Goal: Task Accomplishment & Management: Use online tool/utility

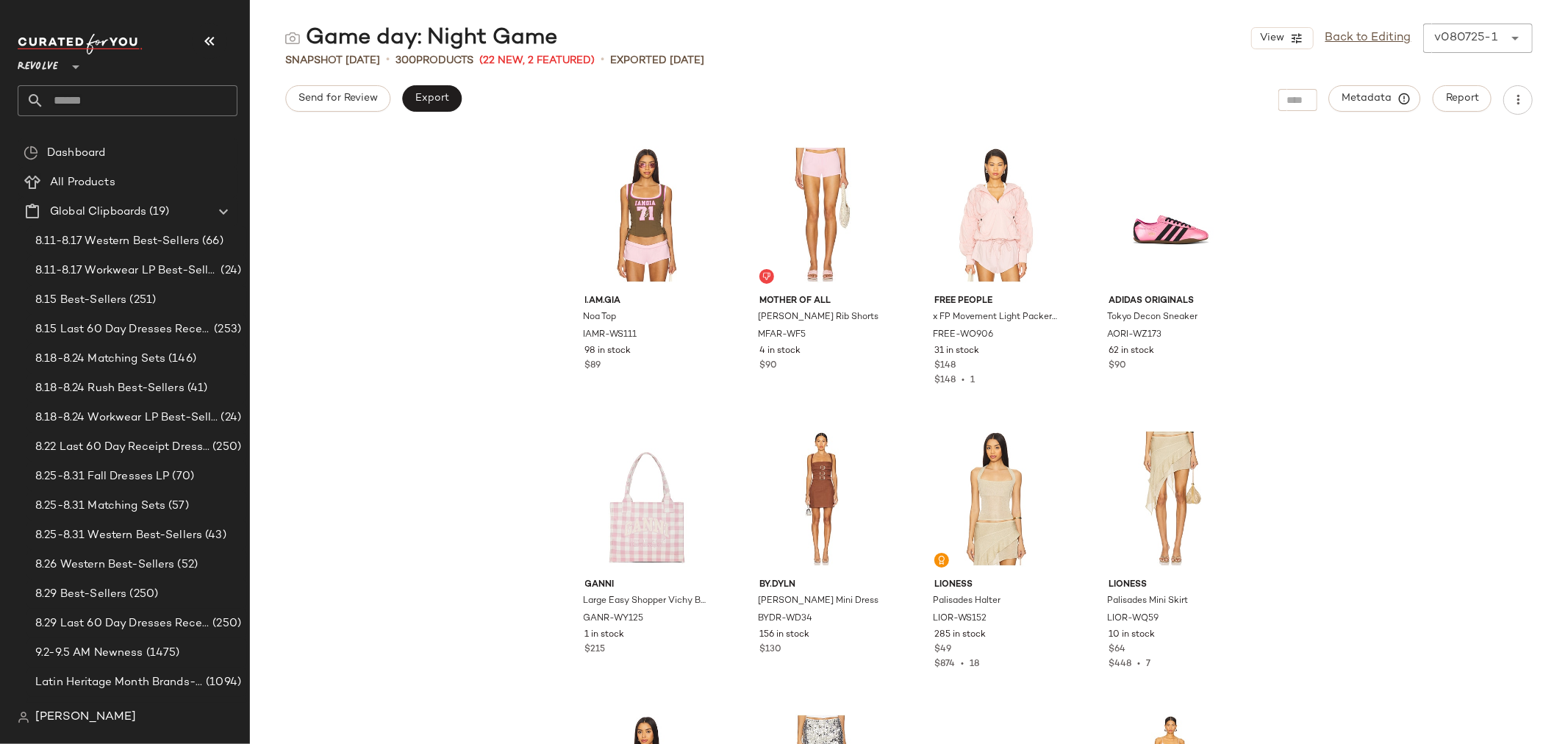
click at [115, 101] on input "text" at bounding box center [141, 101] width 194 height 31
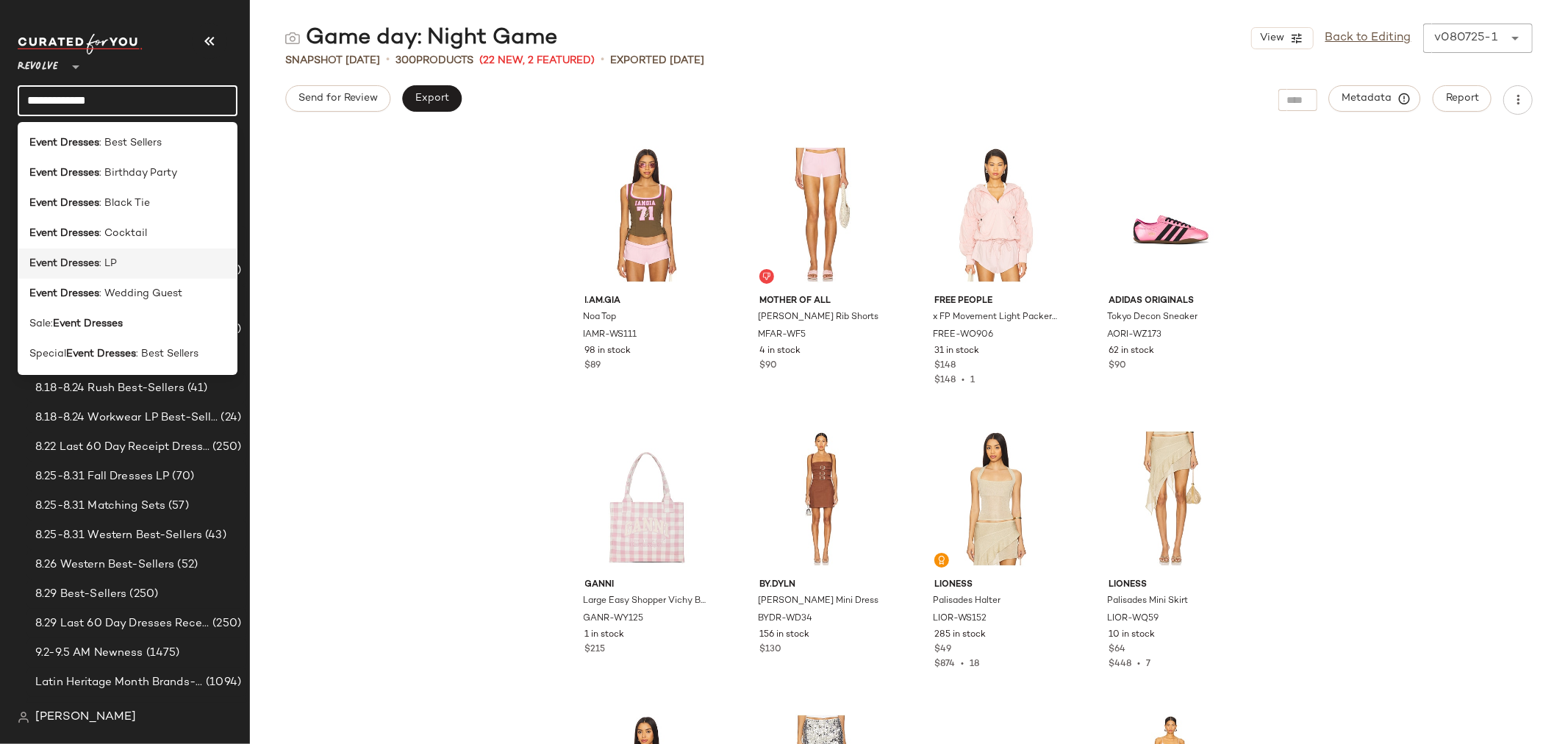
type input "**********"
click at [92, 266] on b "Event Dresses" at bounding box center [64, 264] width 70 height 15
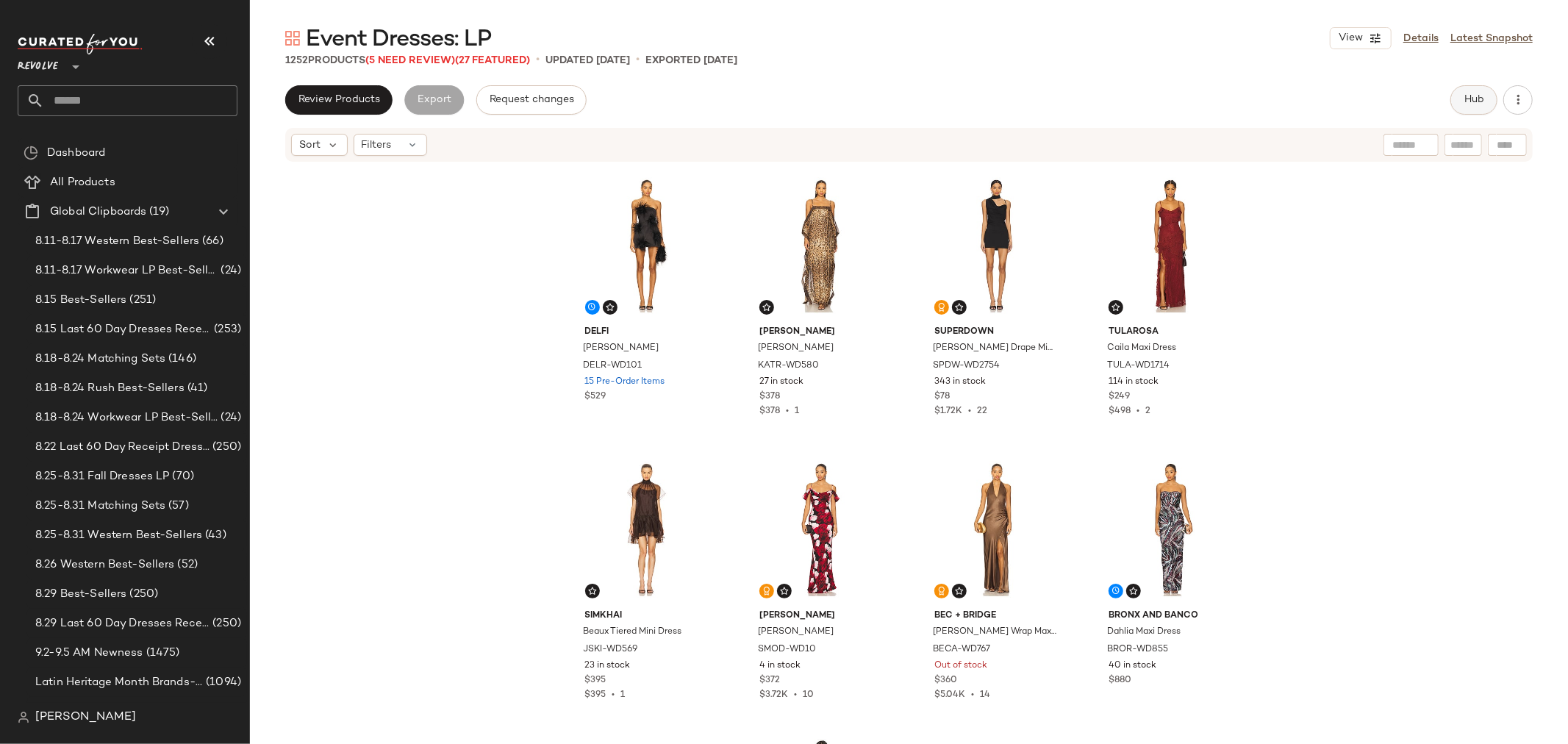
click at [1486, 105] on button "Hub" at bounding box center [1473, 100] width 47 height 29
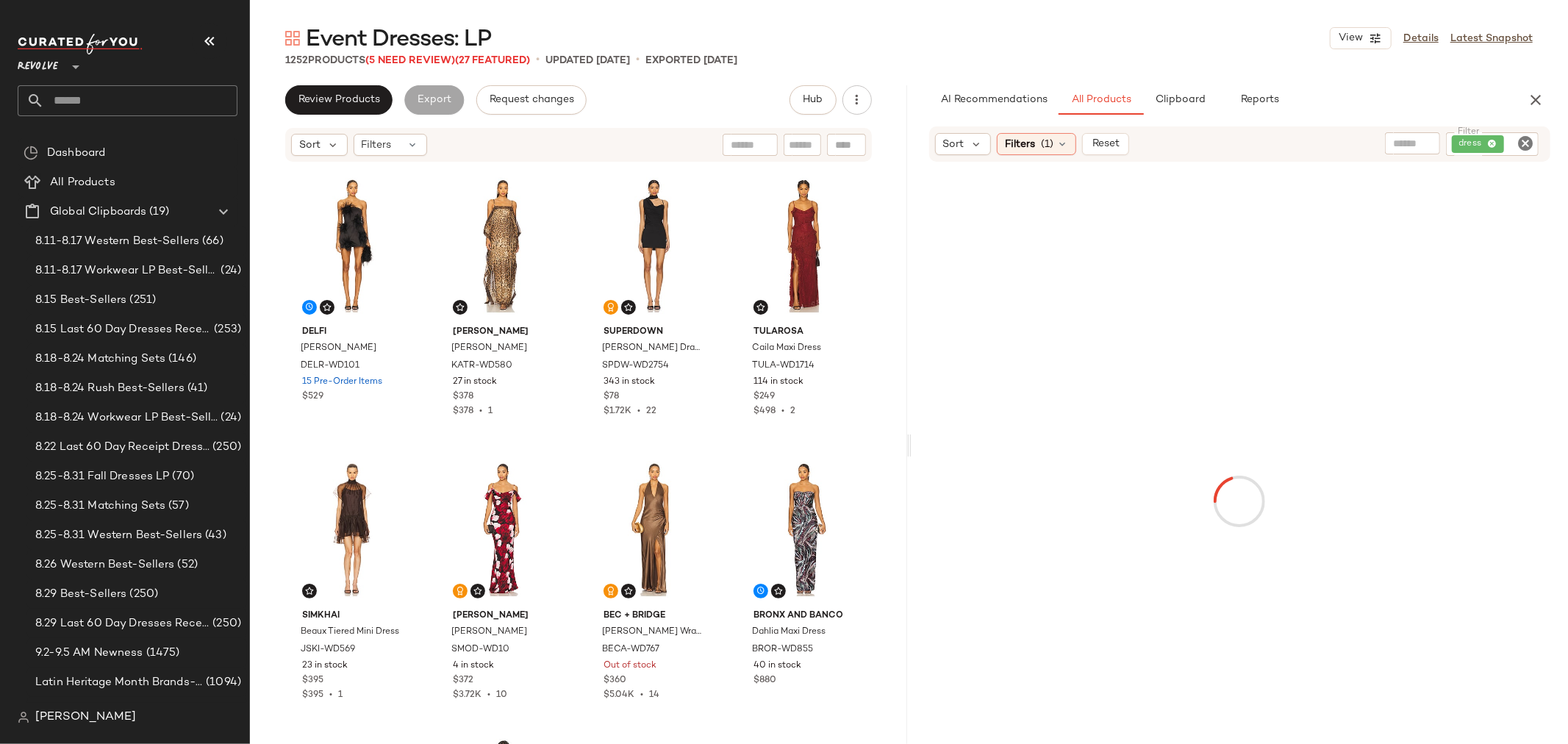
click at [1524, 141] on icon "Clear Filter" at bounding box center [1525, 143] width 18 height 18
paste input "**********"
type input "**********"
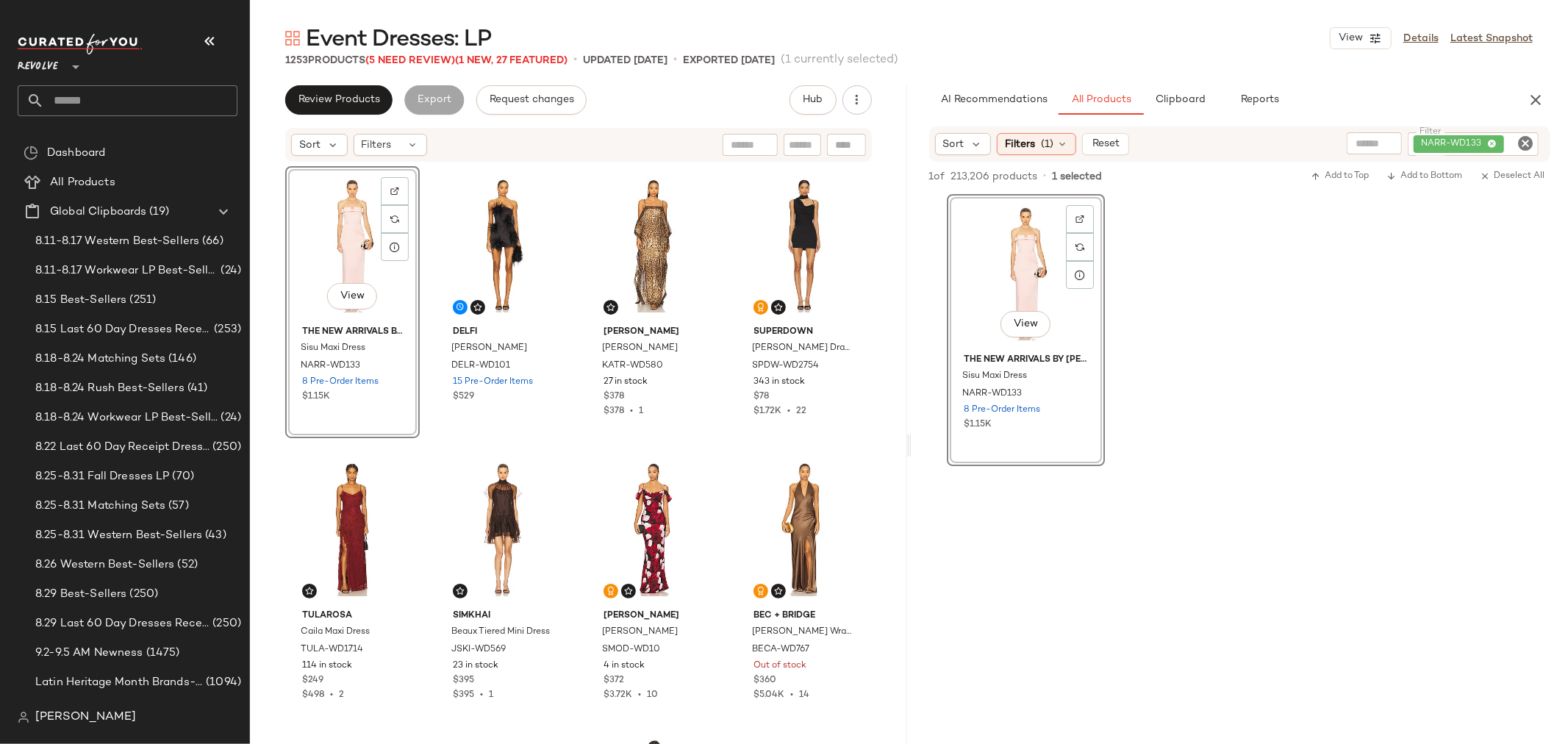
click at [1520, 142] on icon "Clear Filter" at bounding box center [1525, 143] width 18 height 18
paste input "**********"
type input "**********"
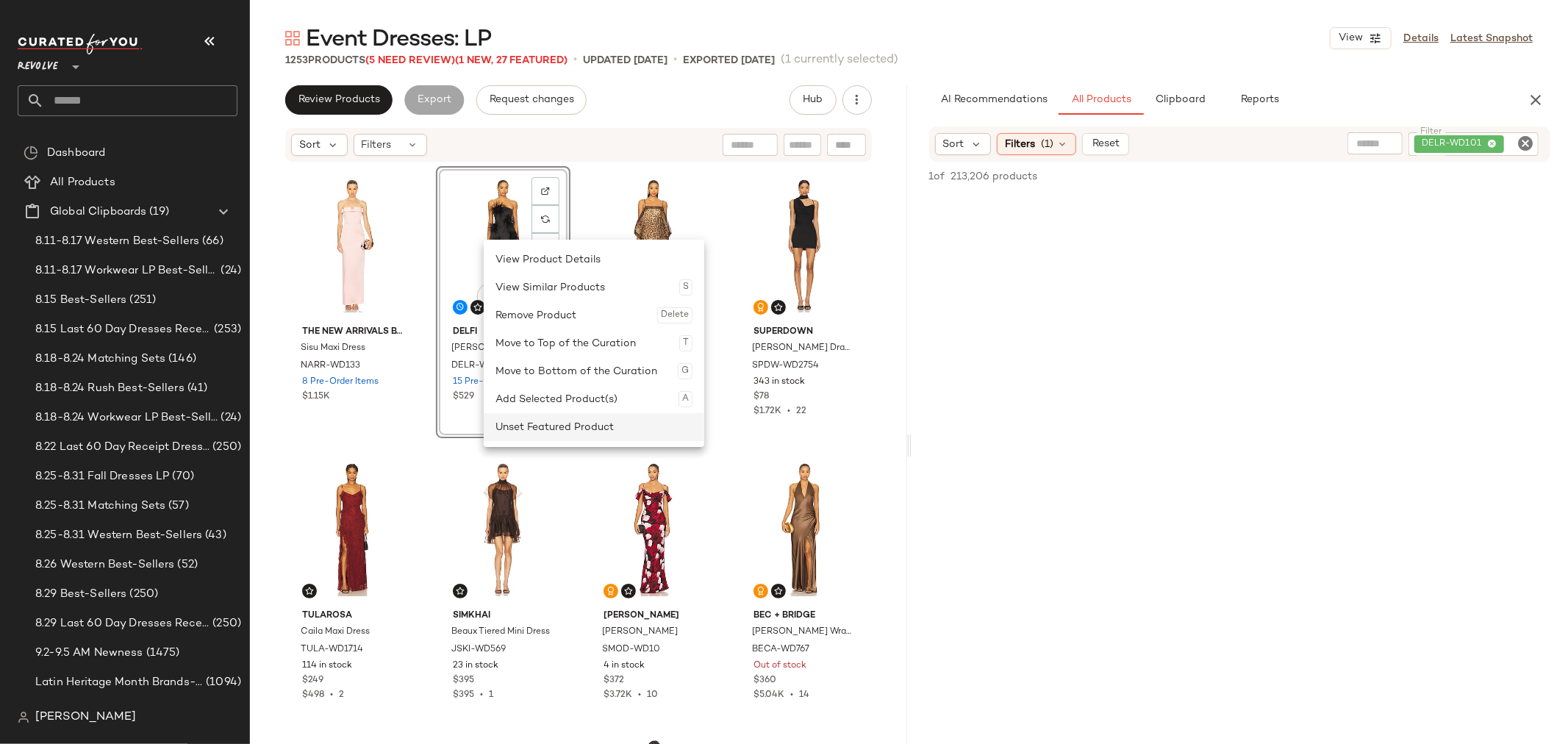
click at [590, 429] on div "Unset Featured Product" at bounding box center [594, 427] width 197 height 28
click at [576, 430] on div "Set Featured Product" at bounding box center [596, 431] width 197 height 28
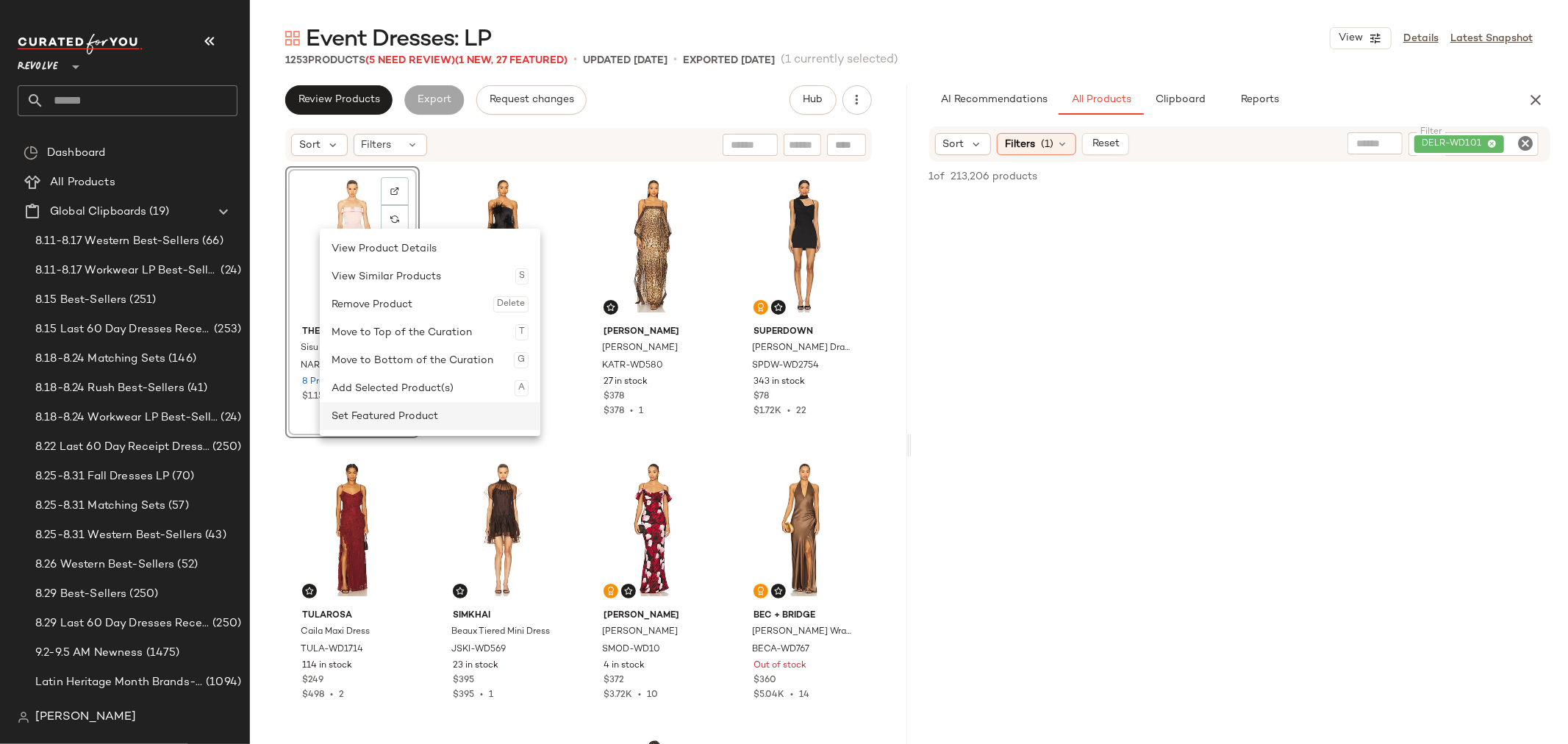
click at [405, 417] on div "Set Featured Product" at bounding box center [430, 416] width 197 height 28
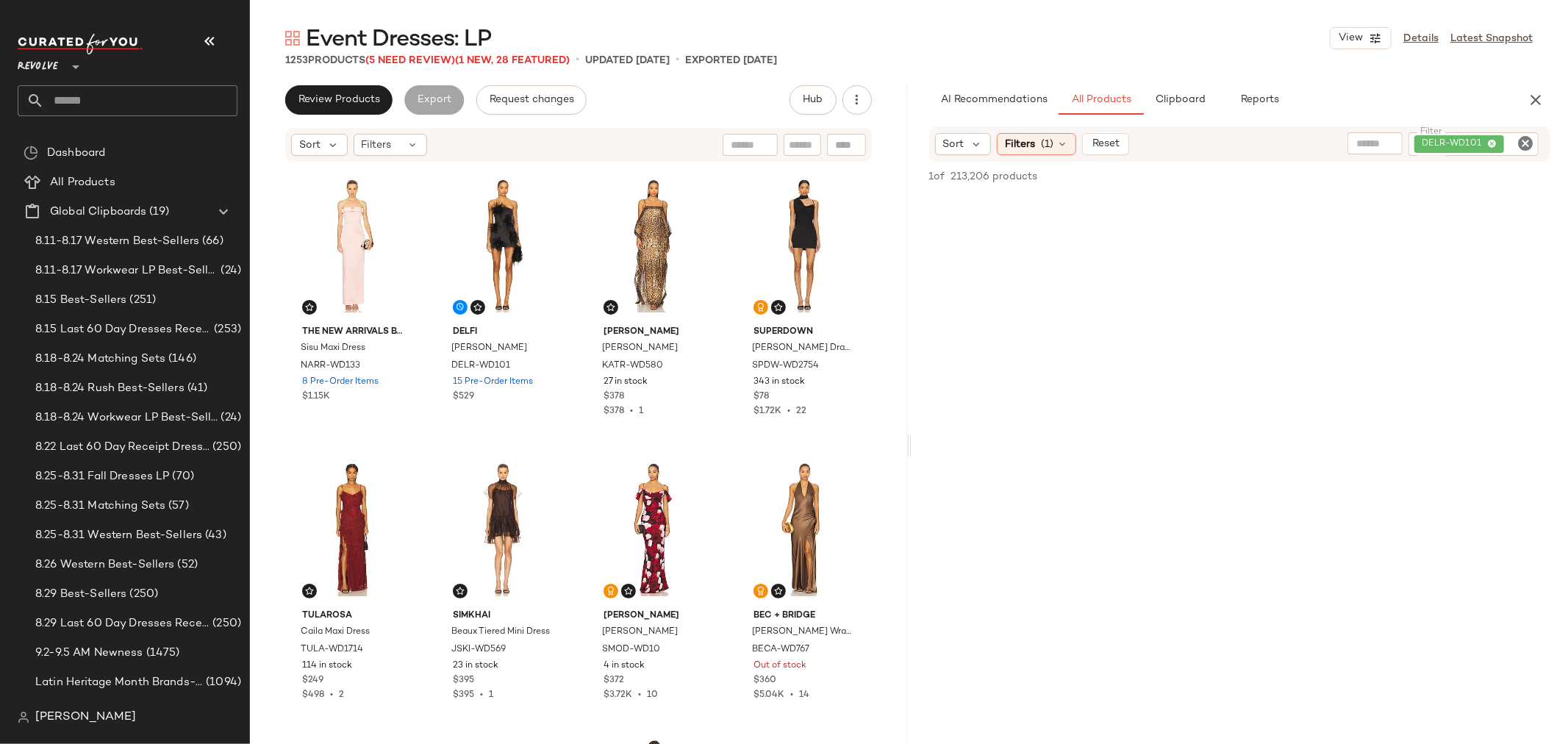
click at [1524, 143] on icon "Clear Filter" at bounding box center [1525, 143] width 18 height 18
paste input "*********"
type input "*********"
click at [843, 147] on div at bounding box center [846, 144] width 39 height 22
paste input "*********"
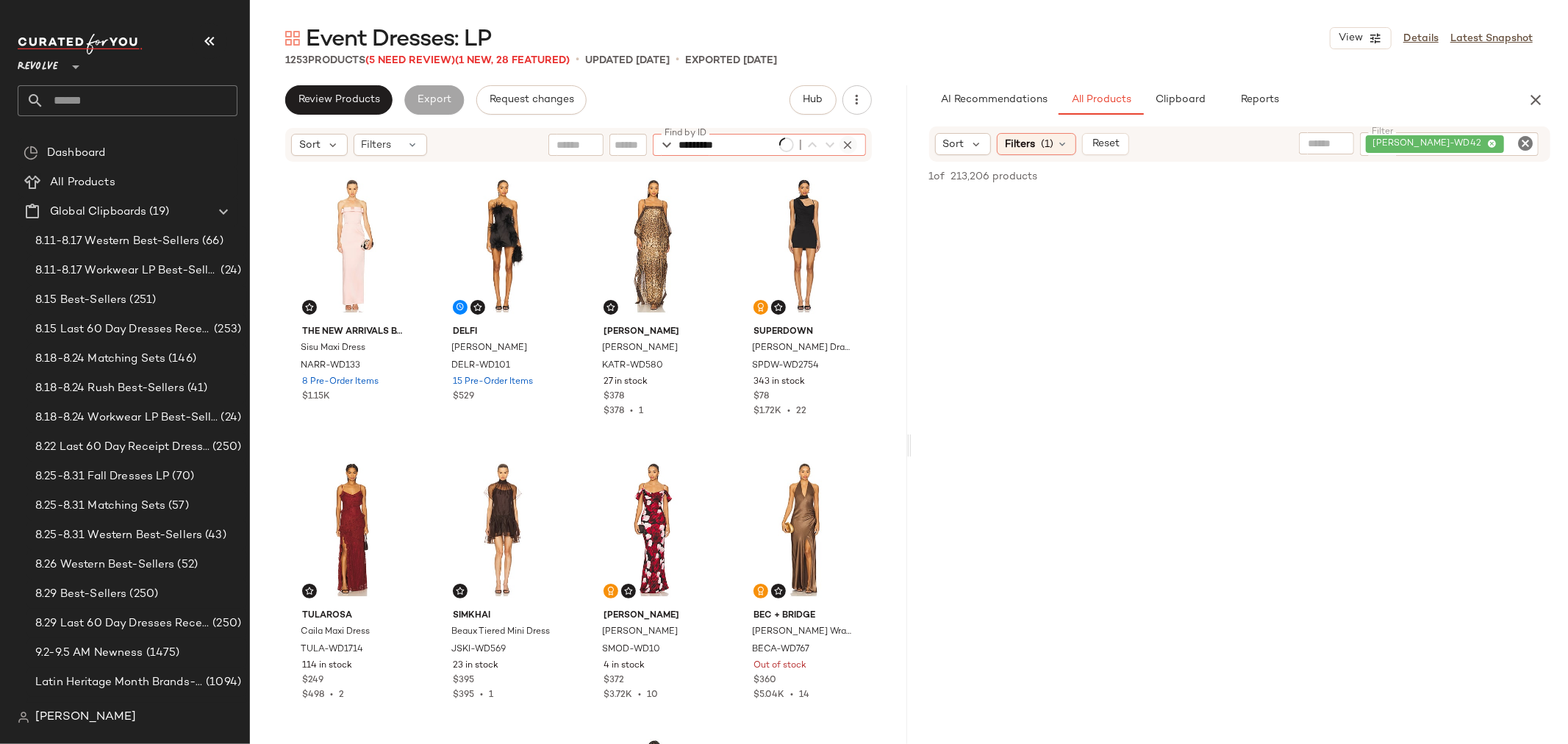
scroll to position [32911, 0]
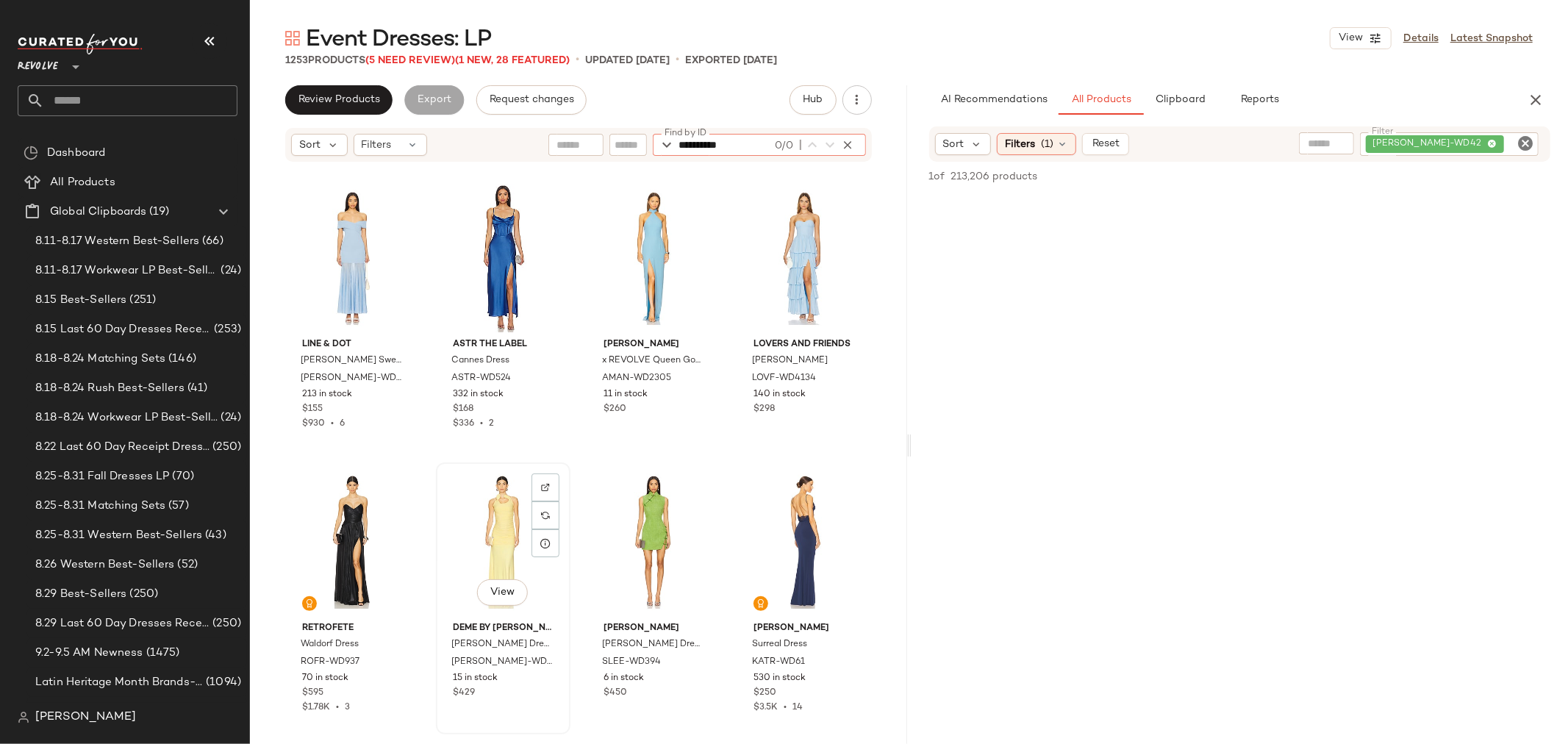
type input "**********"
click at [510, 520] on div "View" at bounding box center [503, 541] width 125 height 148
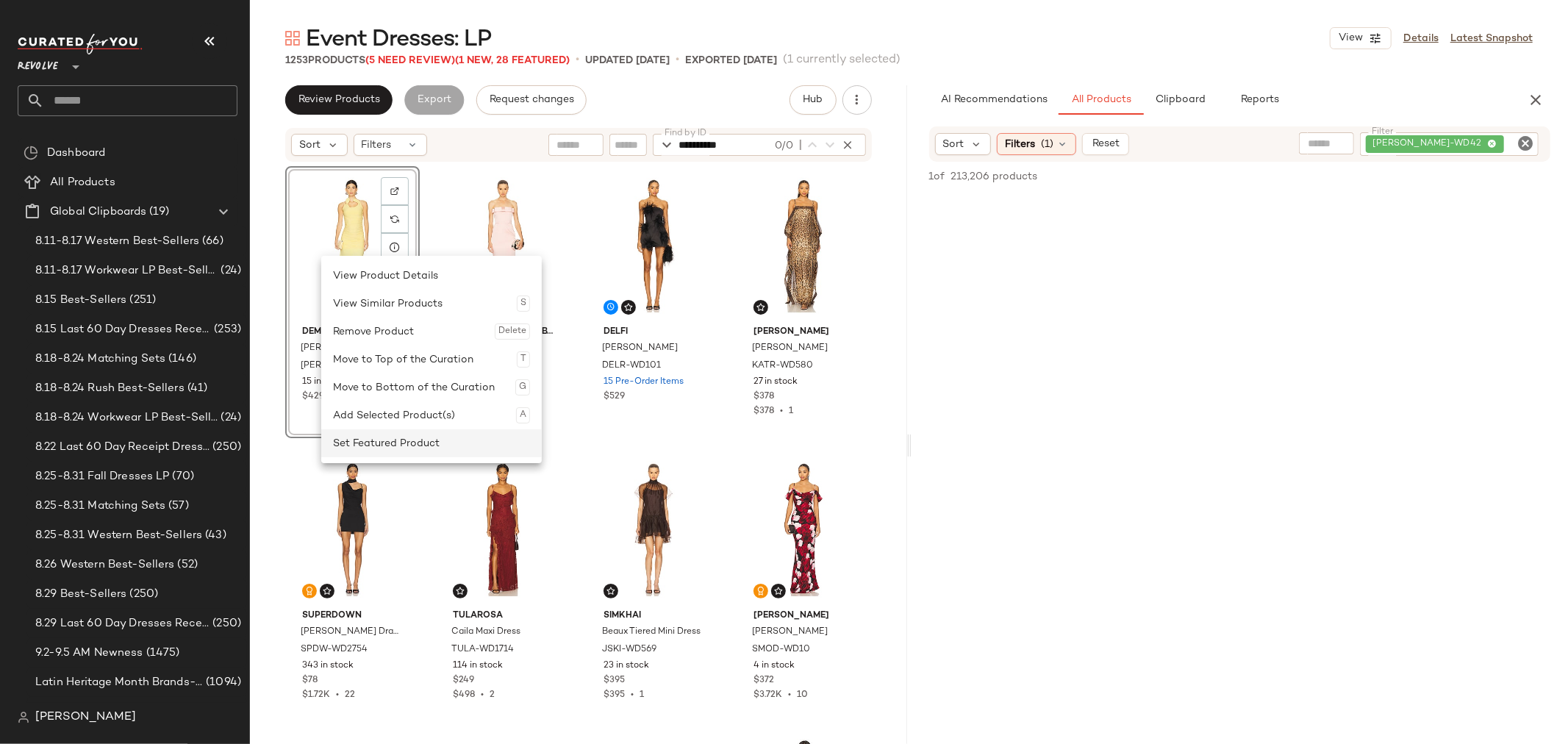
click at [402, 445] on div "Set Featured Product" at bounding box center [431, 443] width 197 height 28
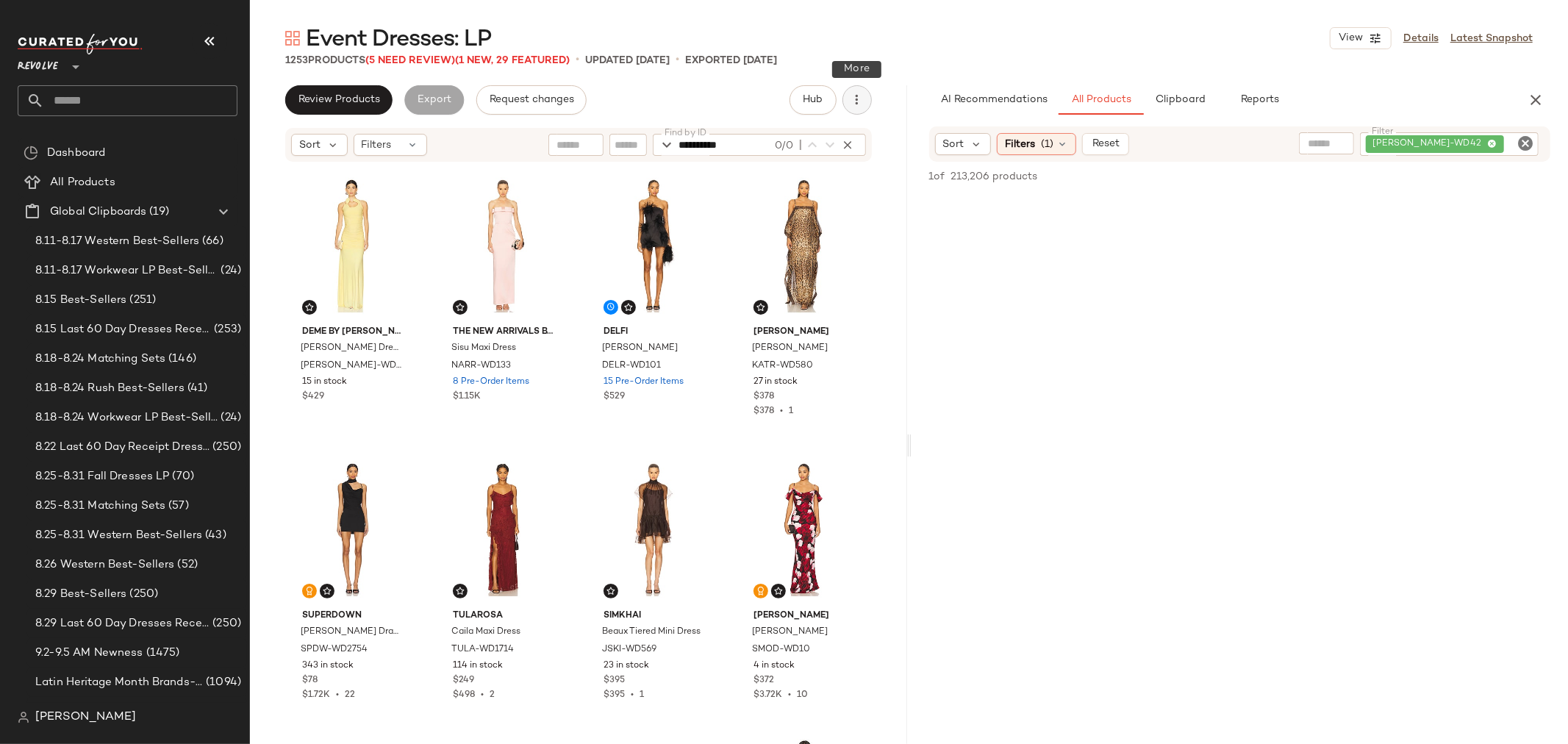
click at [857, 100] on icon "button" at bounding box center [857, 99] width 15 height 15
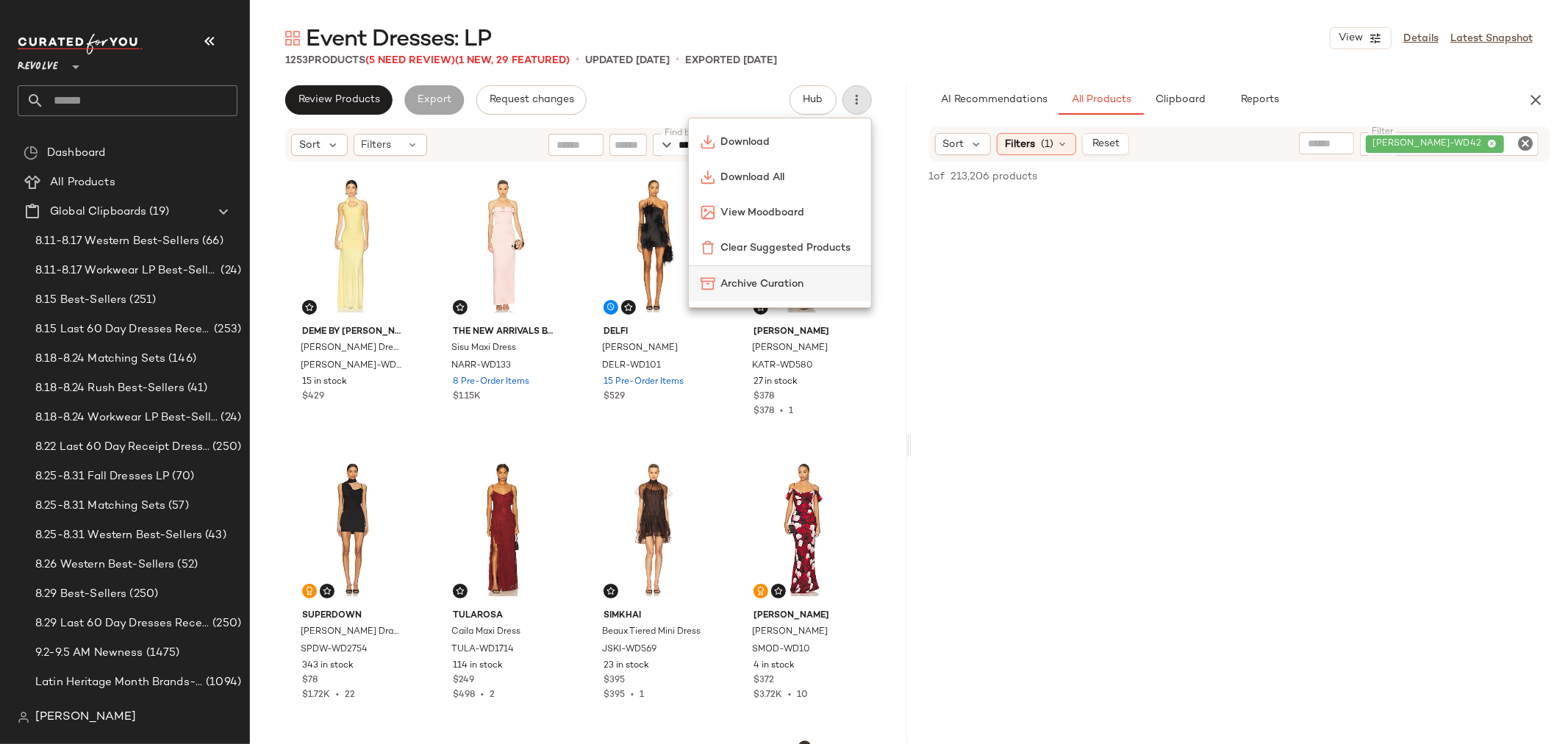
click at [801, 287] on span "Archive Curation" at bounding box center [790, 284] width 138 height 15
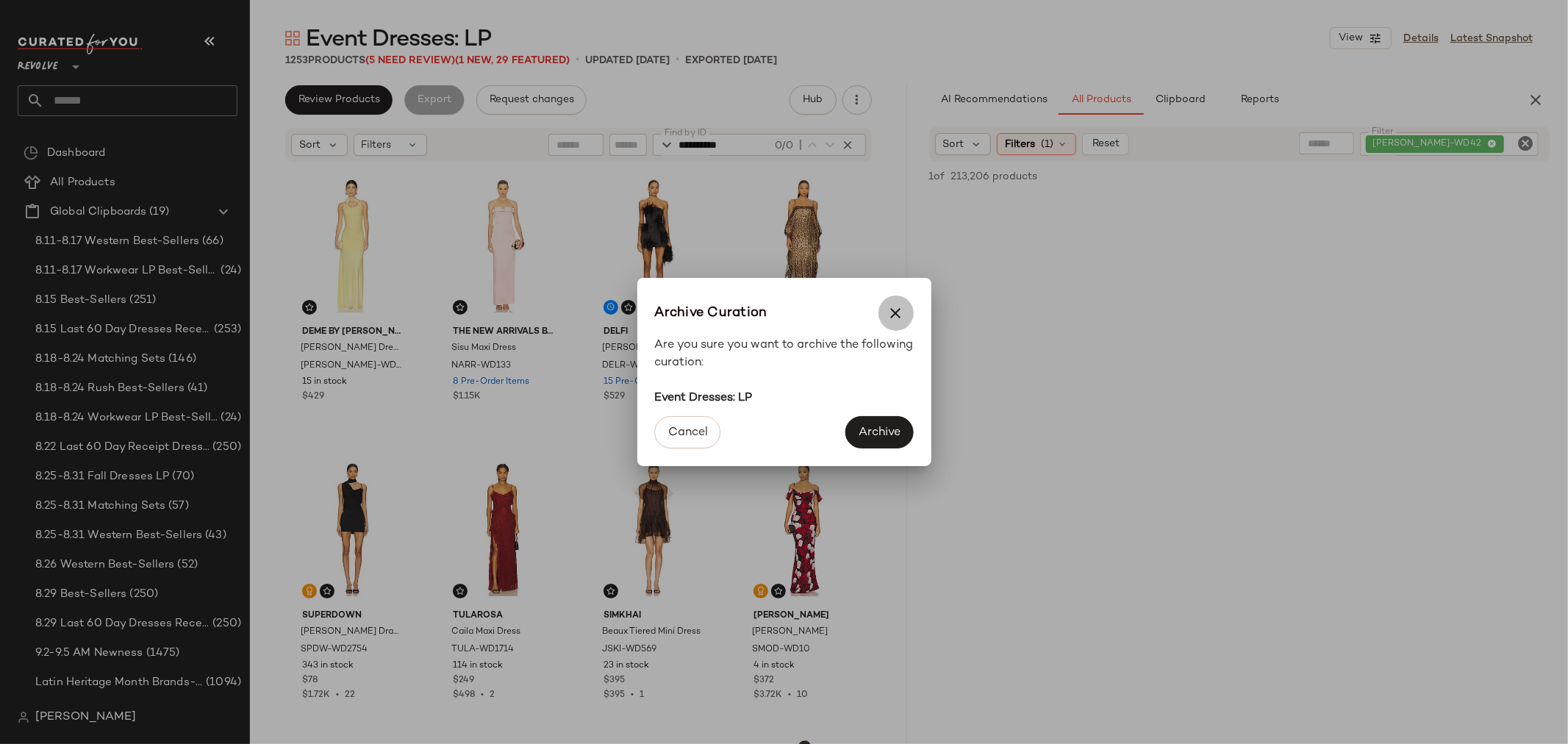
click at [900, 306] on icon "button" at bounding box center [895, 313] width 18 height 18
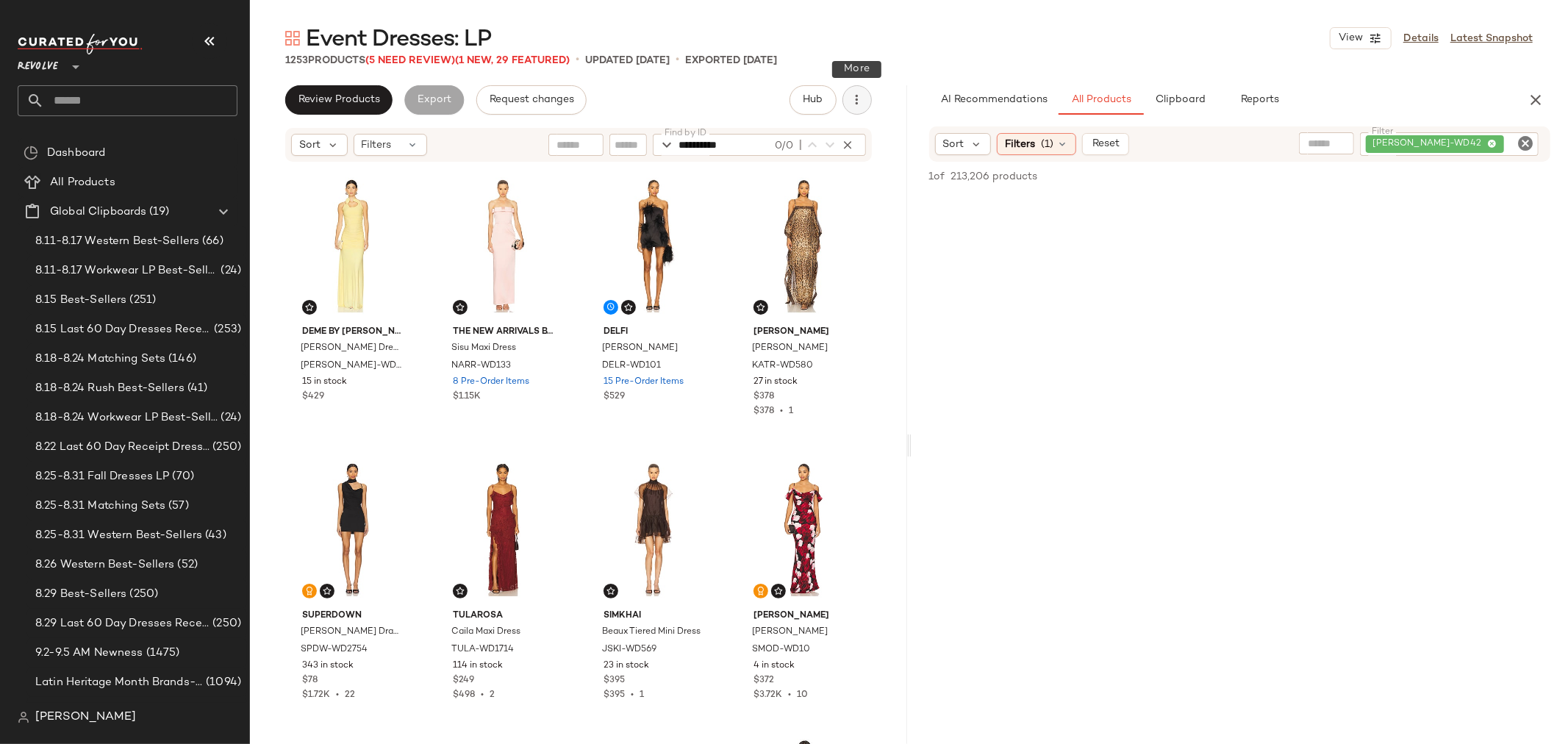
click at [857, 101] on icon "button" at bounding box center [857, 99] width 15 height 15
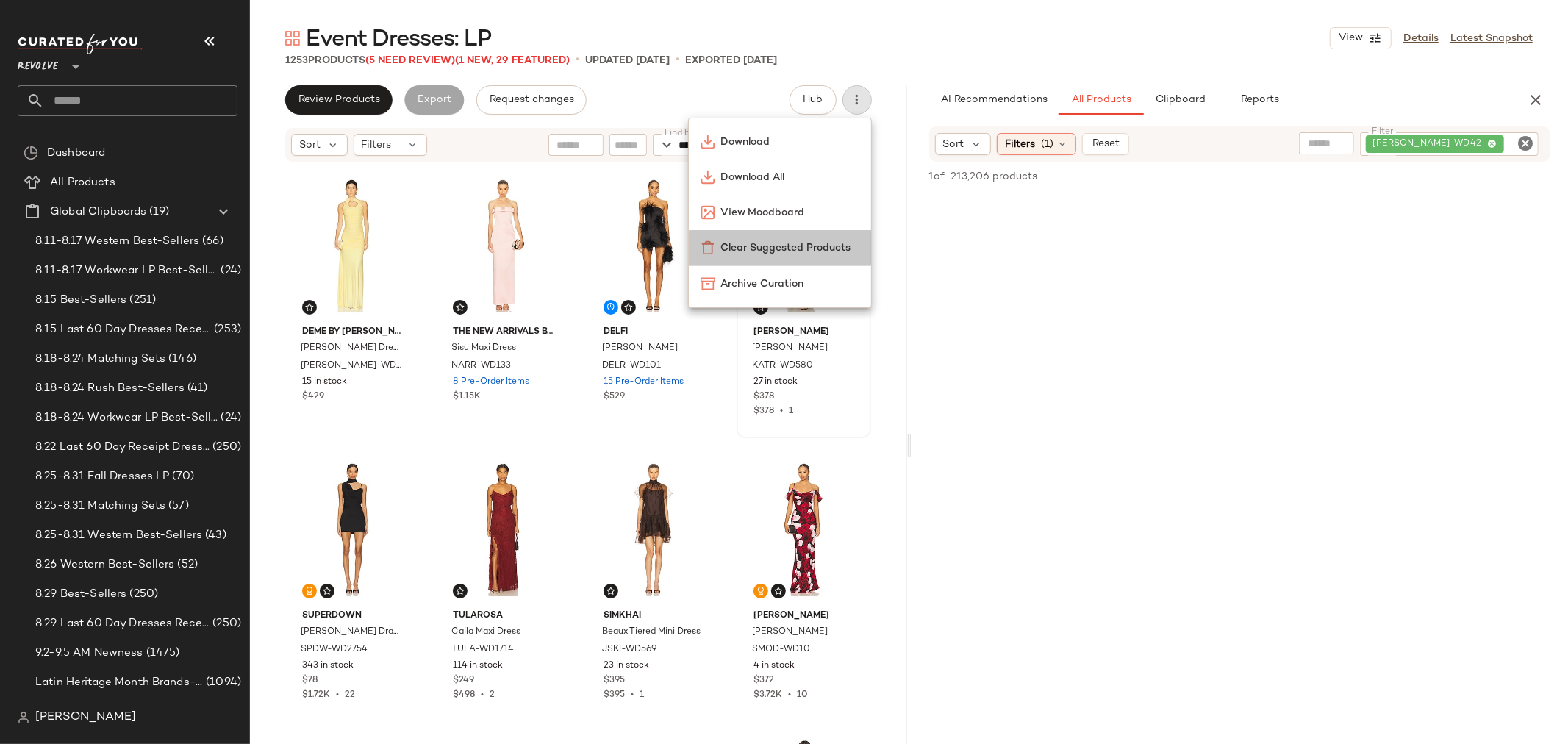
click at [796, 245] on span "Clear Suggested Products" at bounding box center [790, 248] width 138 height 15
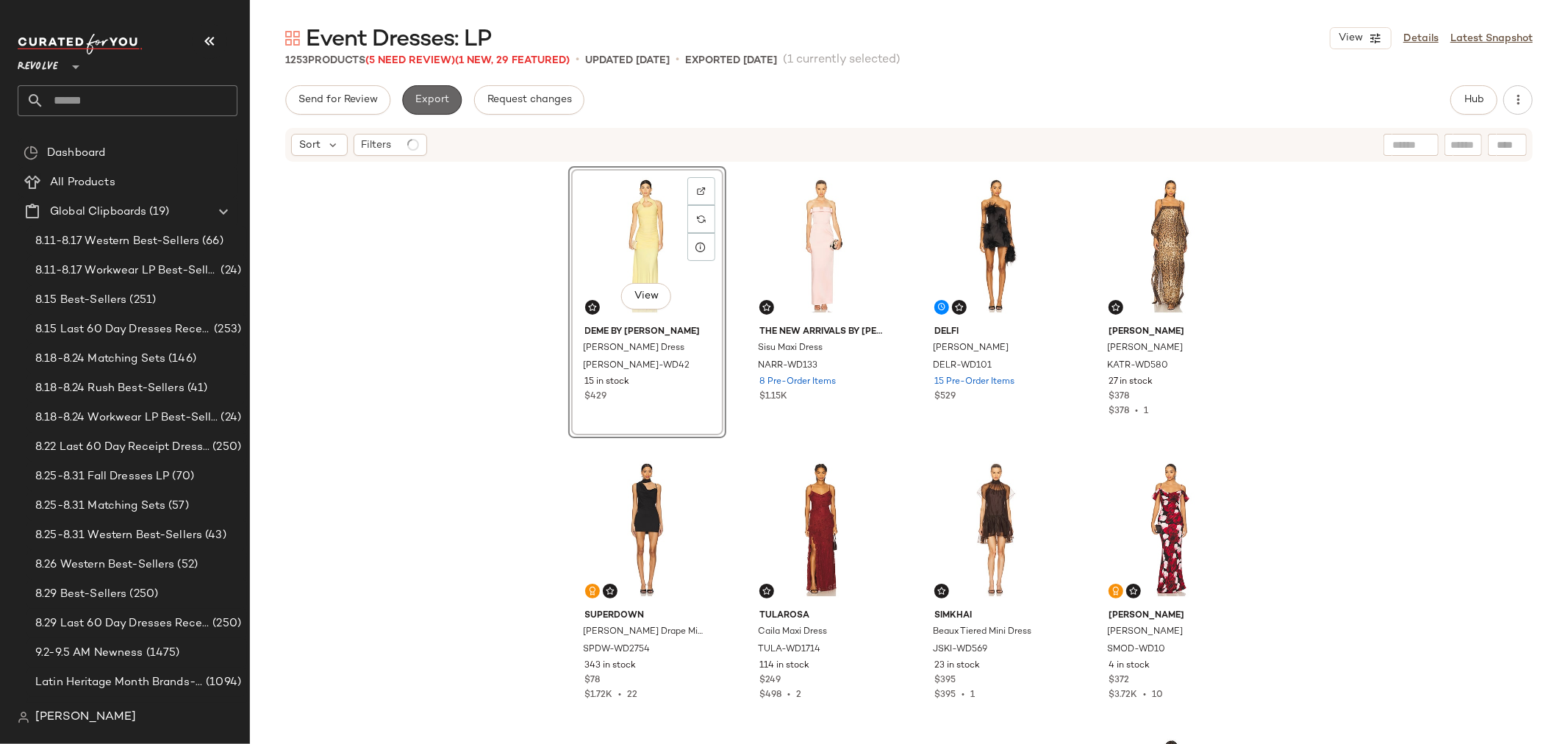
click at [416, 105] on span "Export" at bounding box center [431, 99] width 35 height 12
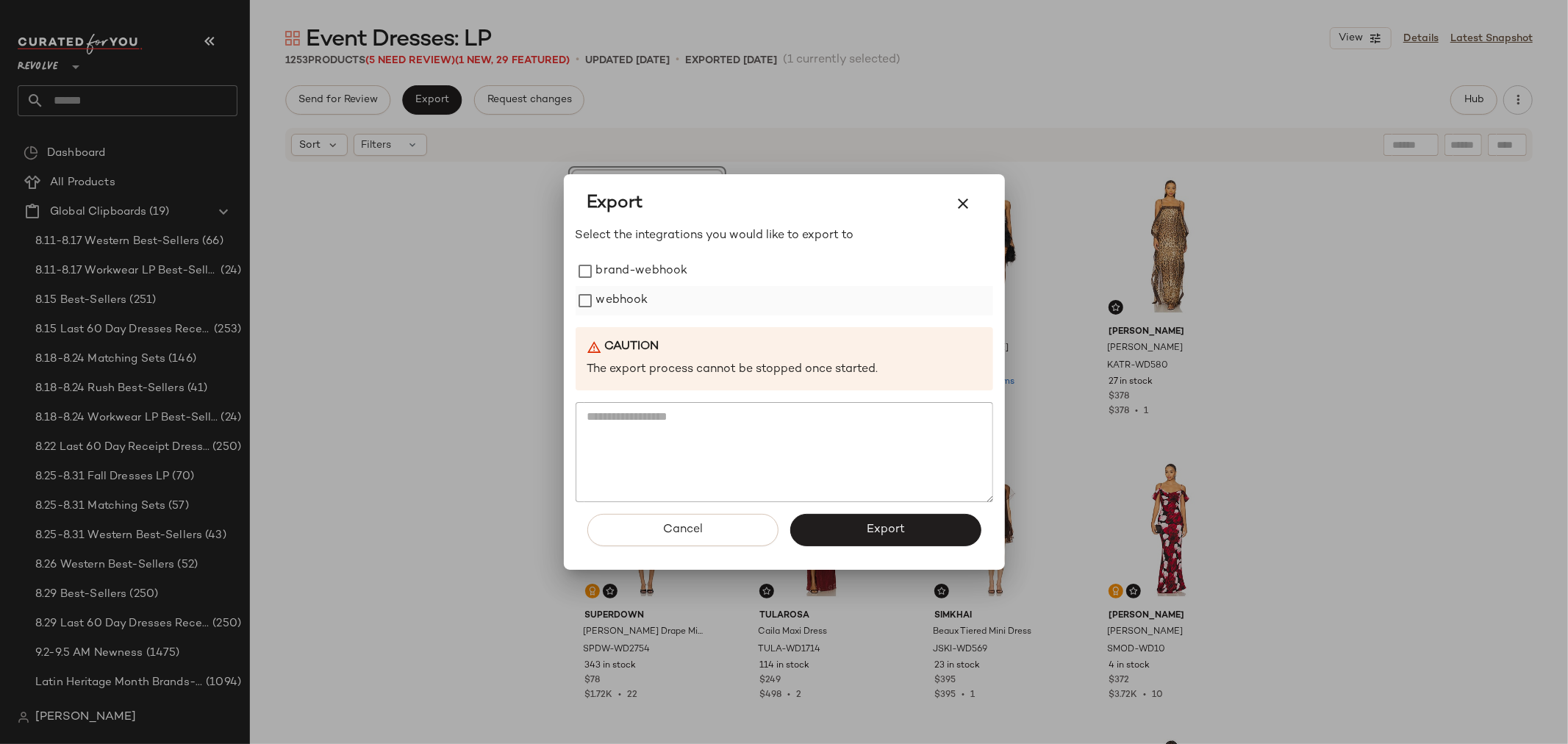
click at [632, 294] on label "webhook" at bounding box center [623, 301] width 52 height 29
click at [848, 549] on div "Cancel Export" at bounding box center [784, 536] width 417 height 68
click at [845, 530] on button "Export" at bounding box center [885, 530] width 191 height 32
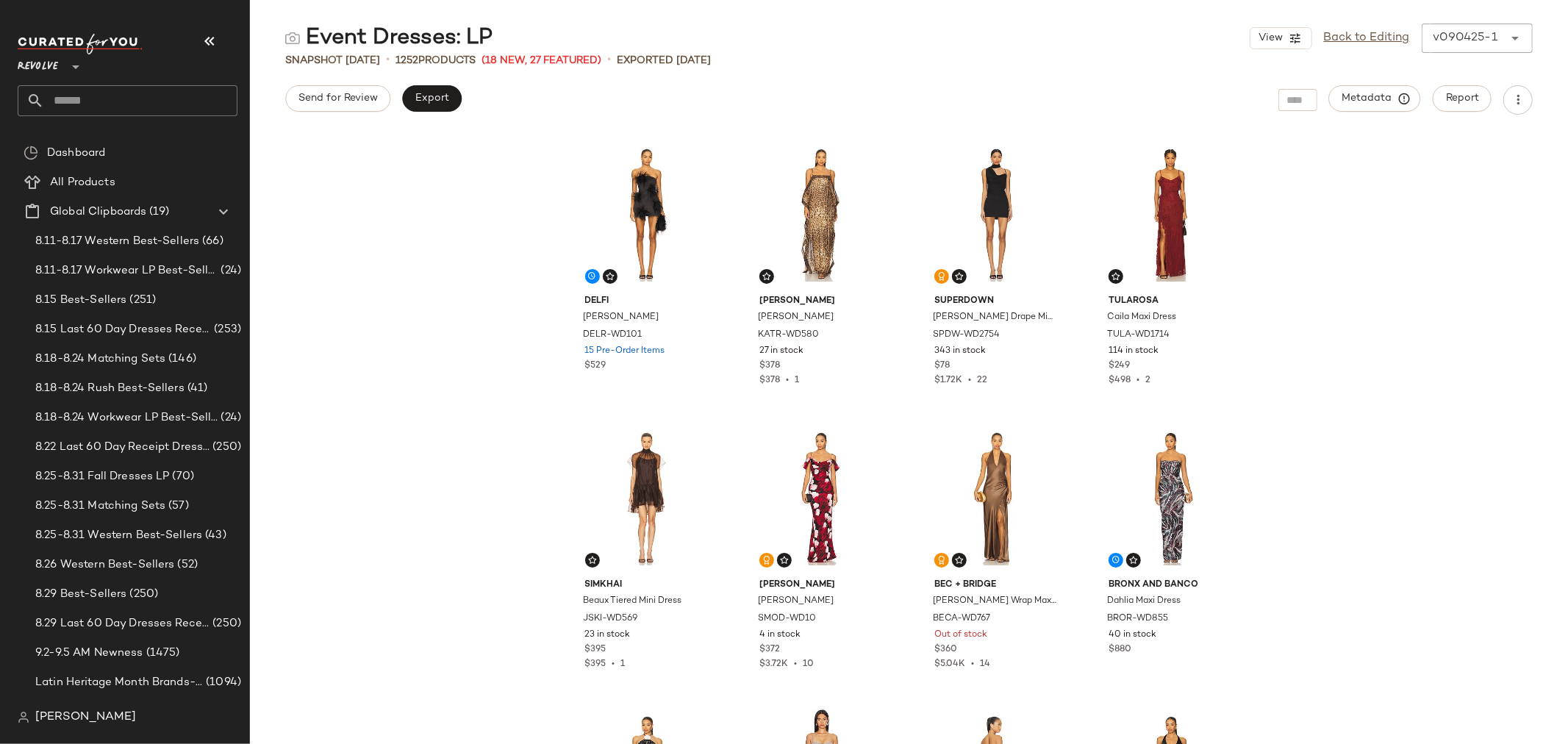
click at [158, 105] on input "text" at bounding box center [141, 101] width 194 height 31
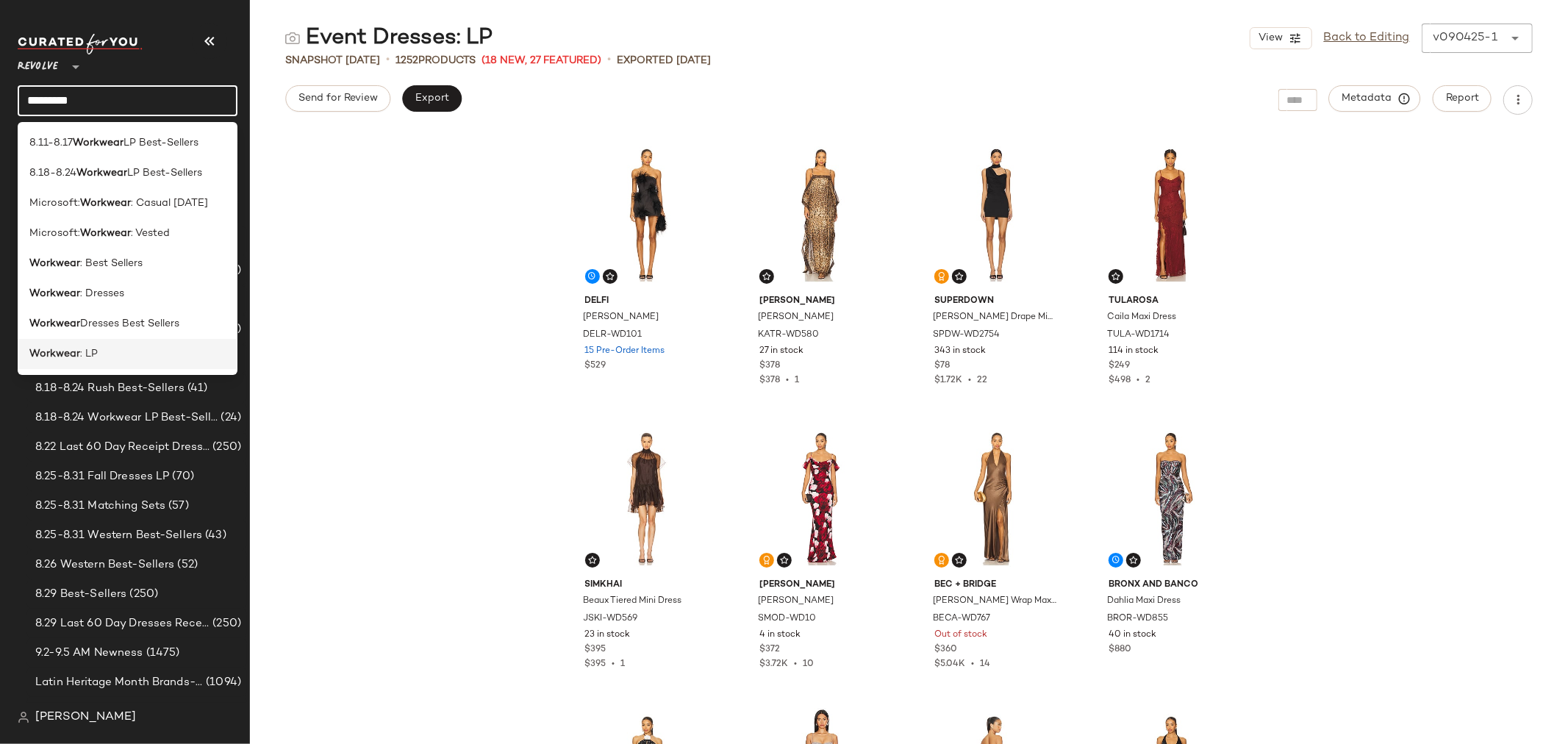
type input "********"
click at [81, 353] on span ": LP" at bounding box center [88, 354] width 18 height 15
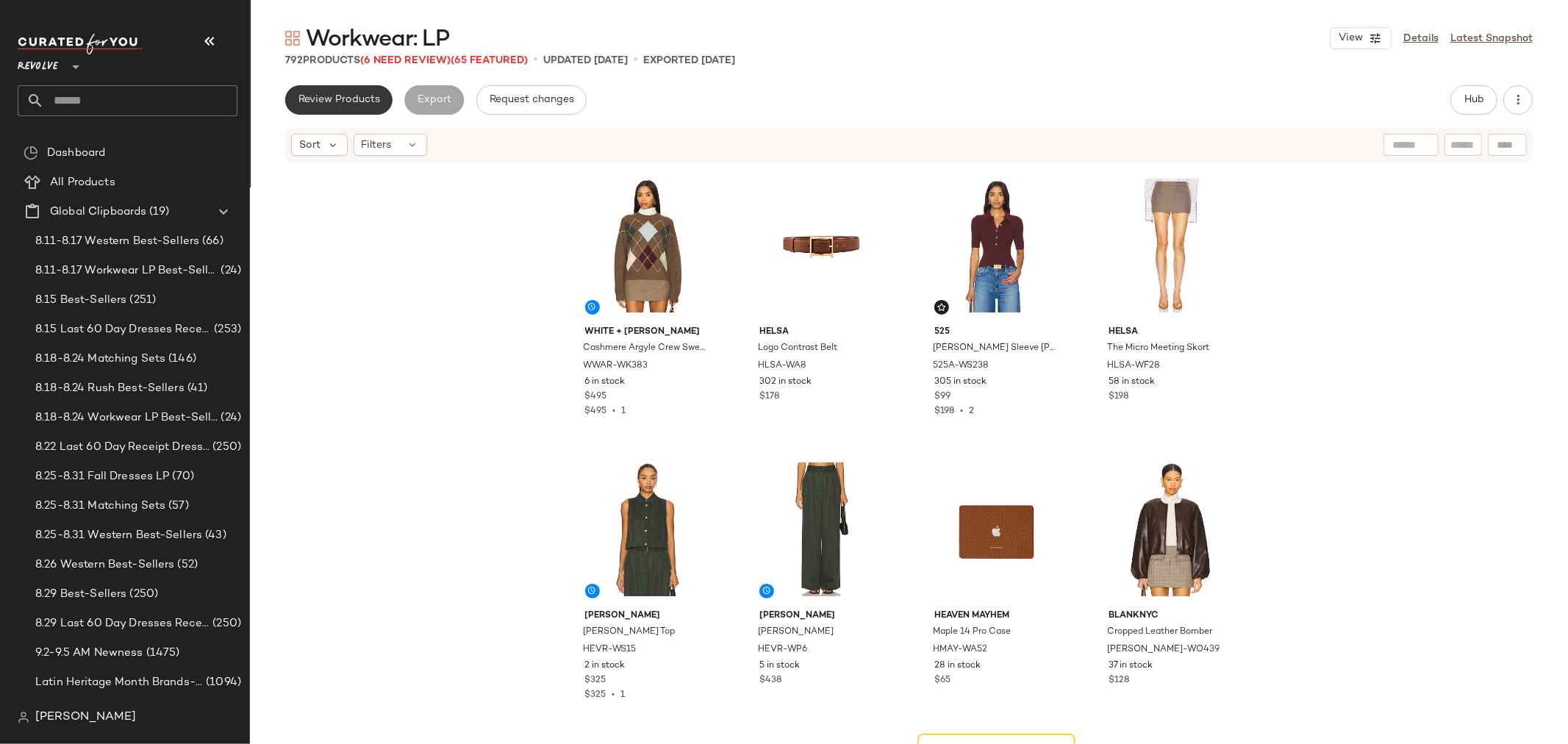
click at [340, 98] on span "Review Products" at bounding box center [338, 99] width 82 height 12
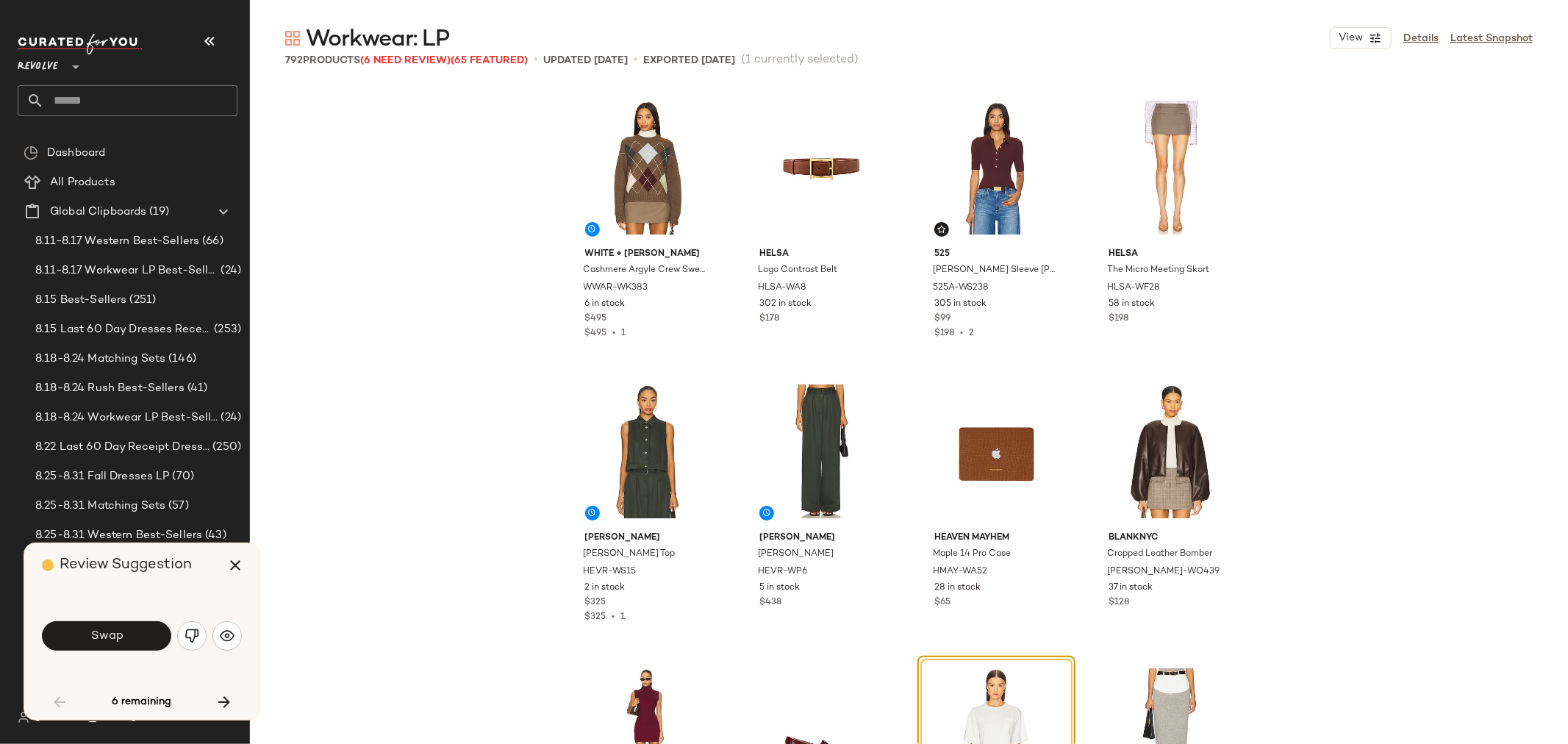
scroll to position [294, 0]
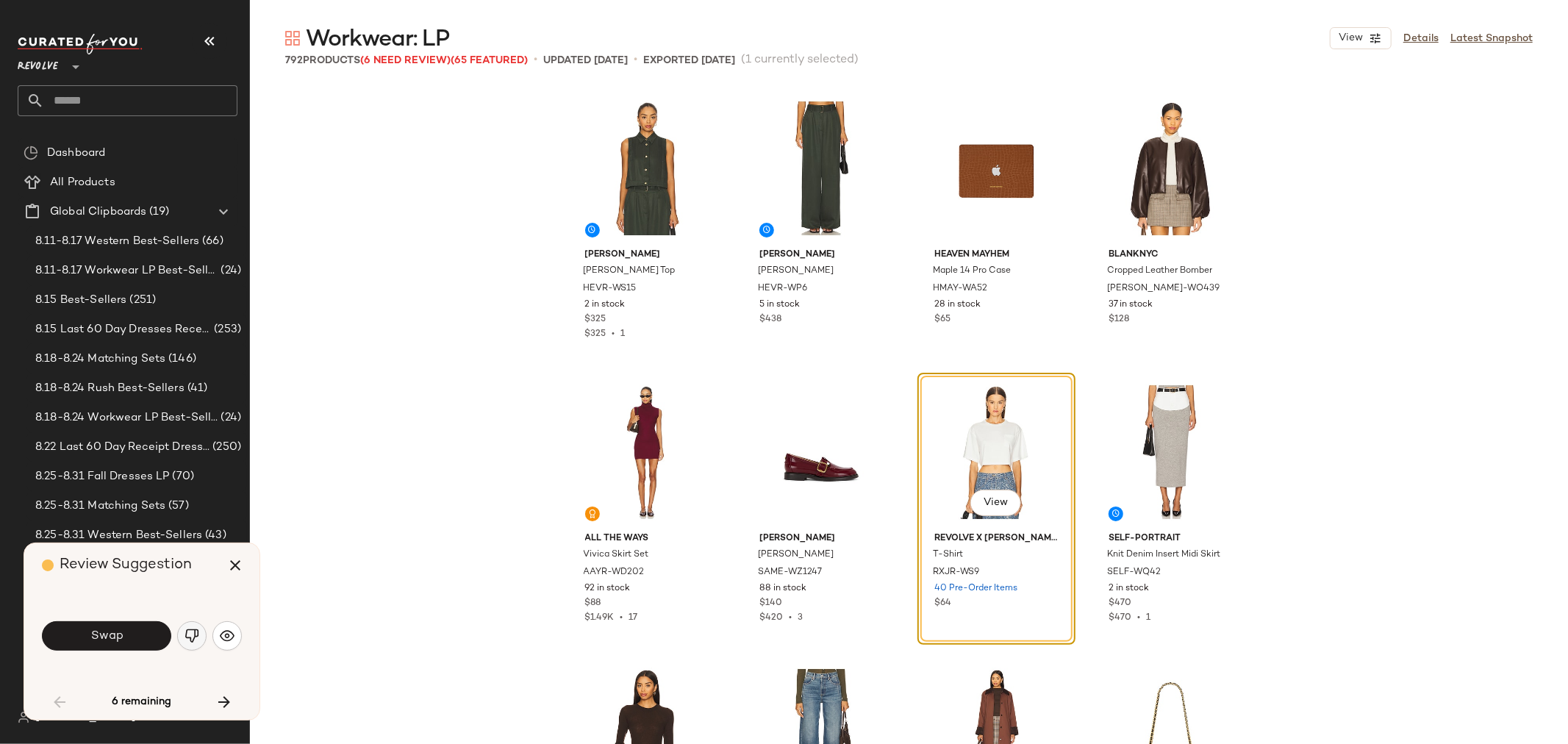
click at [188, 634] on img "button" at bounding box center [191, 636] width 15 height 15
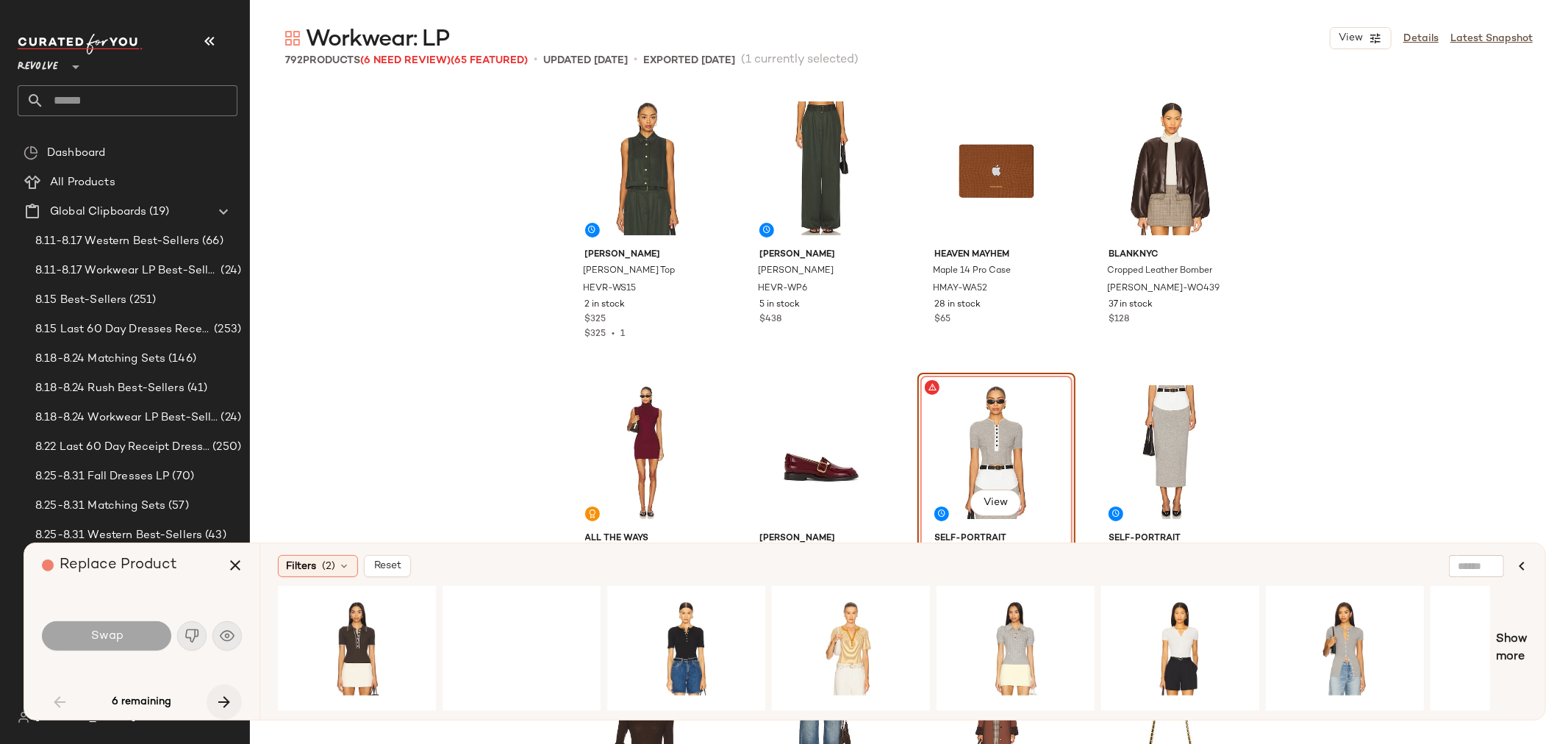
click at [223, 699] on icon "button" at bounding box center [224, 702] width 18 height 18
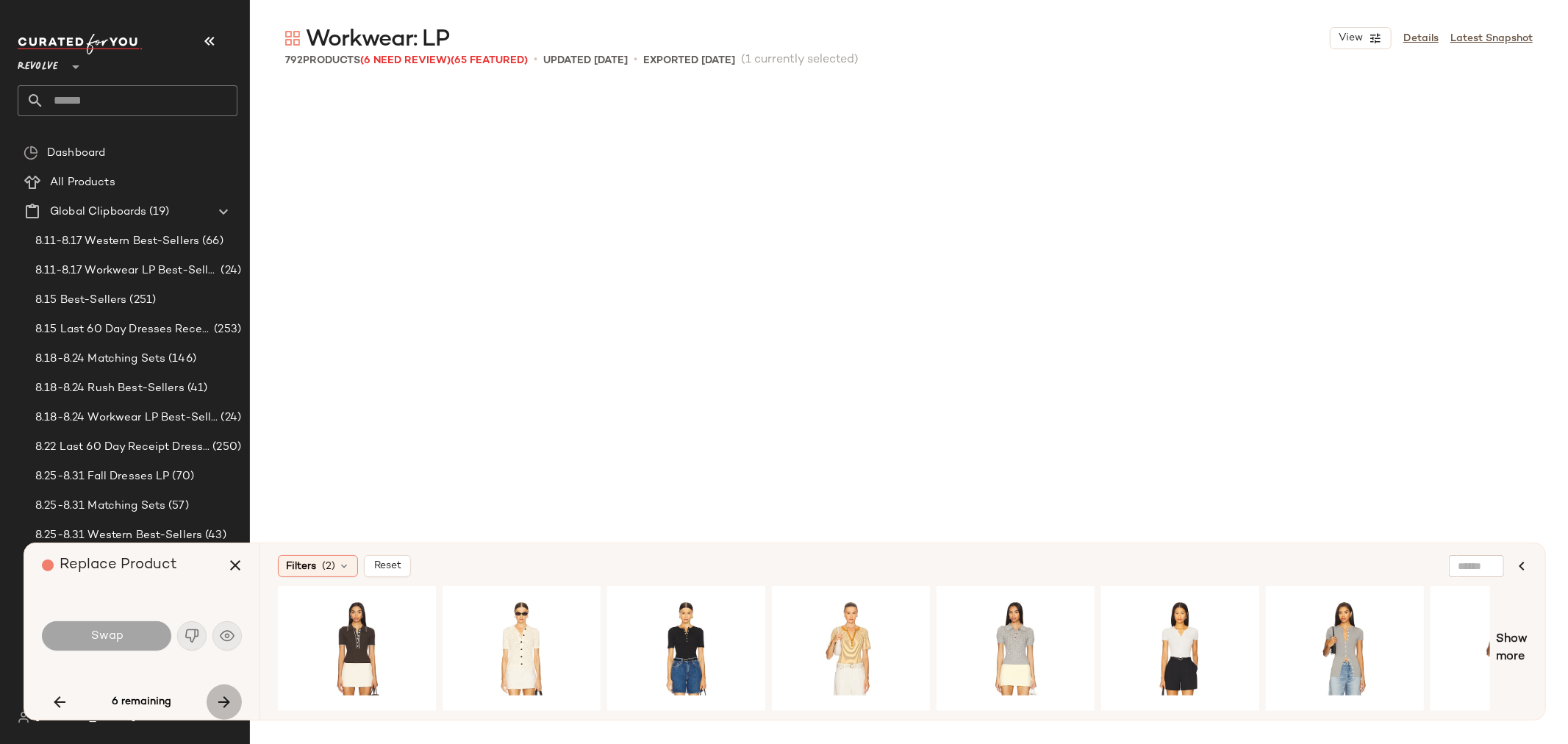
scroll to position [2837, 0]
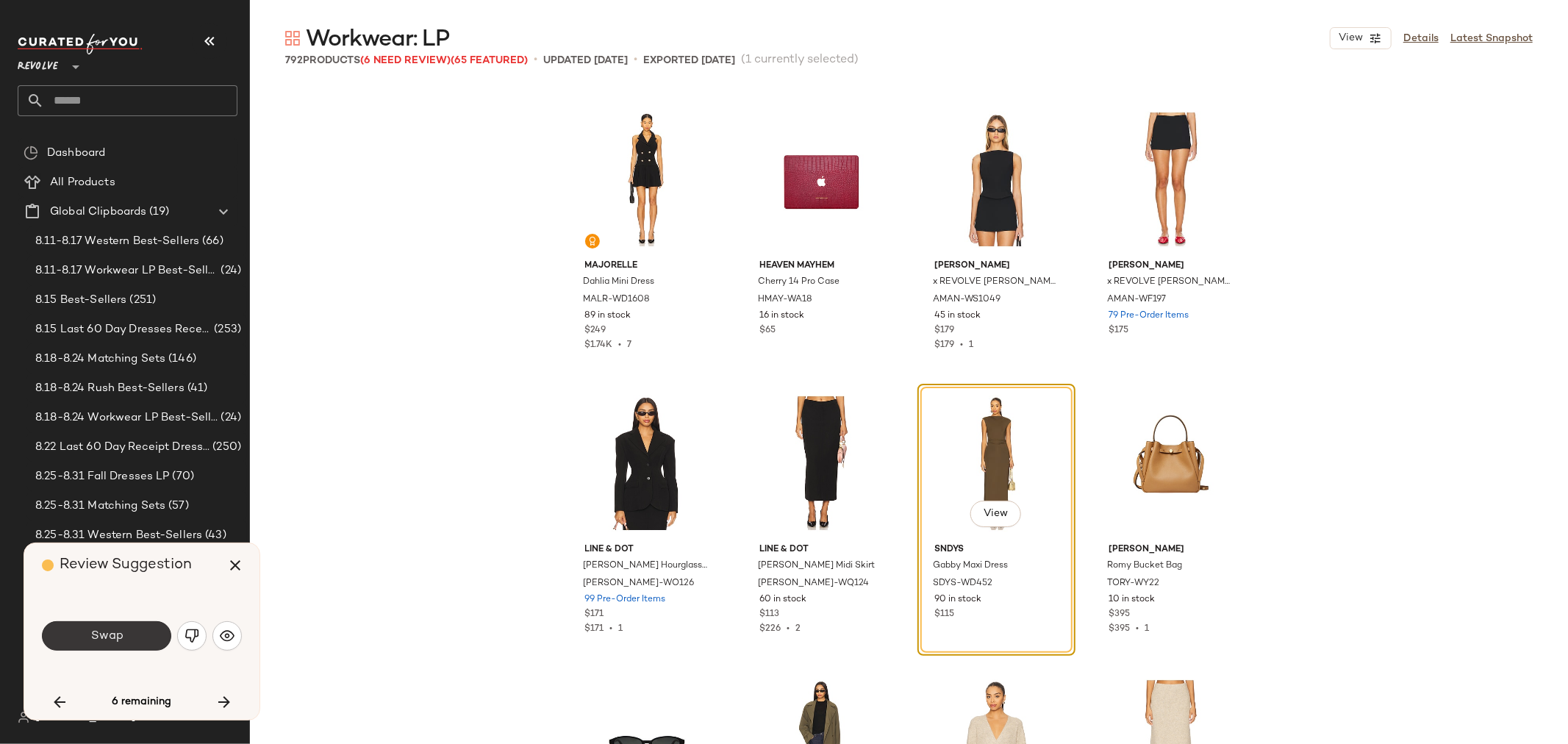
click at [105, 626] on button "Swap" at bounding box center [107, 636] width 129 height 29
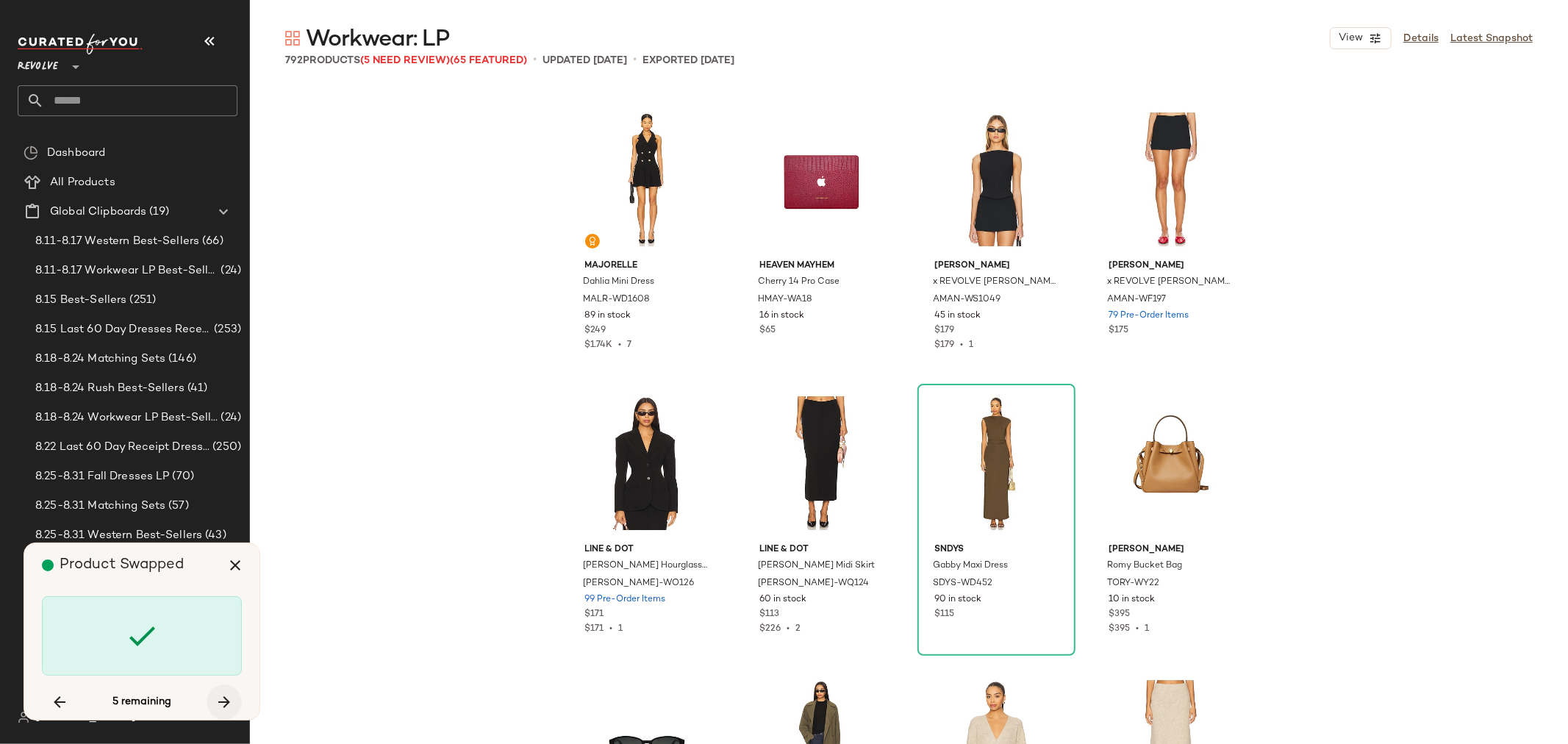
scroll to position [3405, 0]
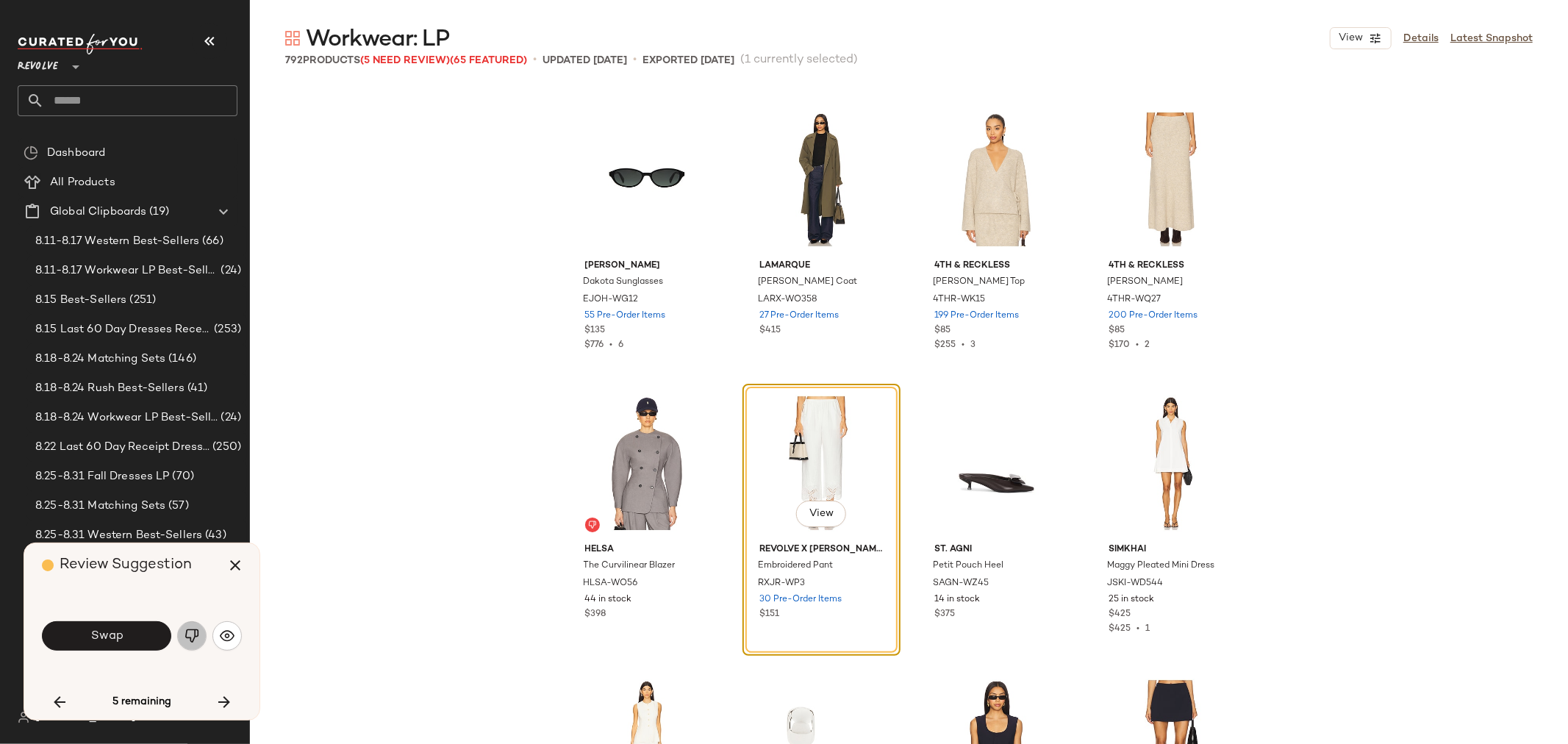
click at [192, 642] on img "button" at bounding box center [191, 636] width 15 height 15
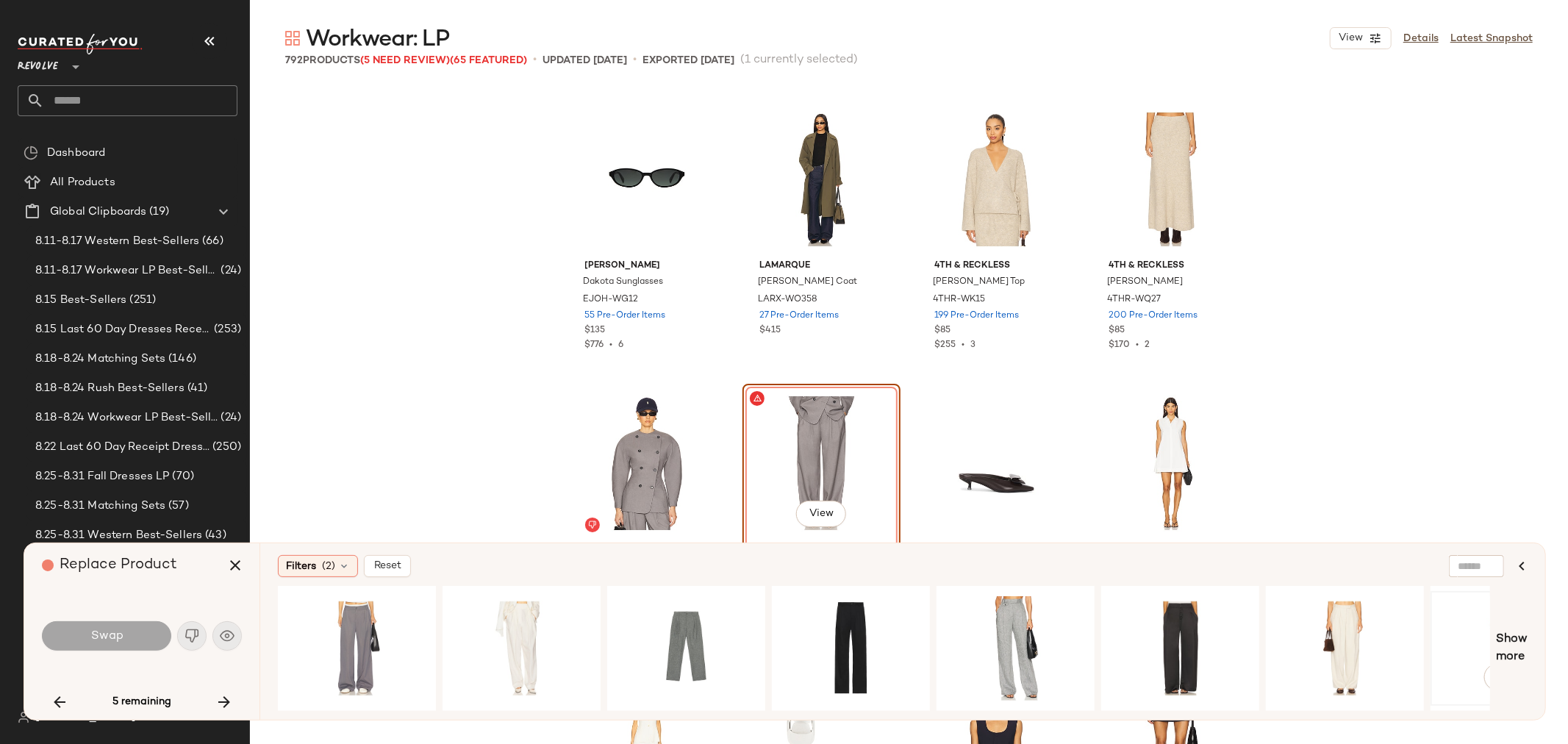
click at [1490, 641] on div "View" at bounding box center [1510, 649] width 148 height 105
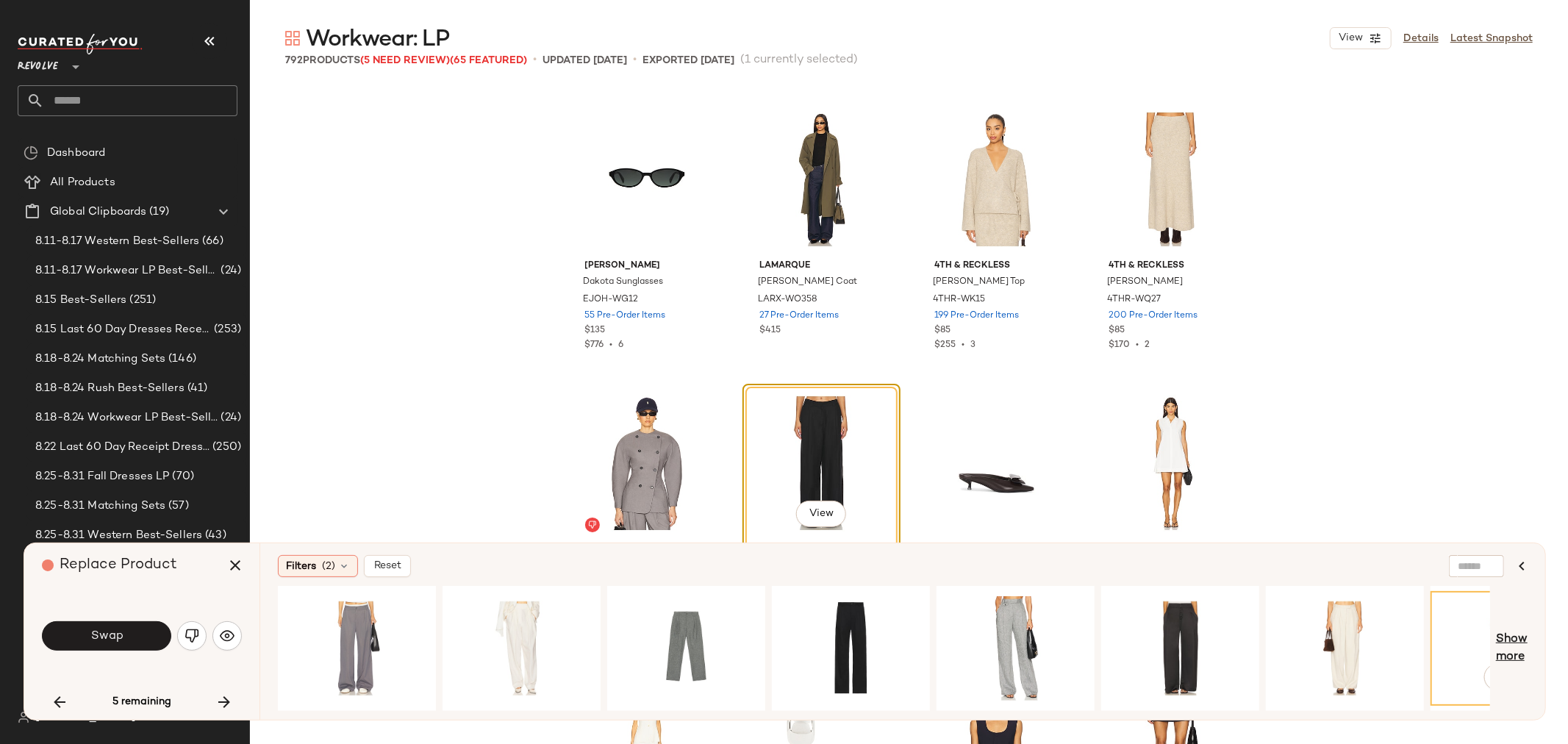
click at [1507, 642] on span "Show more" at bounding box center [1511, 649] width 32 height 35
drag, startPoint x: 568, startPoint y: 712, endPoint x: 666, endPoint y: 703, distance: 98.4
click at [666, 703] on div "Filters (2) Reset View Show more" at bounding box center [902, 632] width 1286 height 177
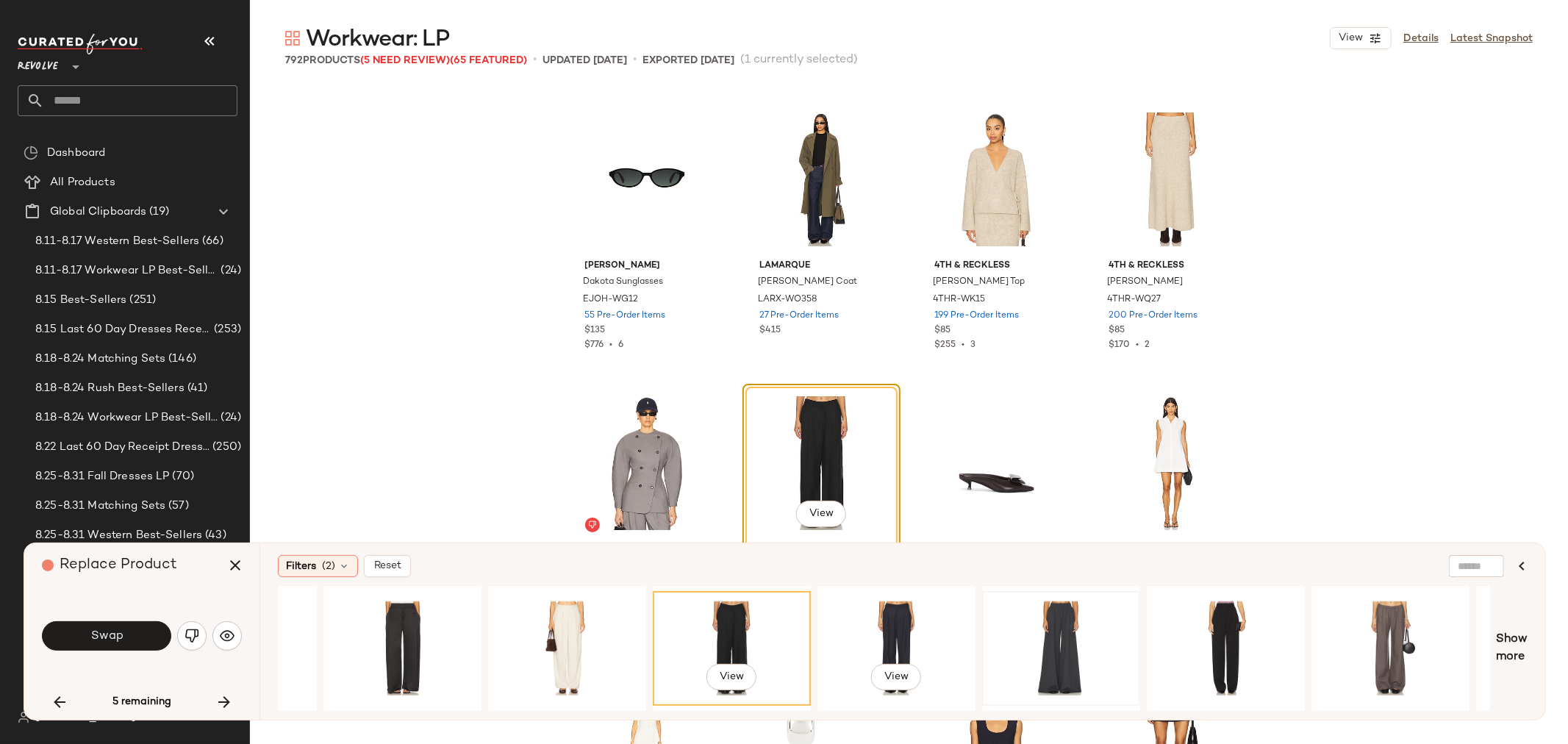
scroll to position [0, 783]
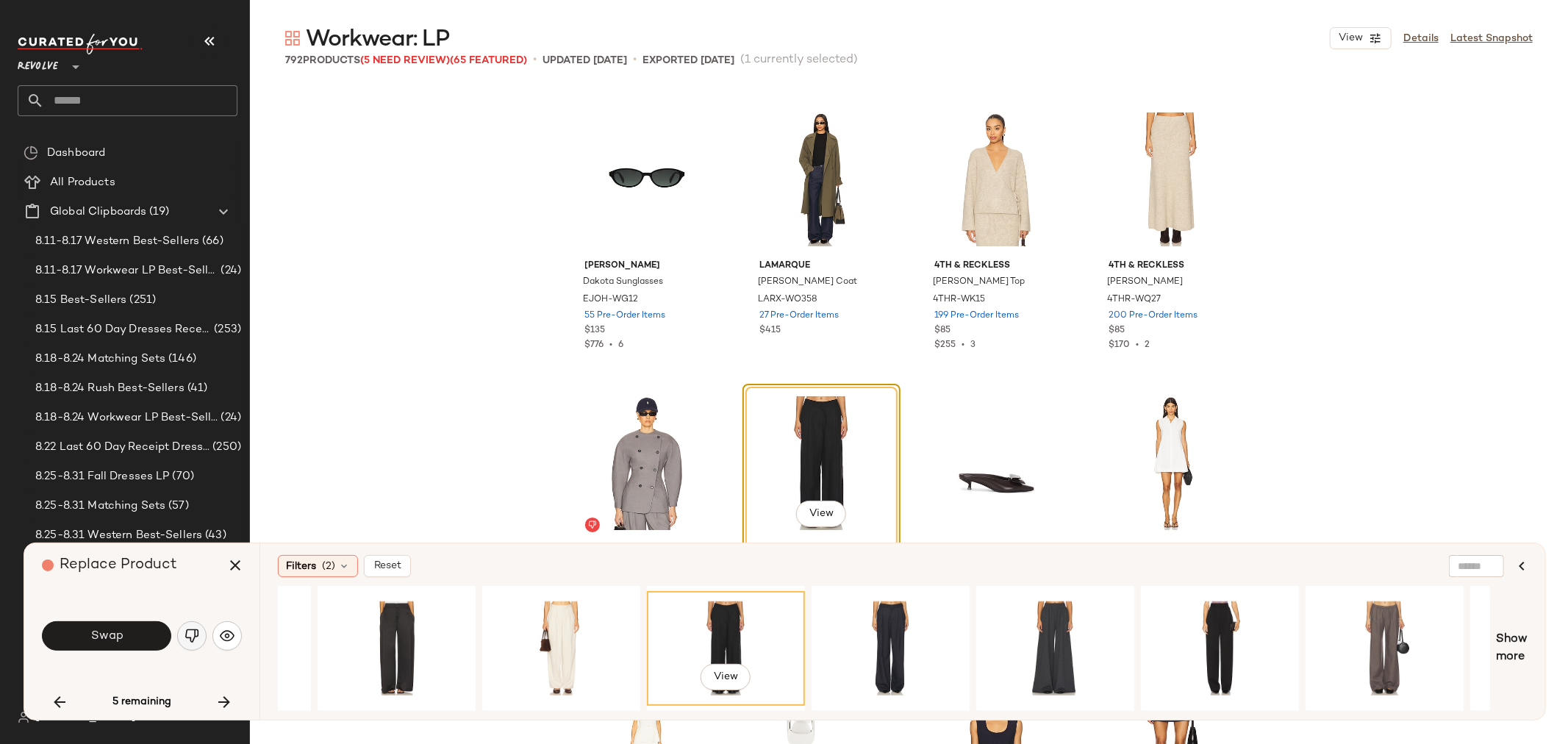
click at [194, 640] on img "button" at bounding box center [191, 636] width 15 height 15
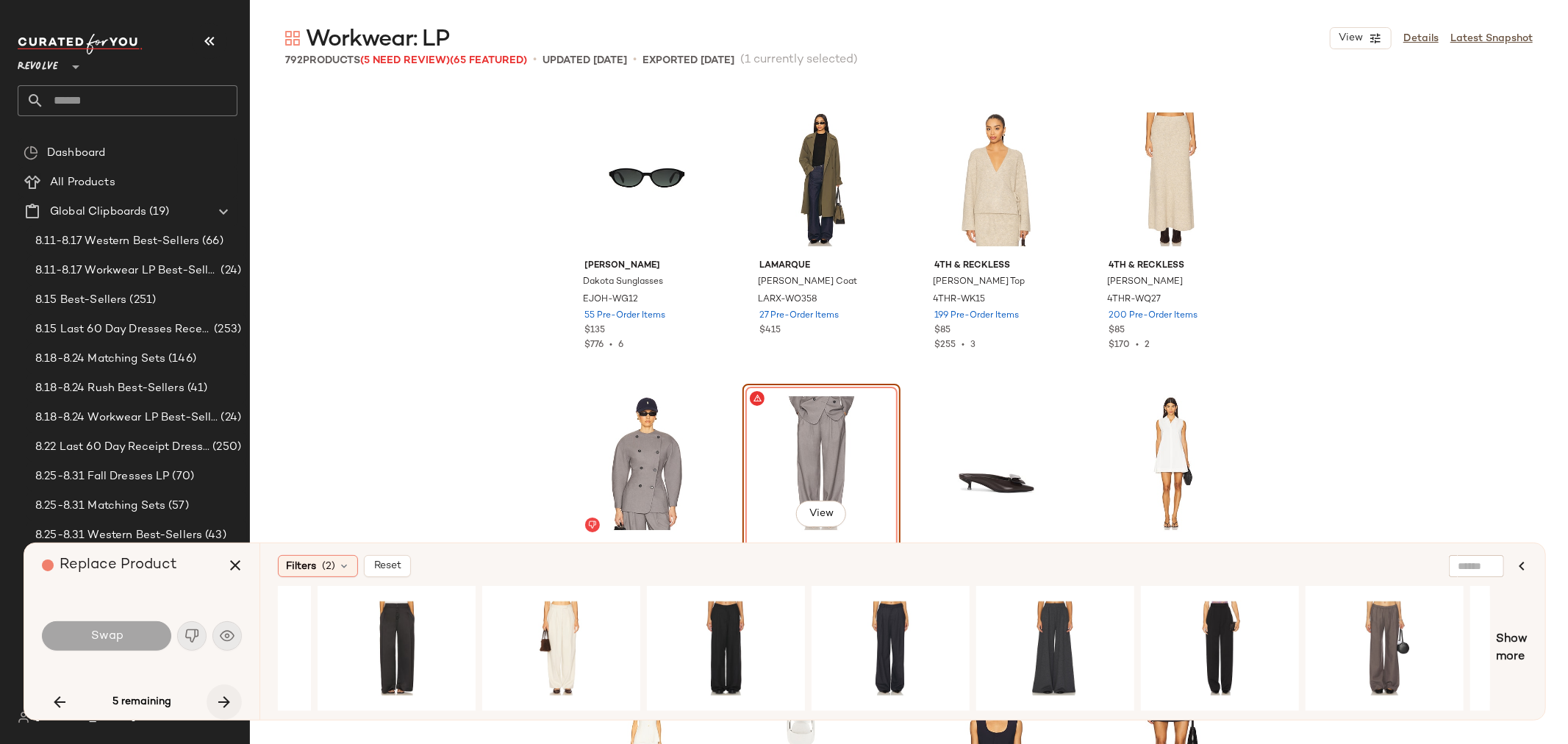
click at [236, 702] on button "button" at bounding box center [224, 702] width 35 height 35
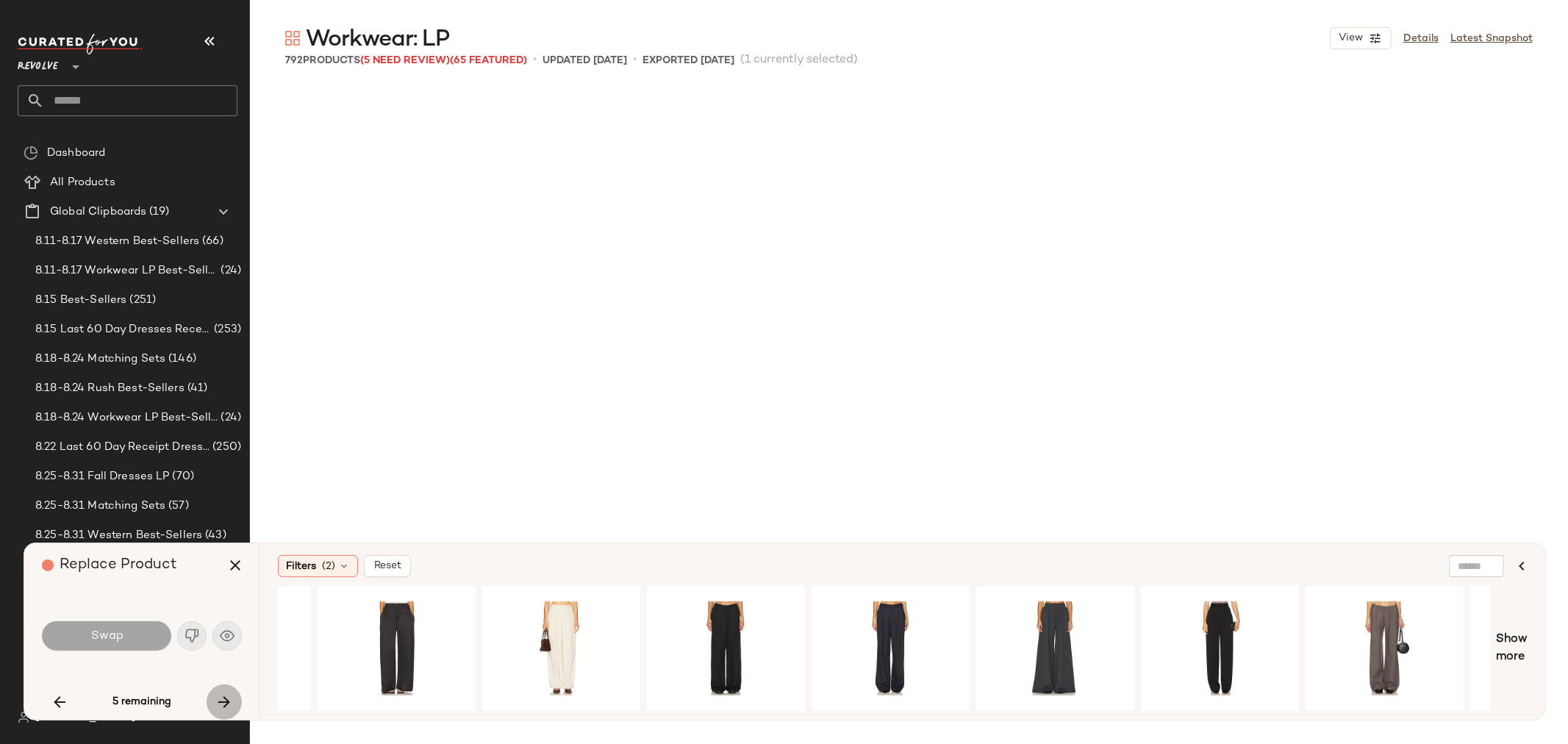
scroll to position [28940, 0]
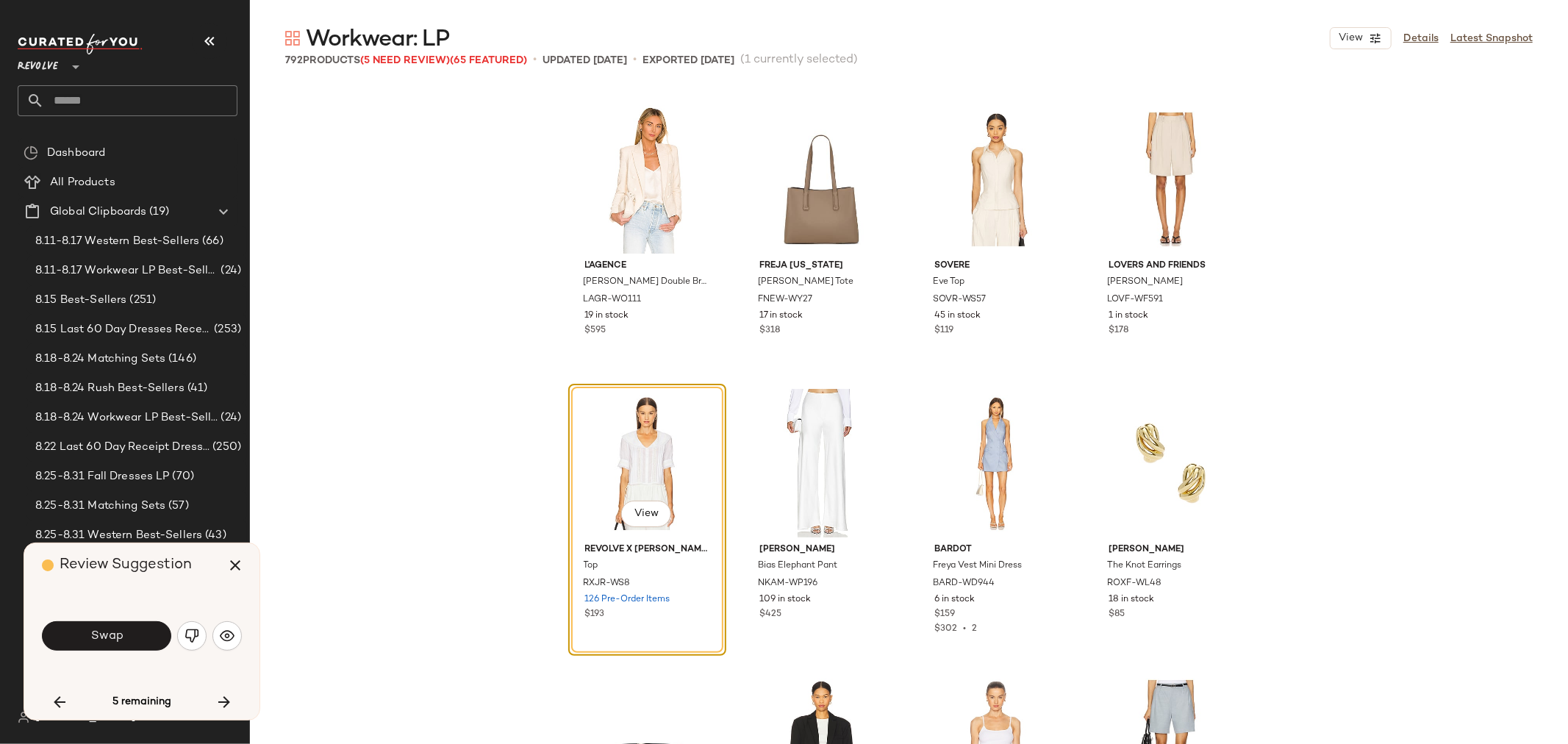
click at [101, 636] on span "Swap" at bounding box center [106, 636] width 33 height 14
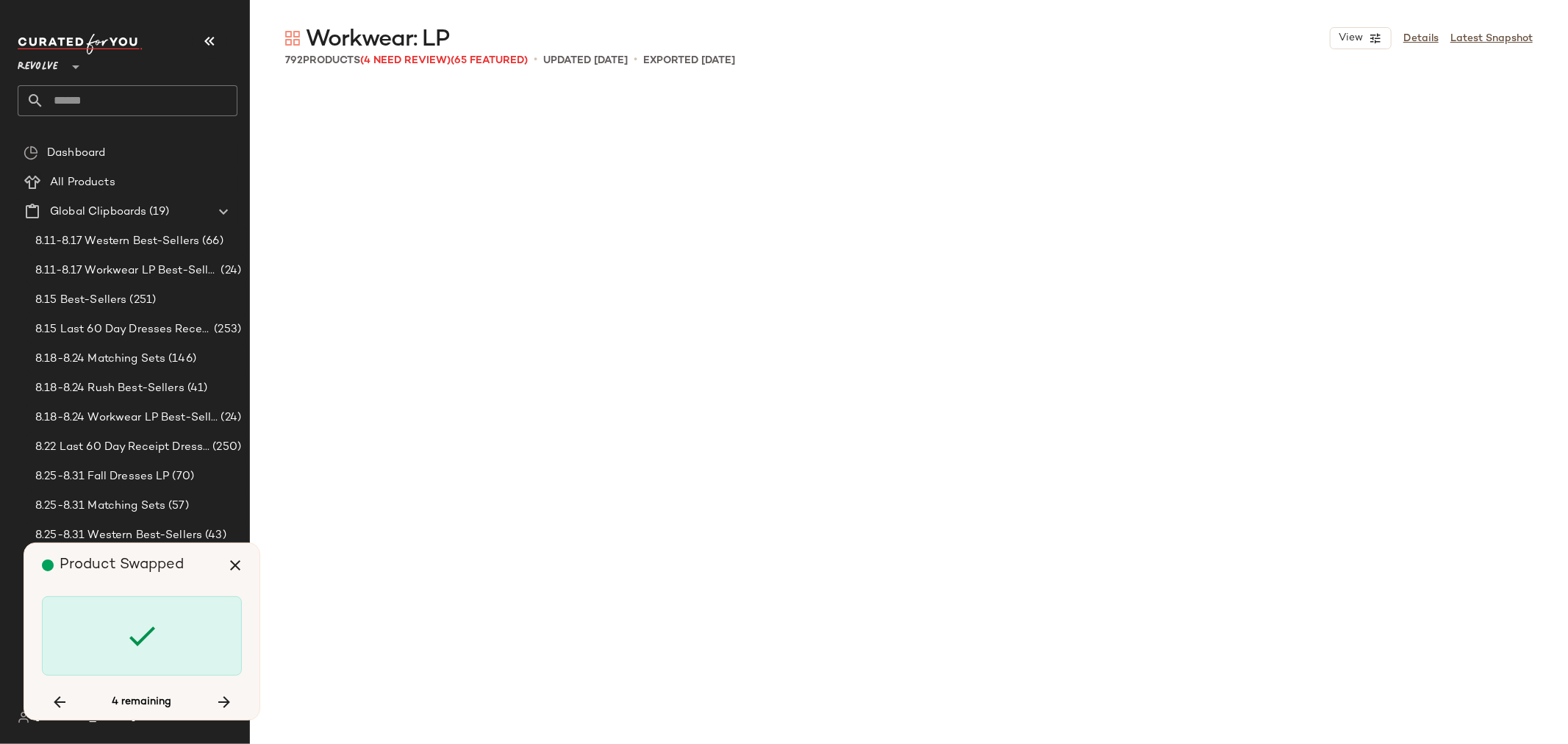
scroll to position [39437, 0]
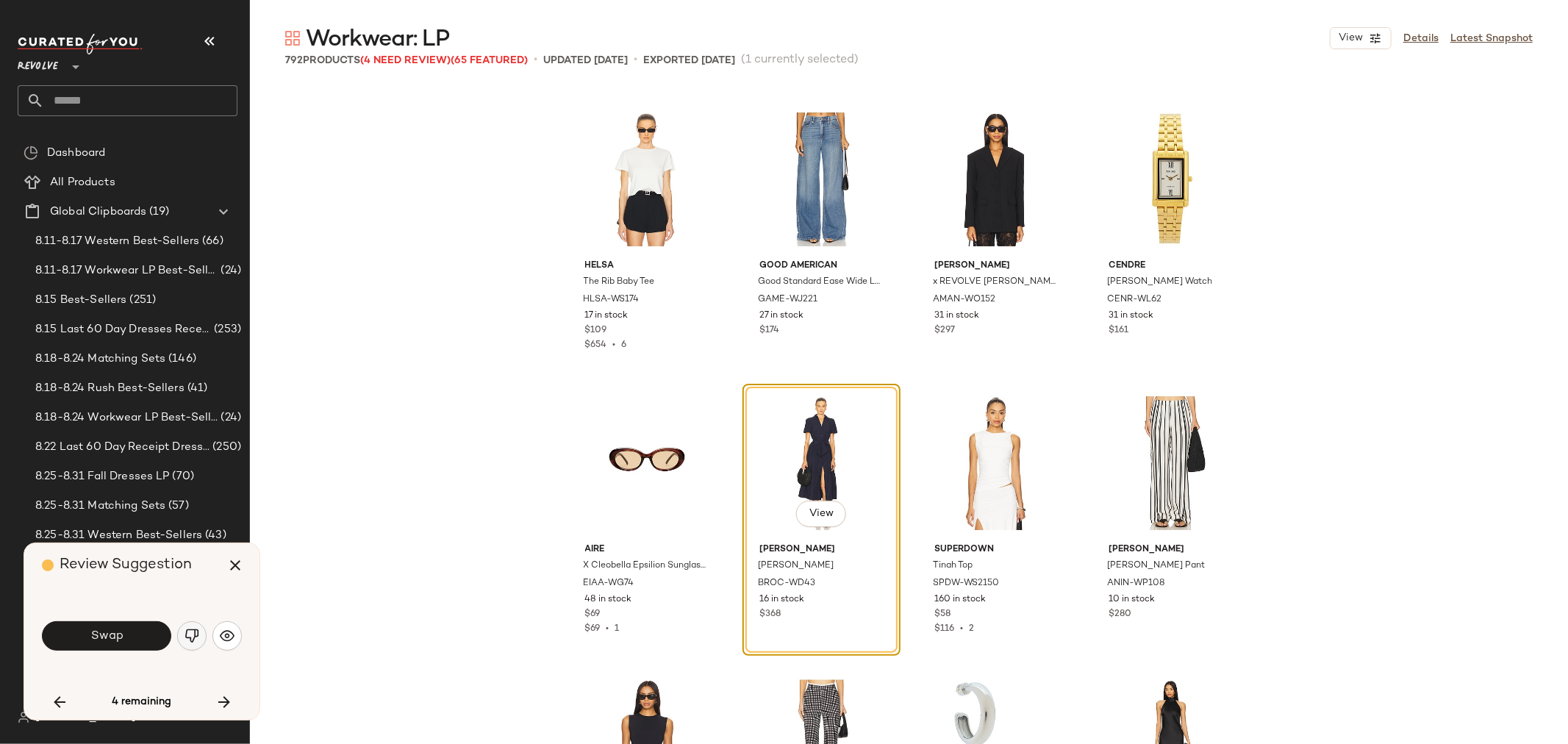
click at [184, 641] on button "button" at bounding box center [191, 636] width 29 height 29
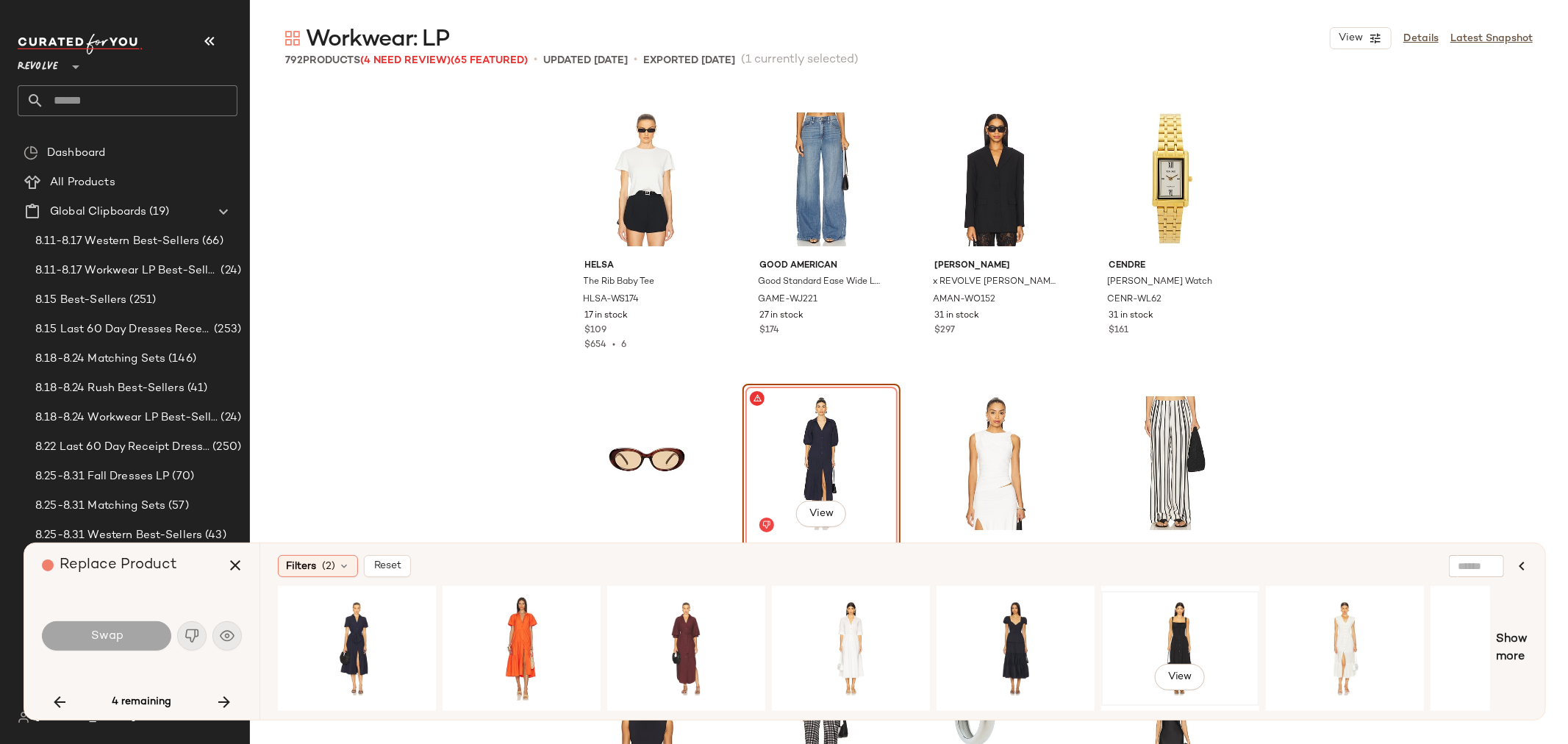
click at [1184, 621] on div "View" at bounding box center [1180, 649] width 148 height 105
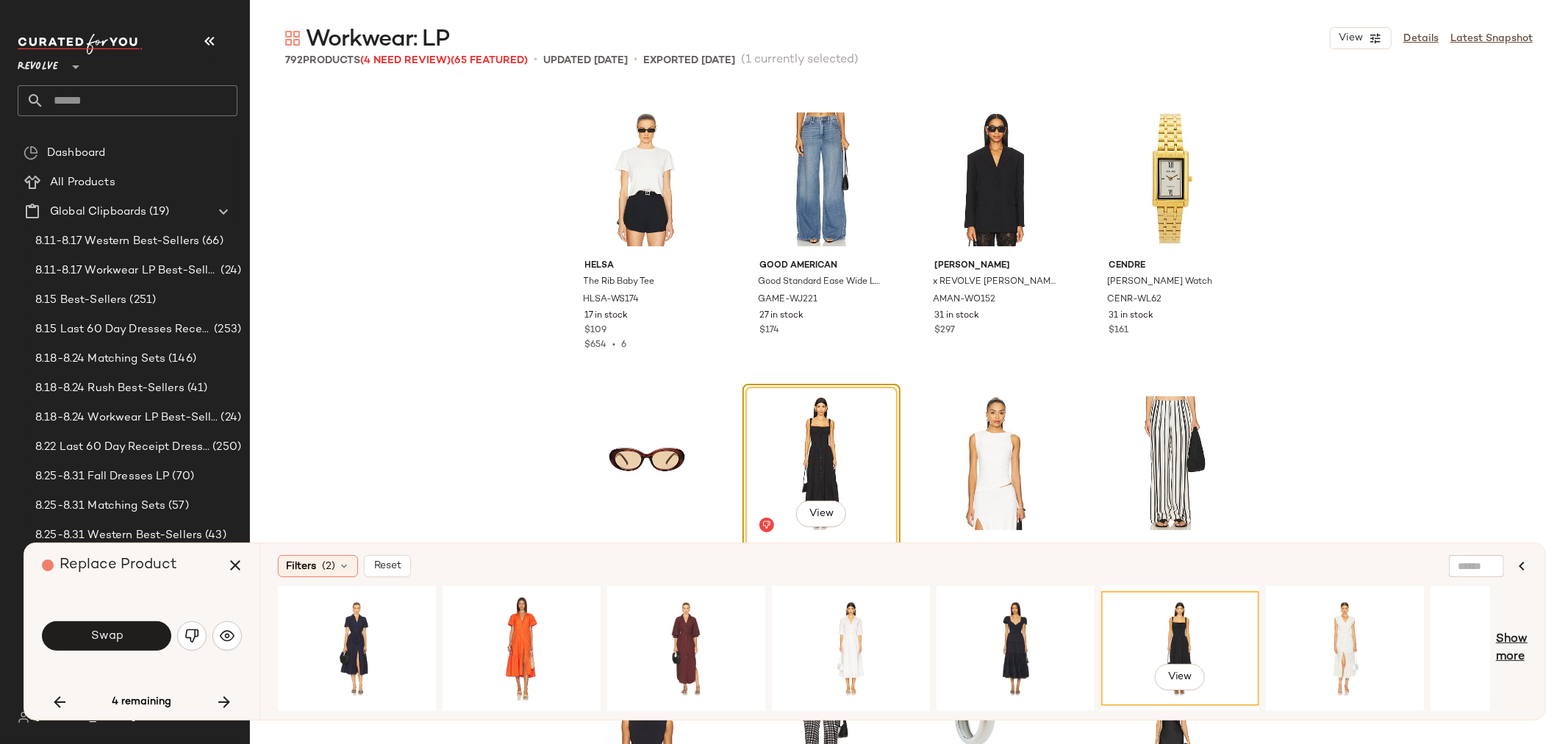
click at [1515, 646] on span "Show more" at bounding box center [1511, 649] width 32 height 35
click at [654, 653] on div "View" at bounding box center [686, 649] width 148 height 105
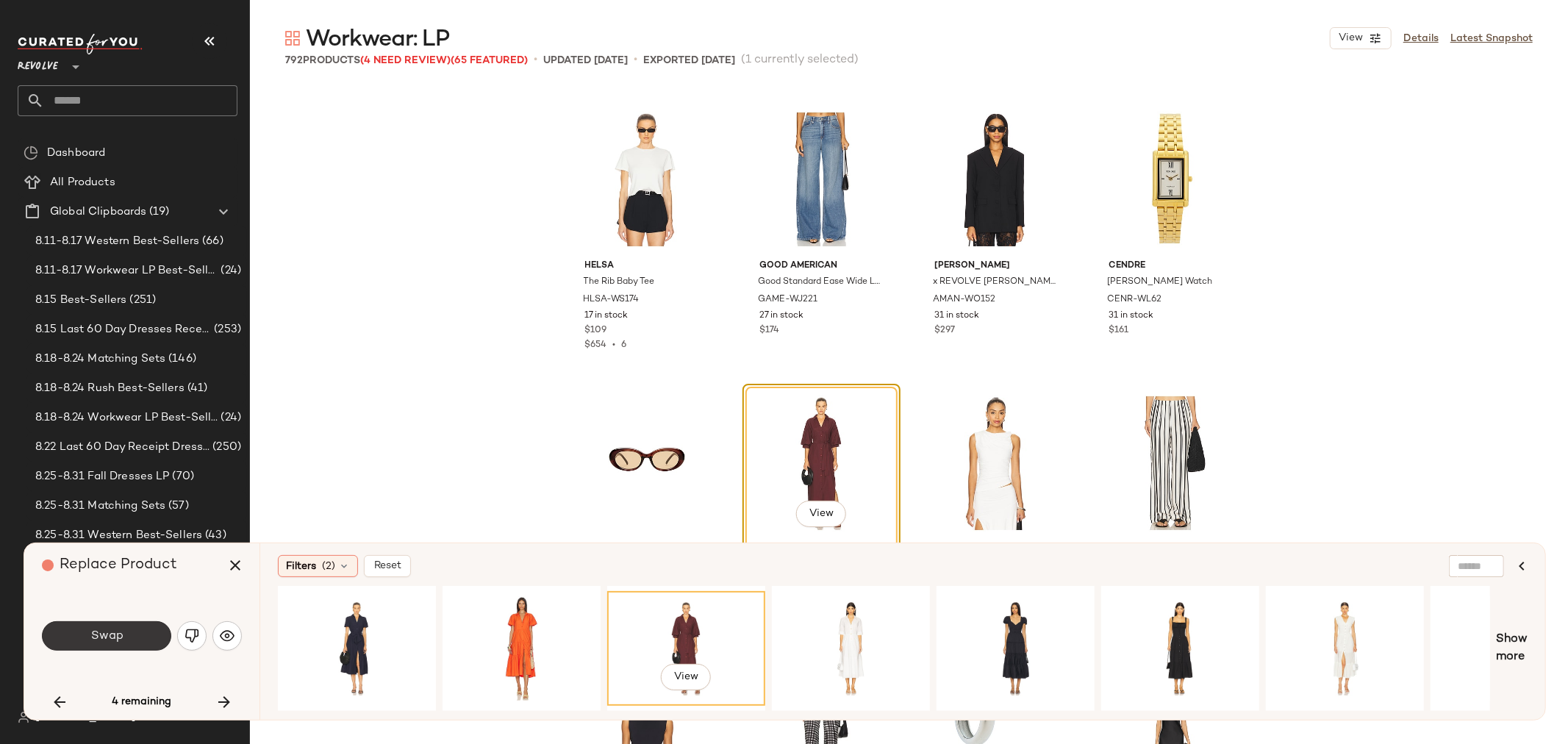
click at [101, 646] on button "Swap" at bounding box center [107, 636] width 129 height 29
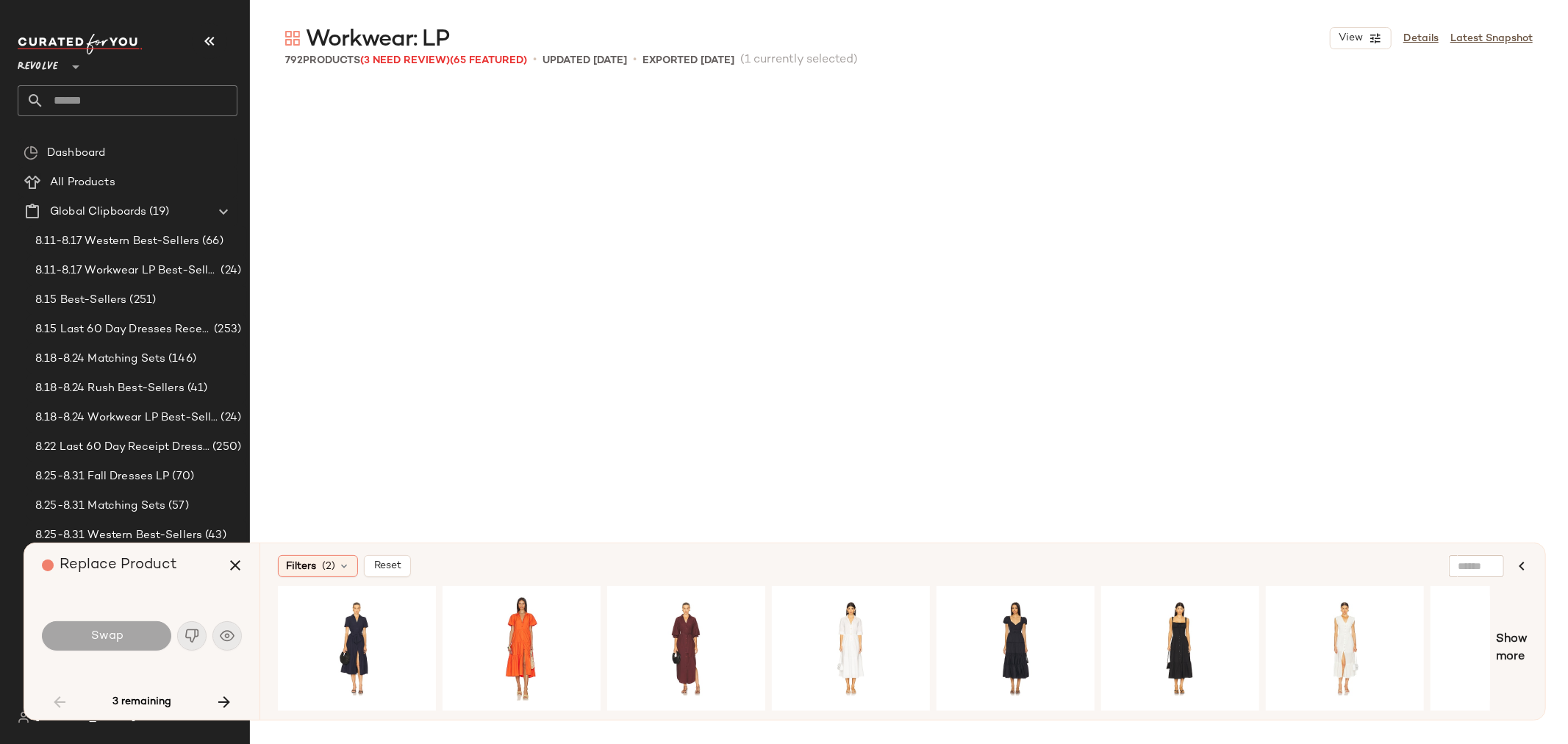
scroll to position [283, 0]
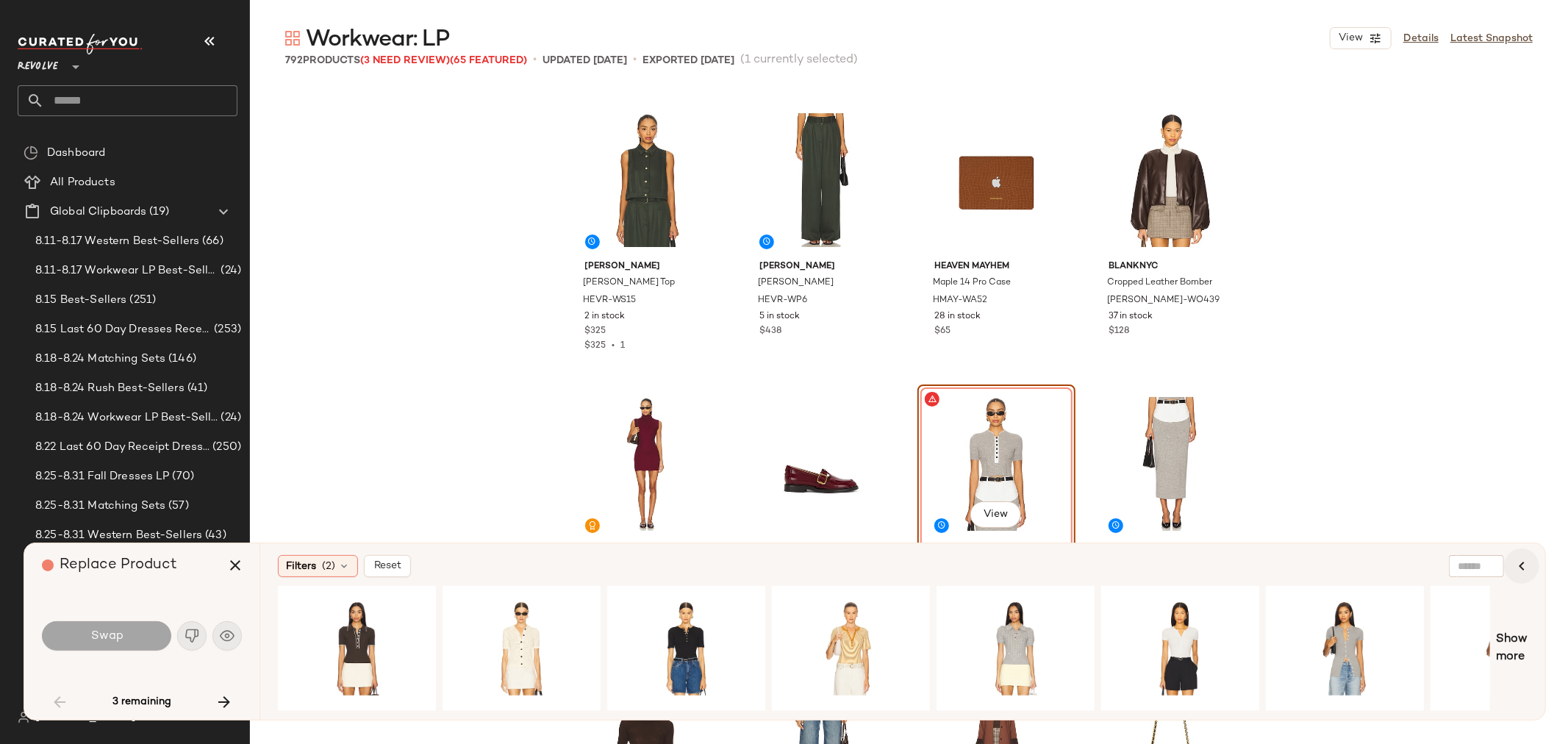
click at [1520, 566] on icon "button" at bounding box center [1521, 566] width 18 height 18
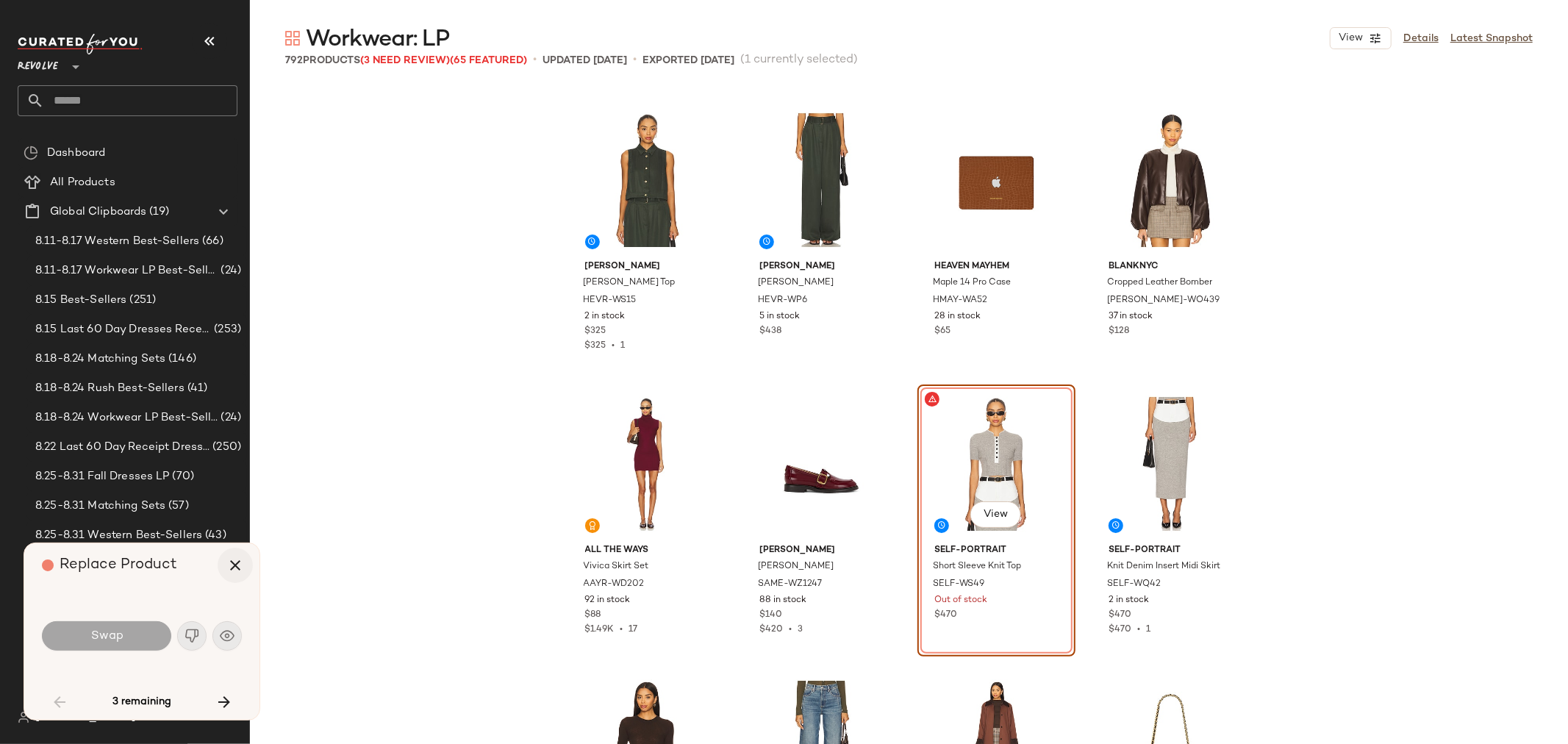
click at [240, 569] on icon "button" at bounding box center [235, 565] width 18 height 18
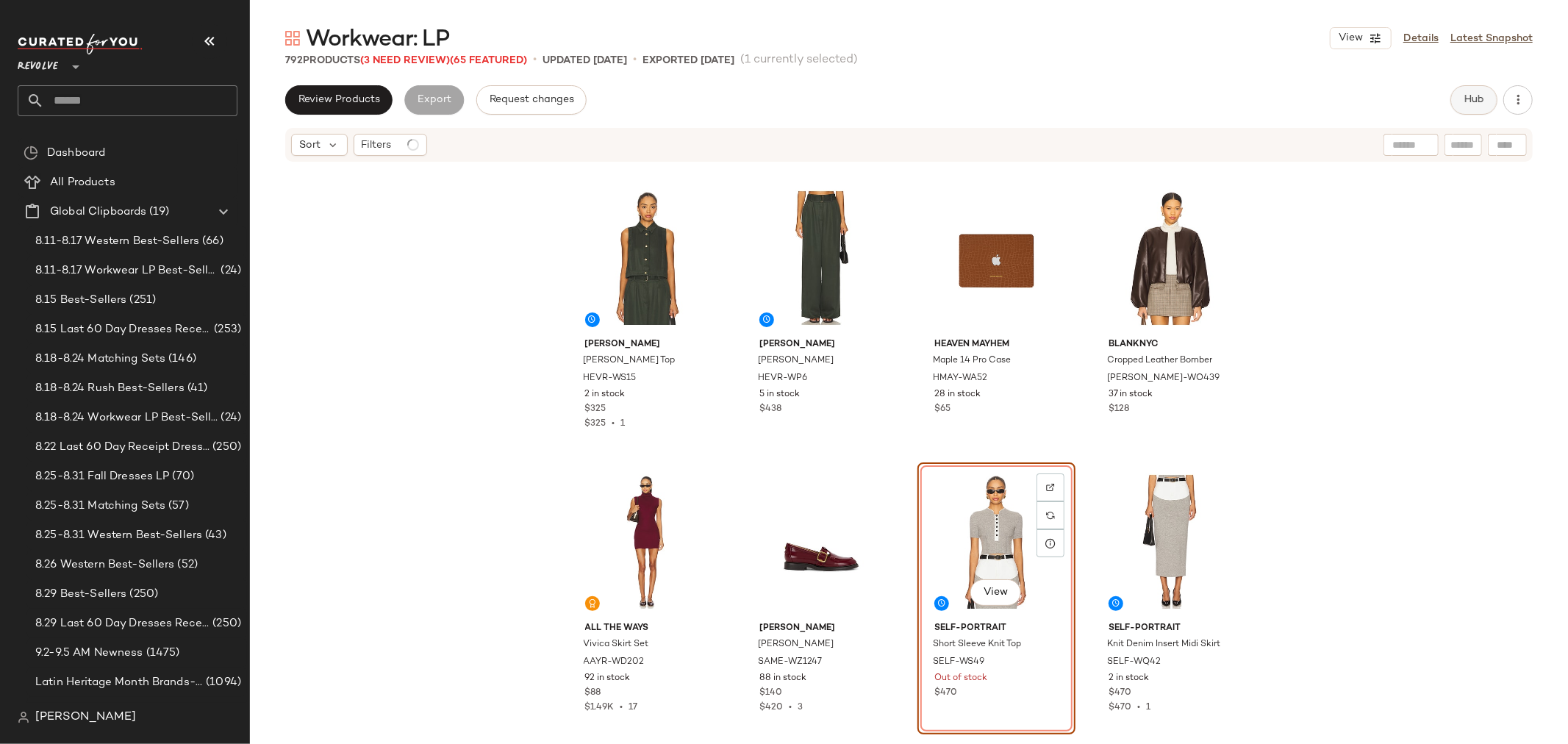
click at [1458, 105] on button "Hub" at bounding box center [1473, 100] width 47 height 29
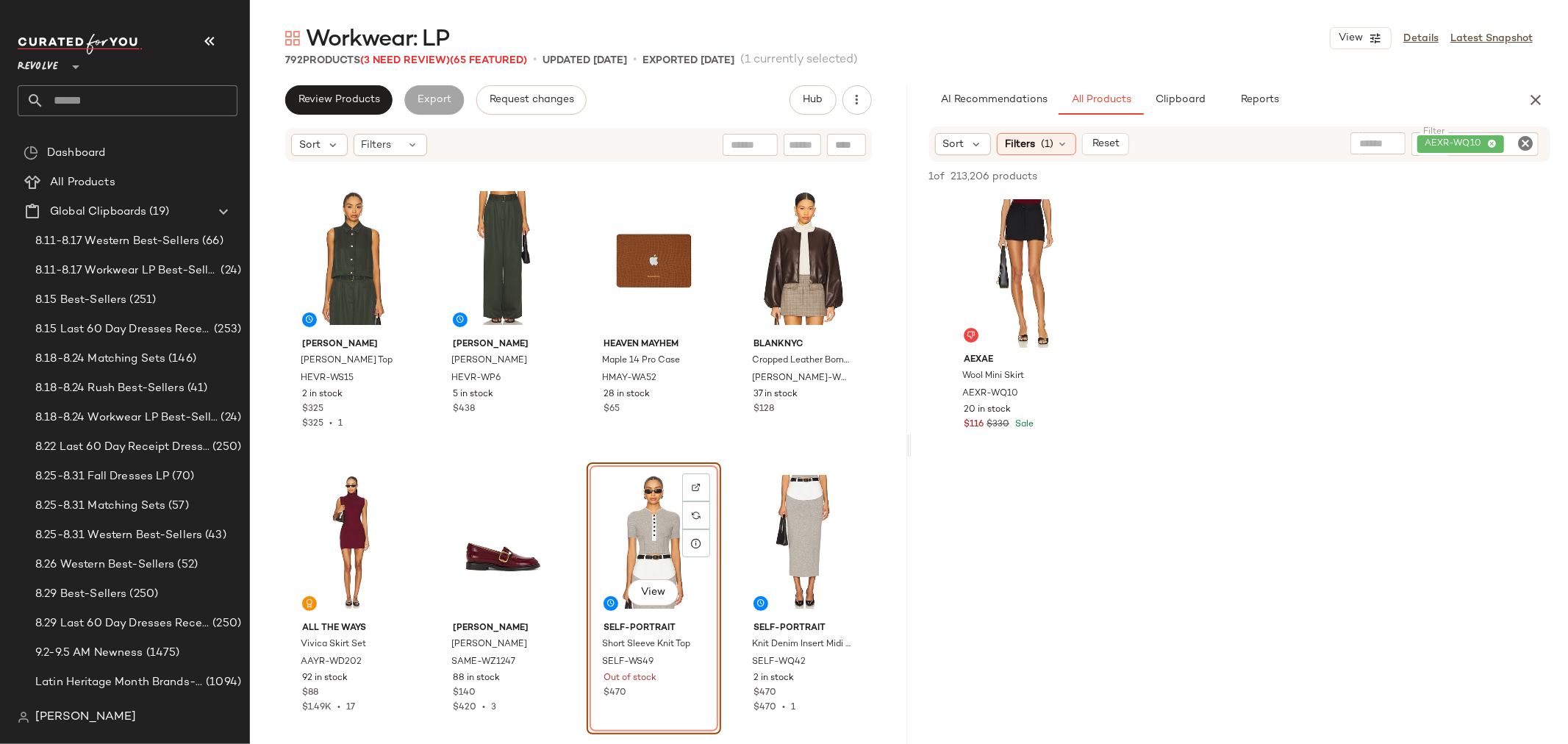
click at [1517, 141] on icon "Clear Filter" at bounding box center [1525, 143] width 18 height 18
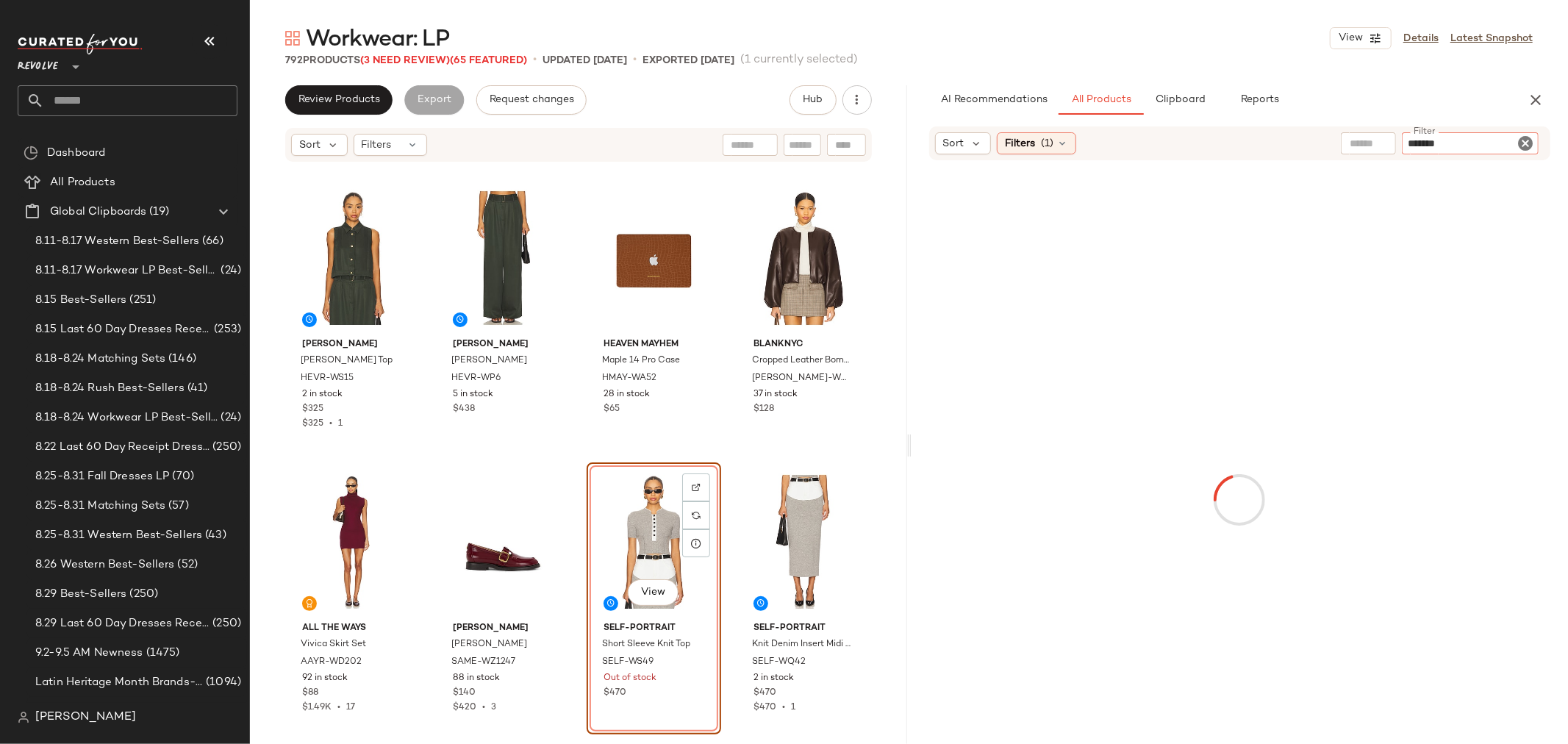
type input "********"
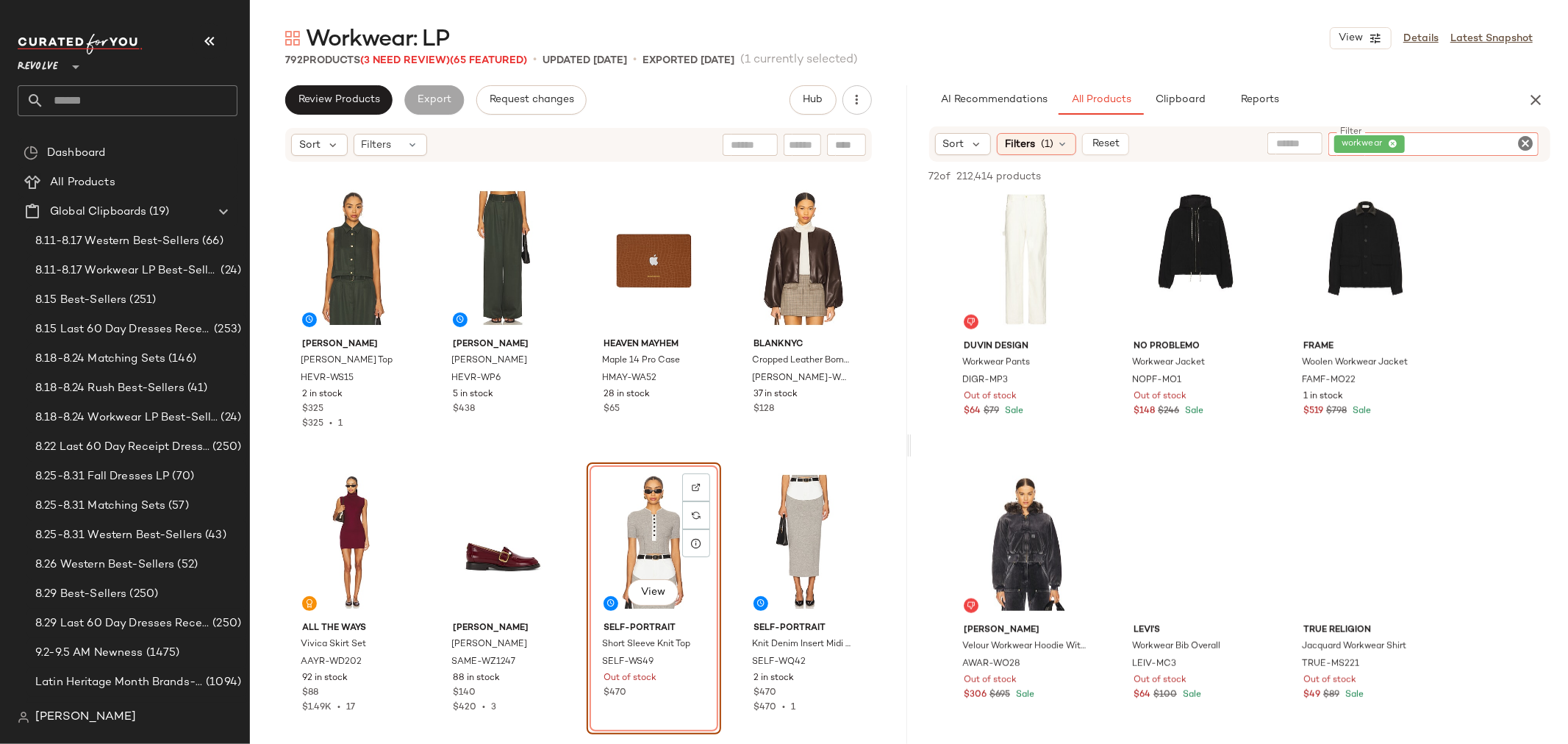
scroll to position [1224, 0]
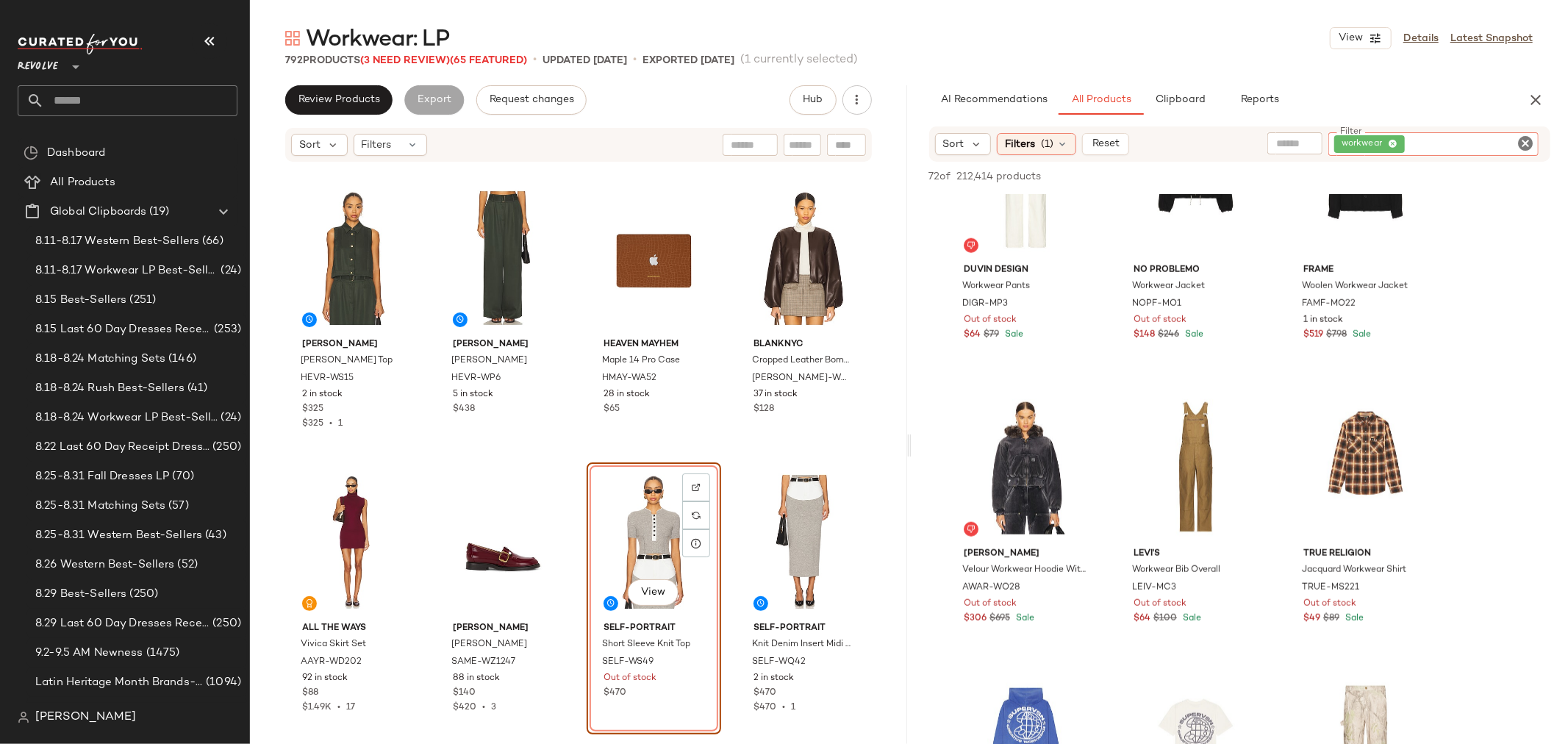
click at [1524, 144] on icon "Clear Filter" at bounding box center [1525, 143] width 18 height 18
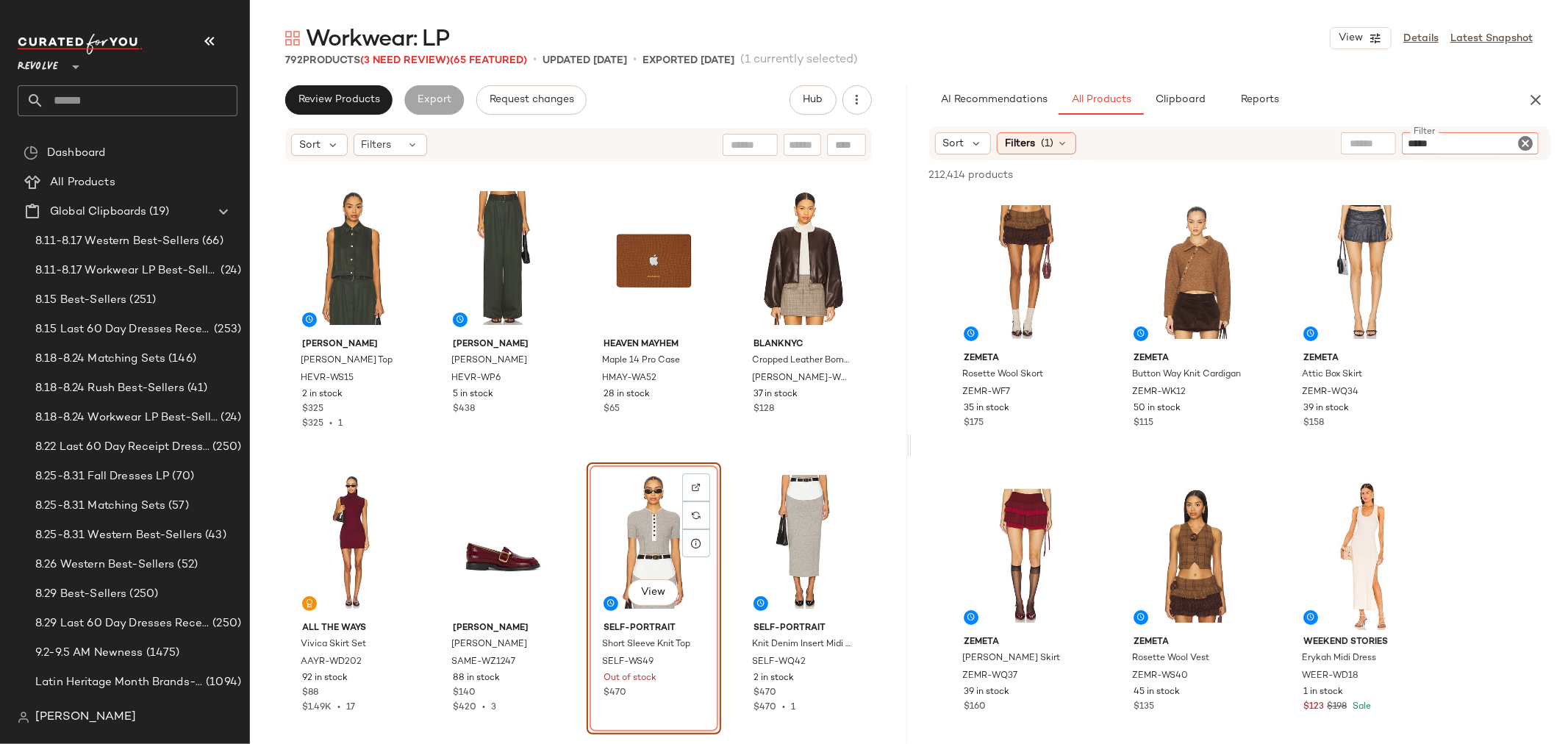
type input "******"
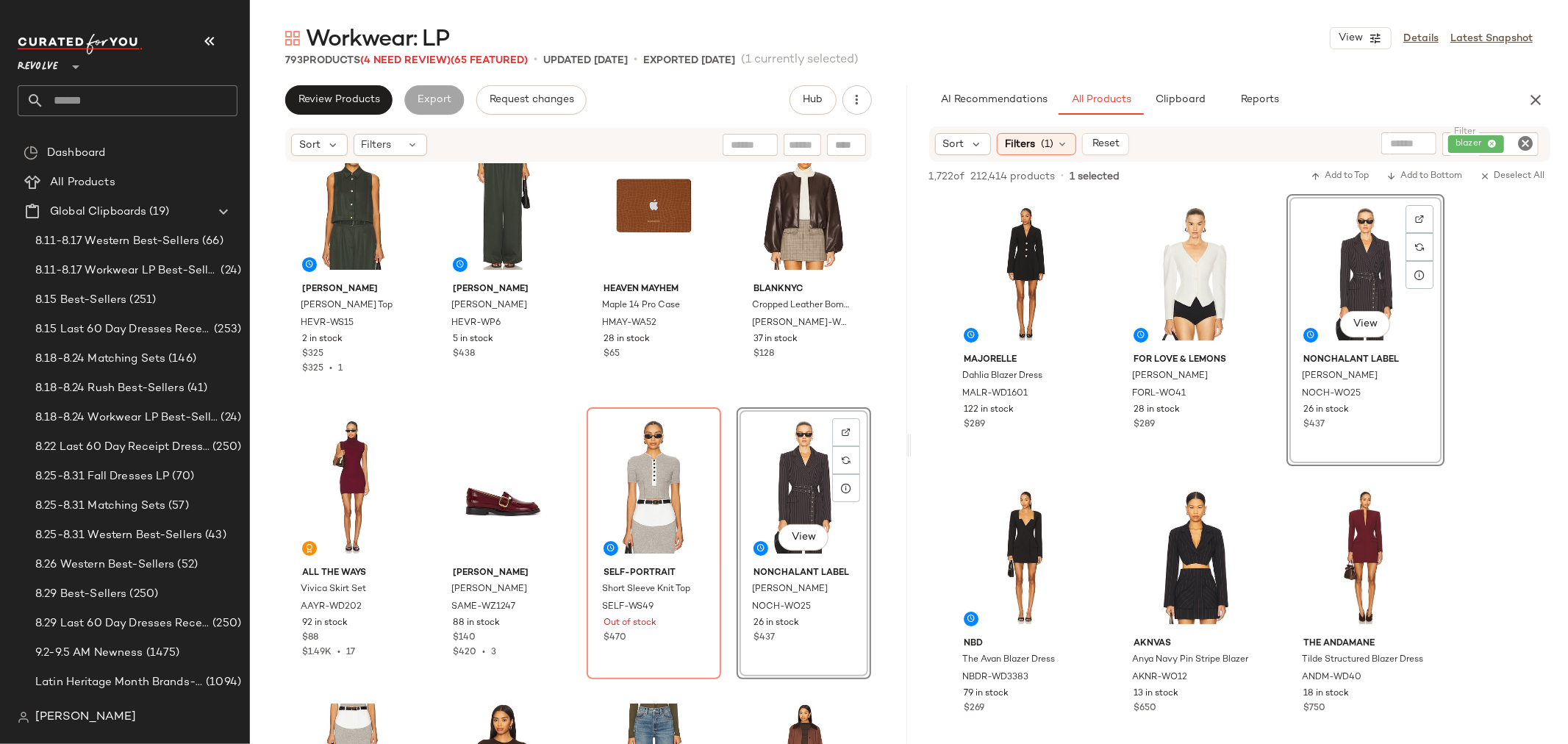
scroll to position [364, 0]
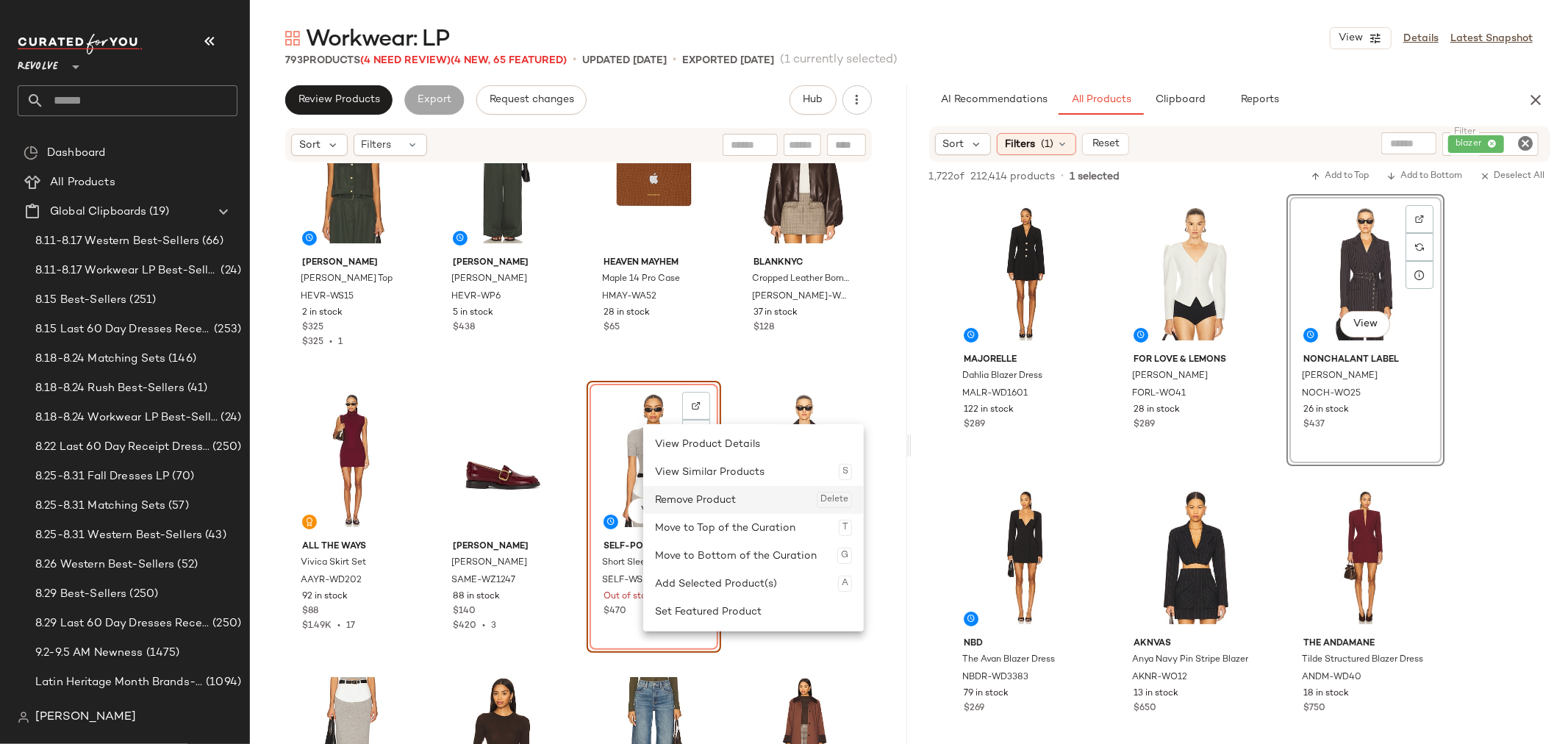
click at [689, 497] on div "Remove Product Delete" at bounding box center [753, 500] width 197 height 28
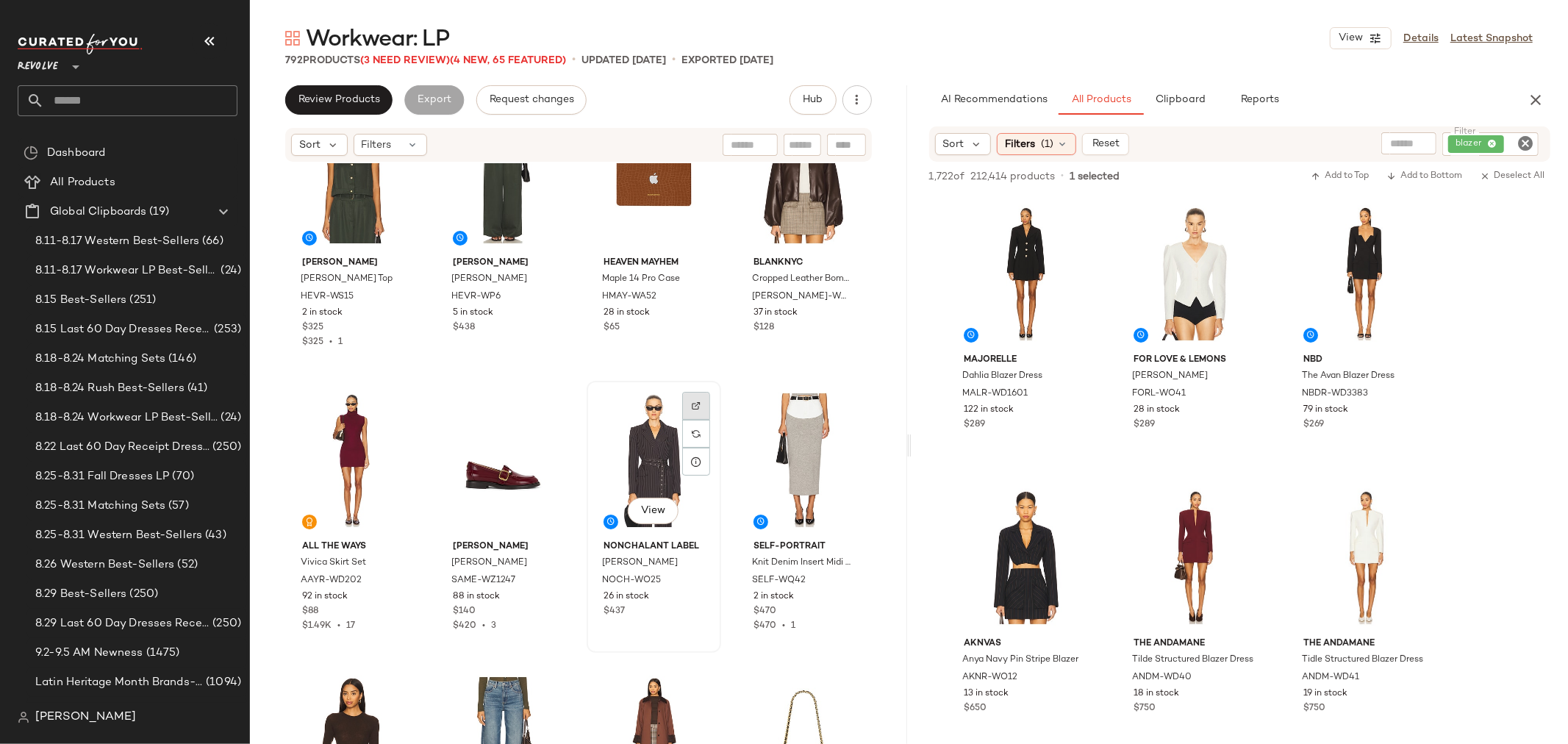
click at [683, 401] on div at bounding box center [696, 406] width 28 height 28
click at [696, 582] on button "button" at bounding box center [693, 580] width 21 height 13
click at [1527, 145] on icon "Clear Filter" at bounding box center [1525, 143] width 18 height 18
paste input "*********"
type input "*********"
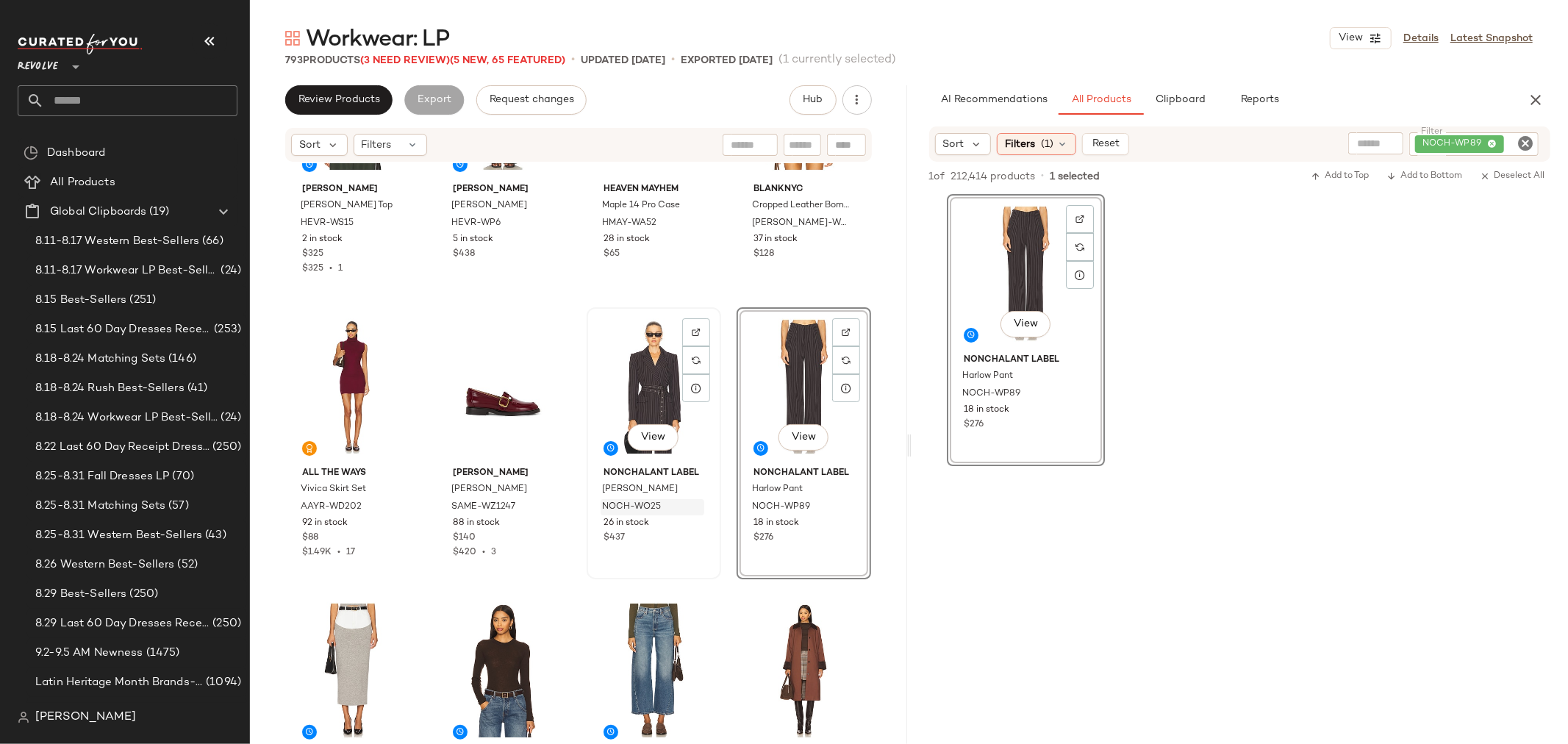
scroll to position [528, 0]
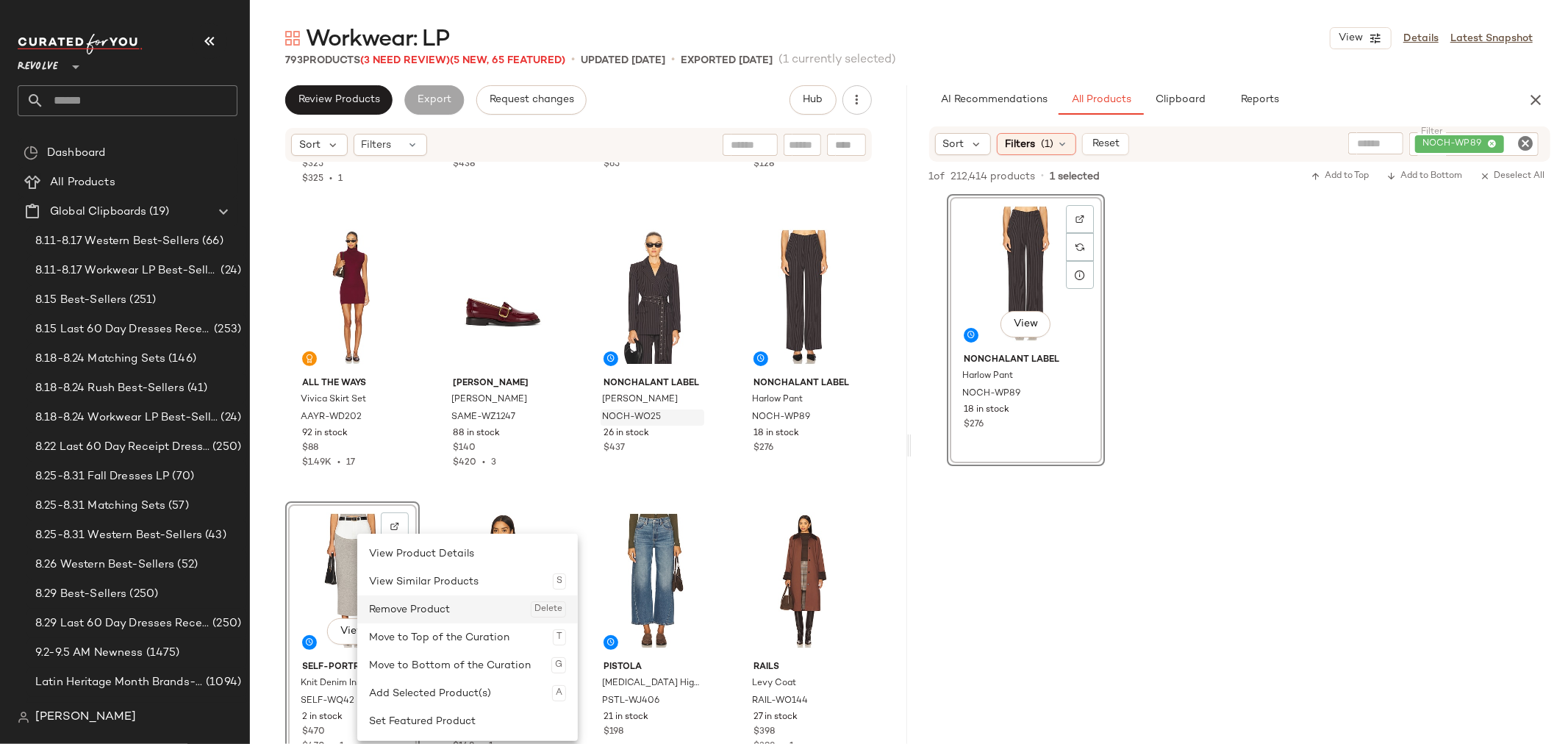
click at [422, 609] on div "Remove Product Delete" at bounding box center [467, 609] width 197 height 28
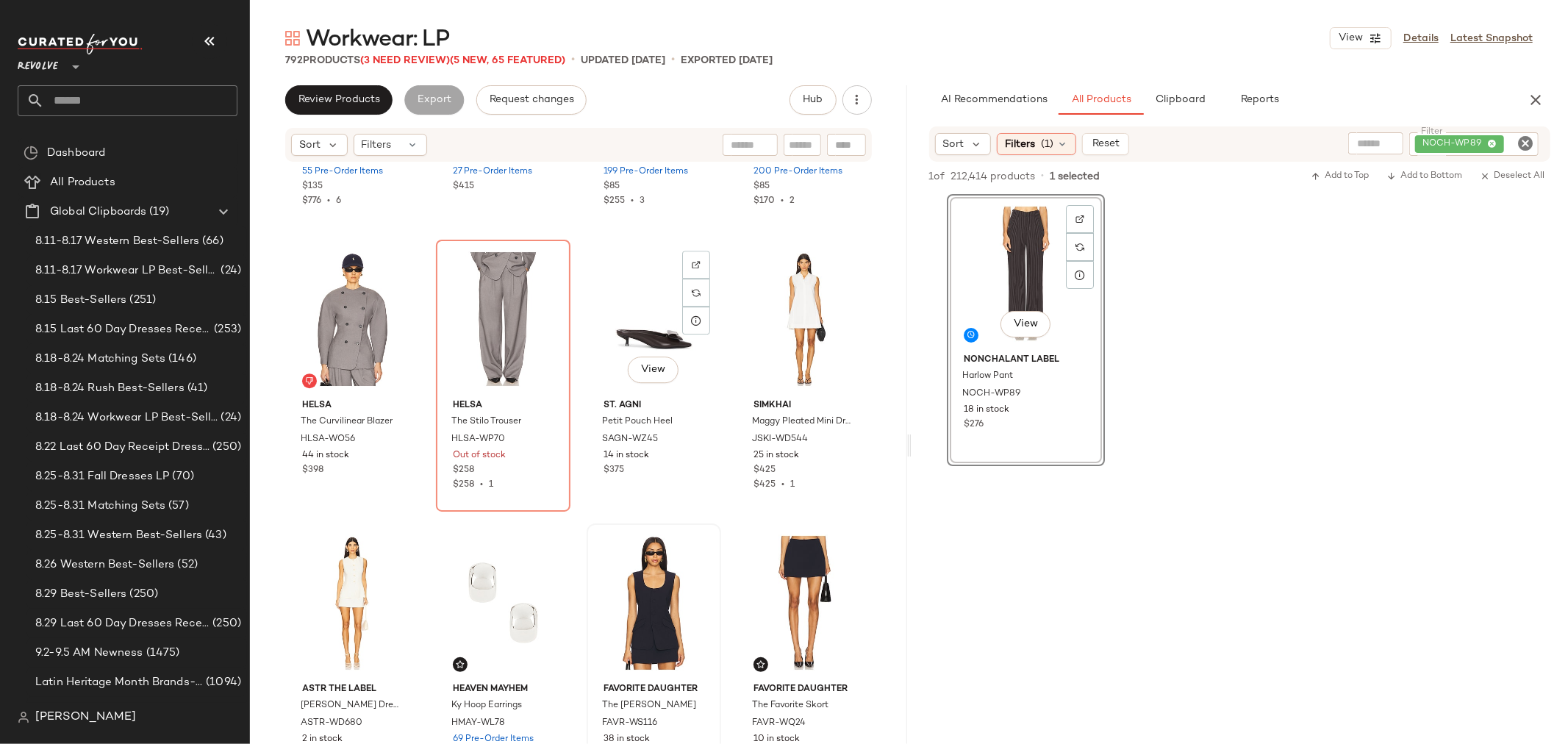
scroll to position [3632, 0]
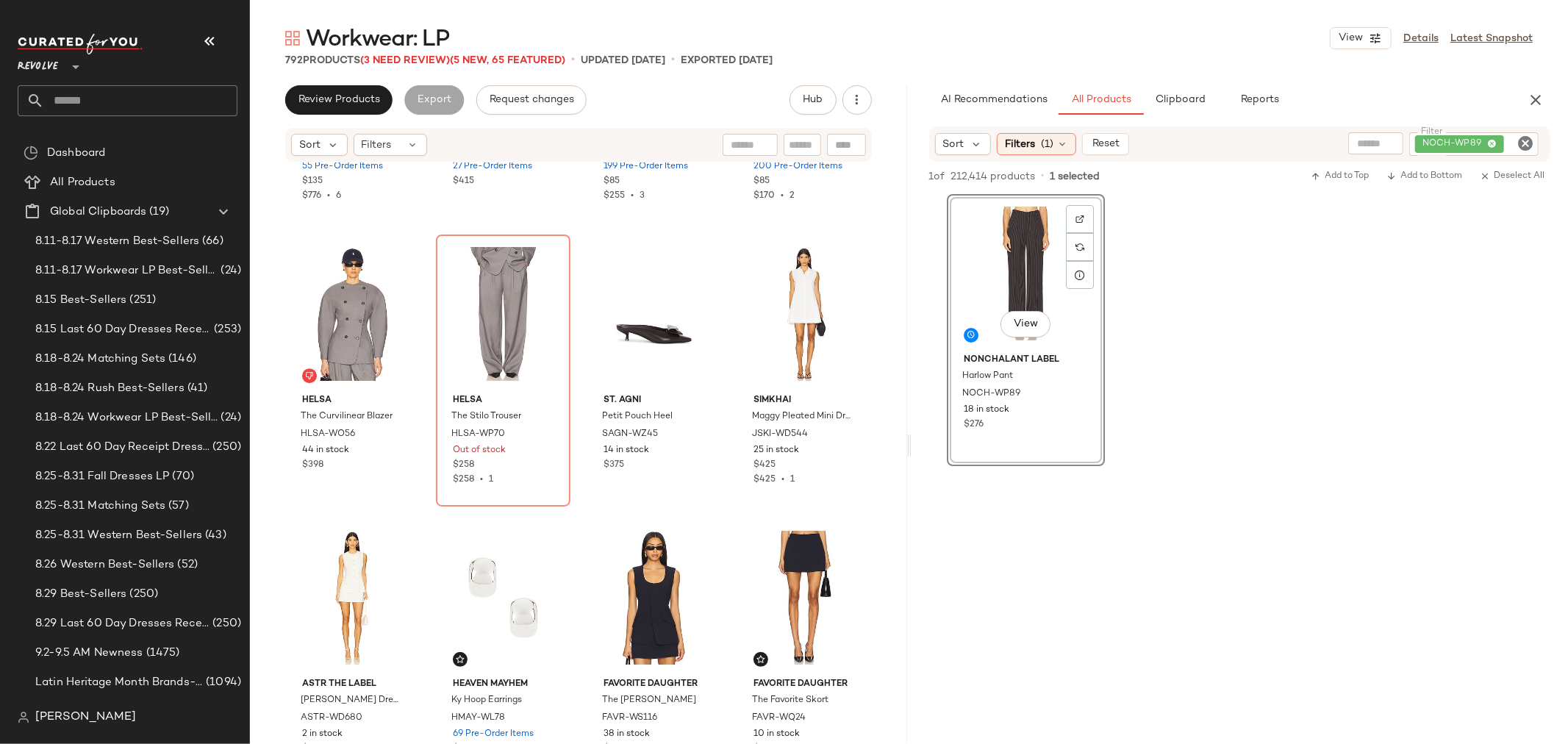
click at [1526, 143] on icon "Clear Filter" at bounding box center [1525, 143] width 18 height 18
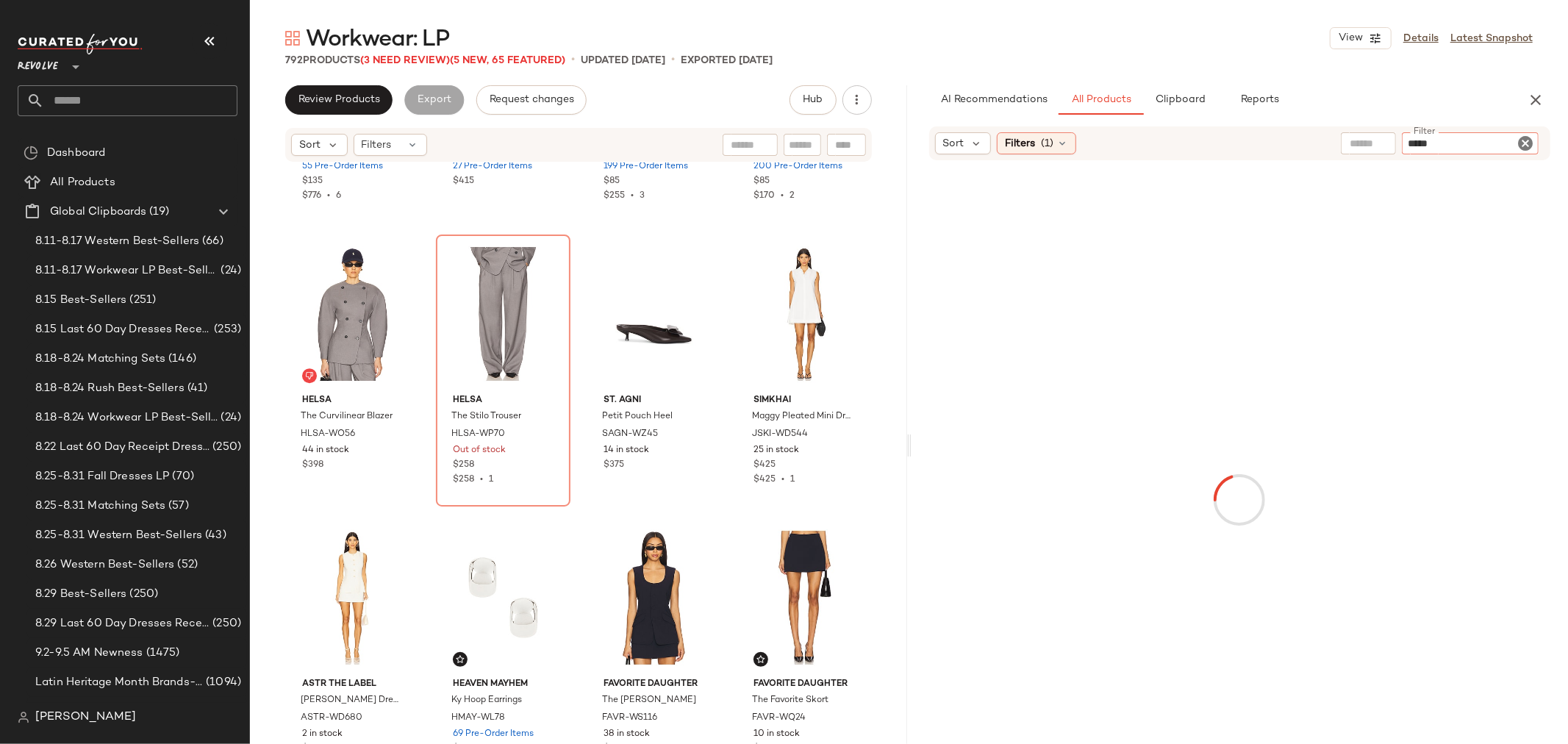
type input "******"
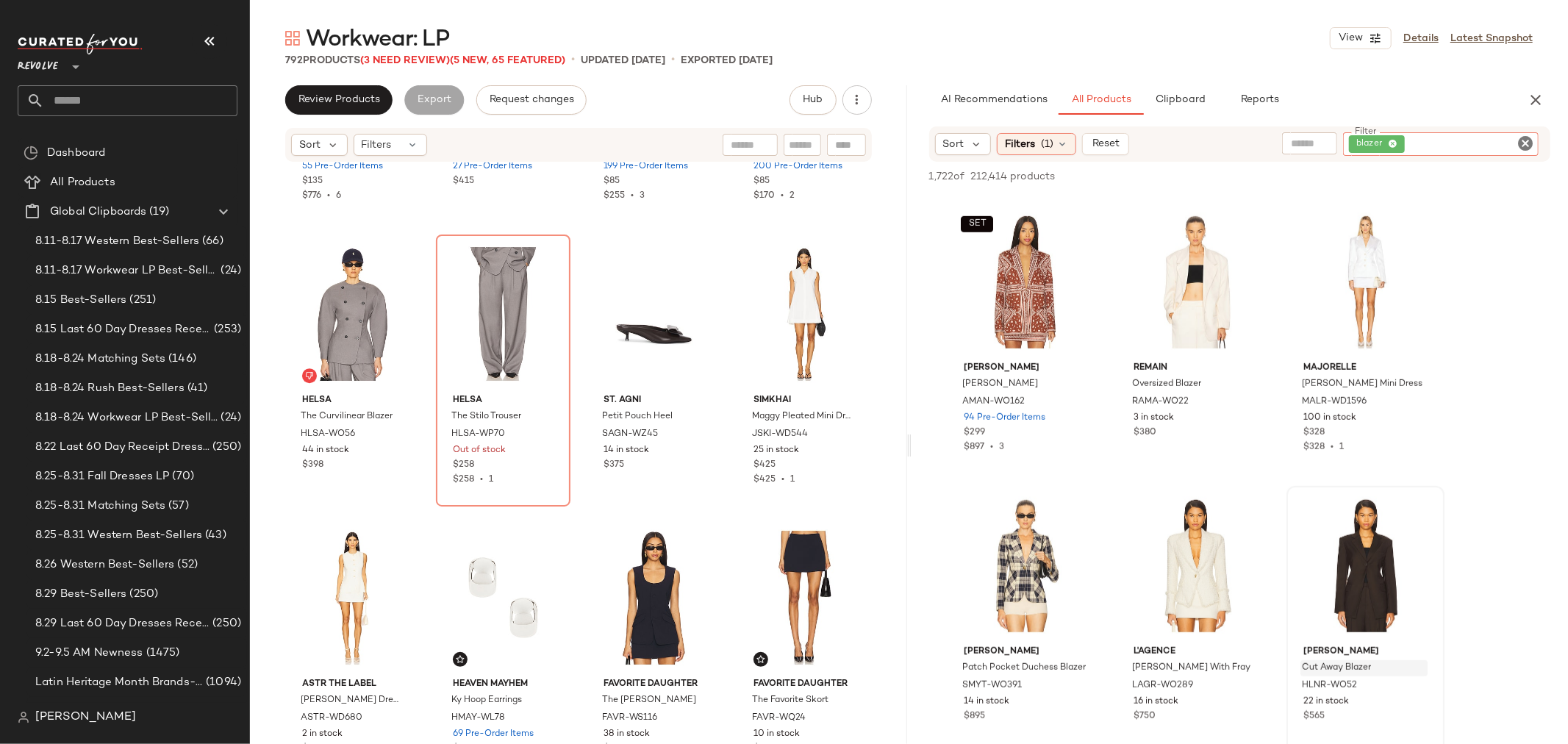
scroll to position [1143, 0]
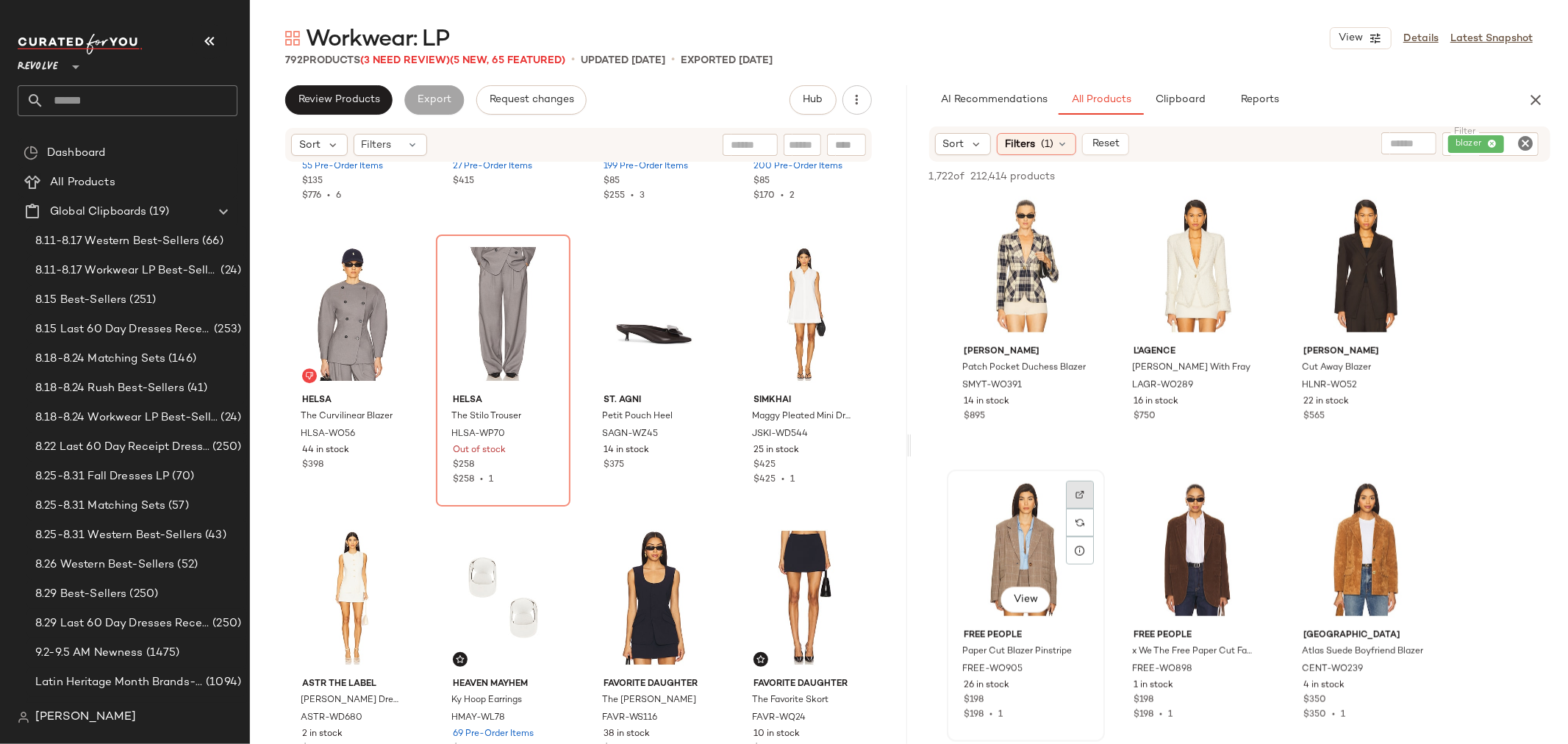
click at [1081, 485] on div at bounding box center [1080, 494] width 28 height 28
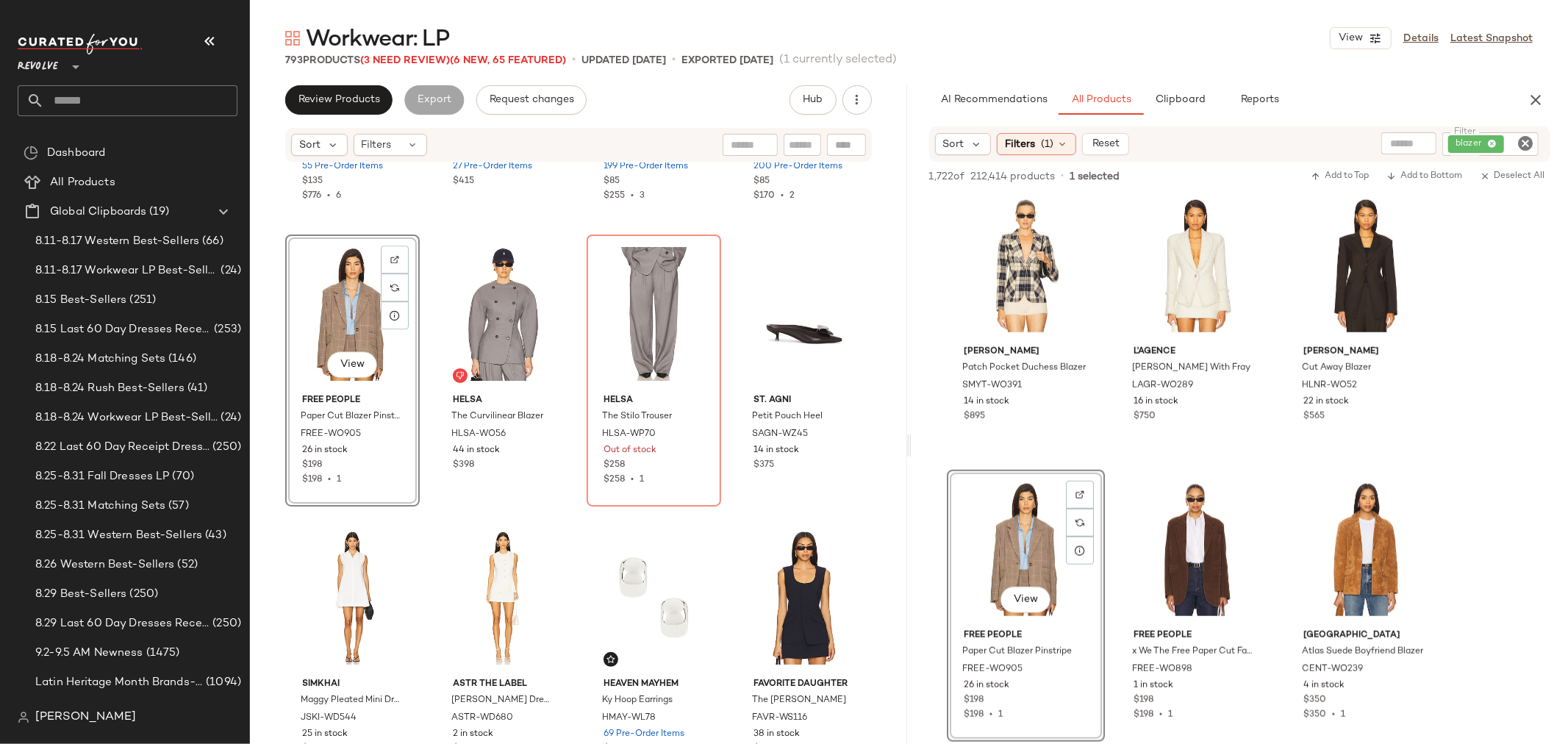
click at [1530, 145] on icon "Clear Filter" at bounding box center [1525, 143] width 18 height 18
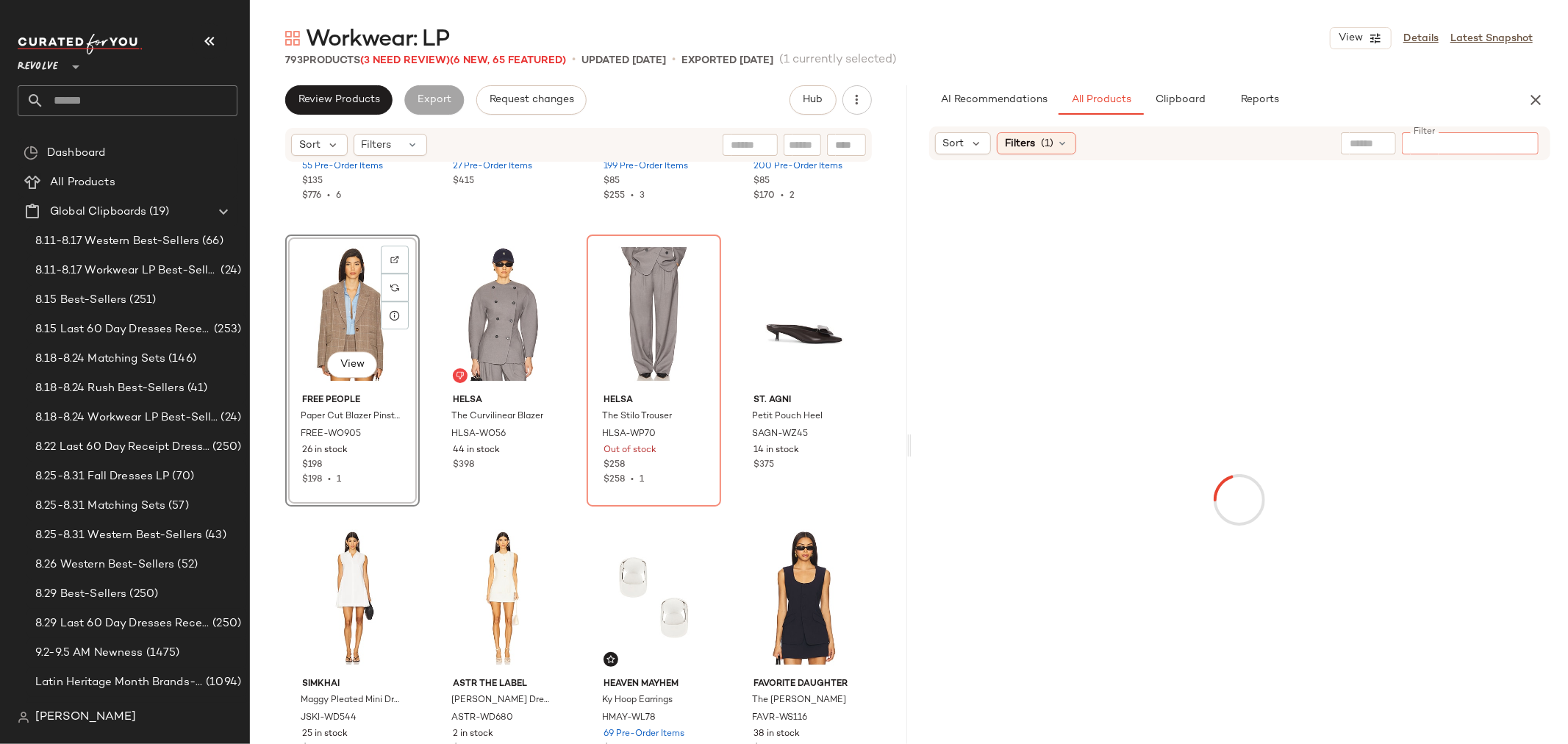
paste input "**********"
type input "**********"
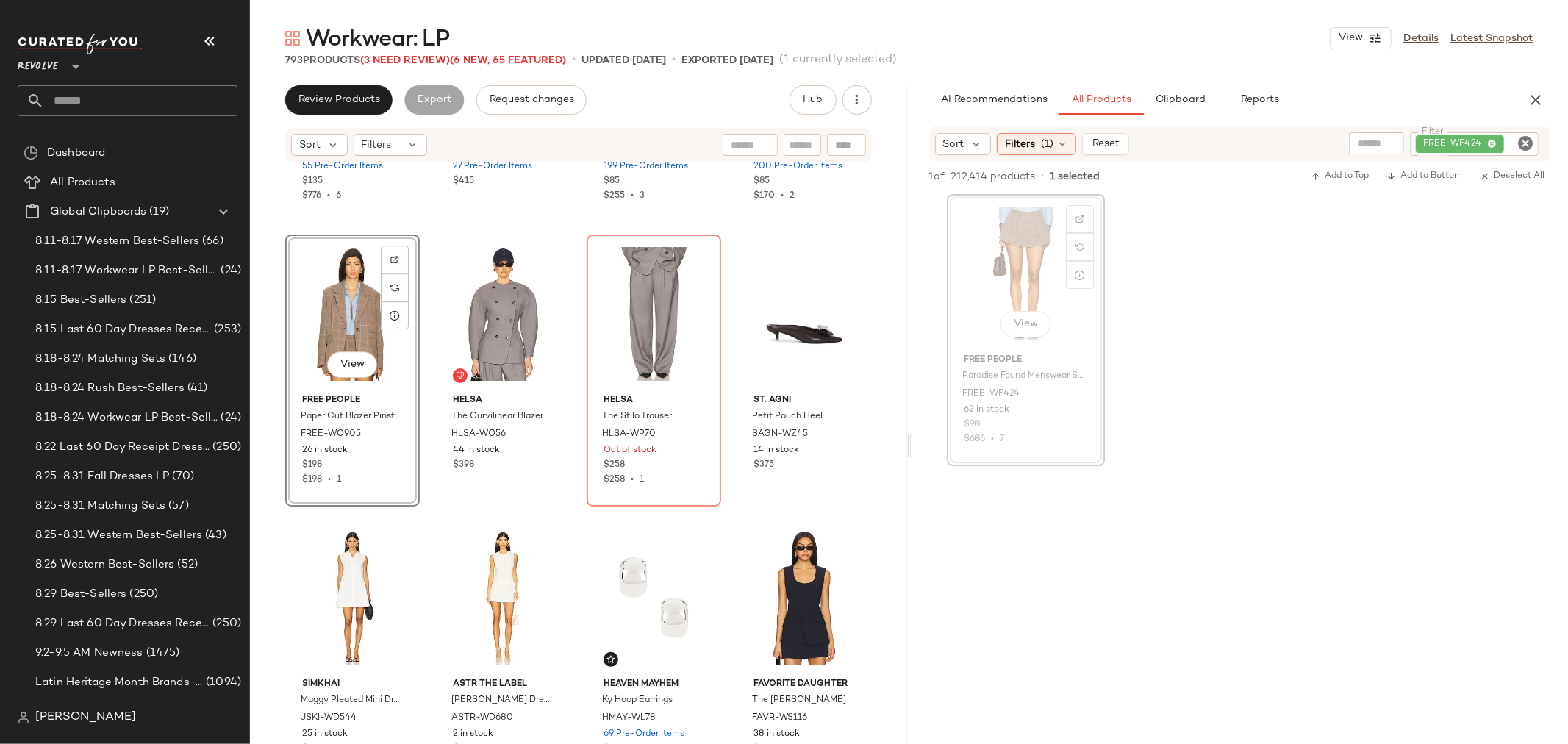
scroll to position [3629, 0]
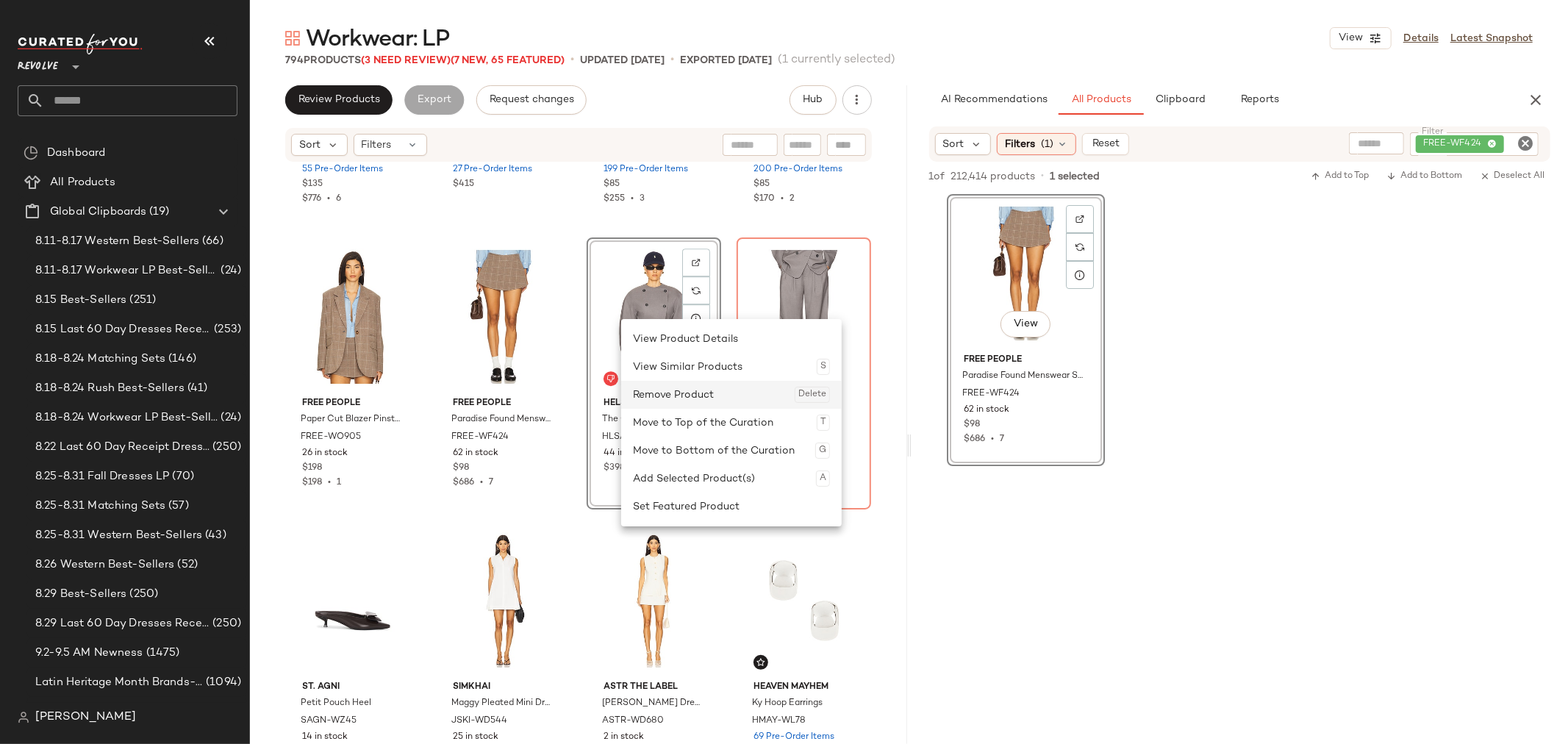
click at [678, 398] on div "Remove Product Delete" at bounding box center [731, 394] width 197 height 28
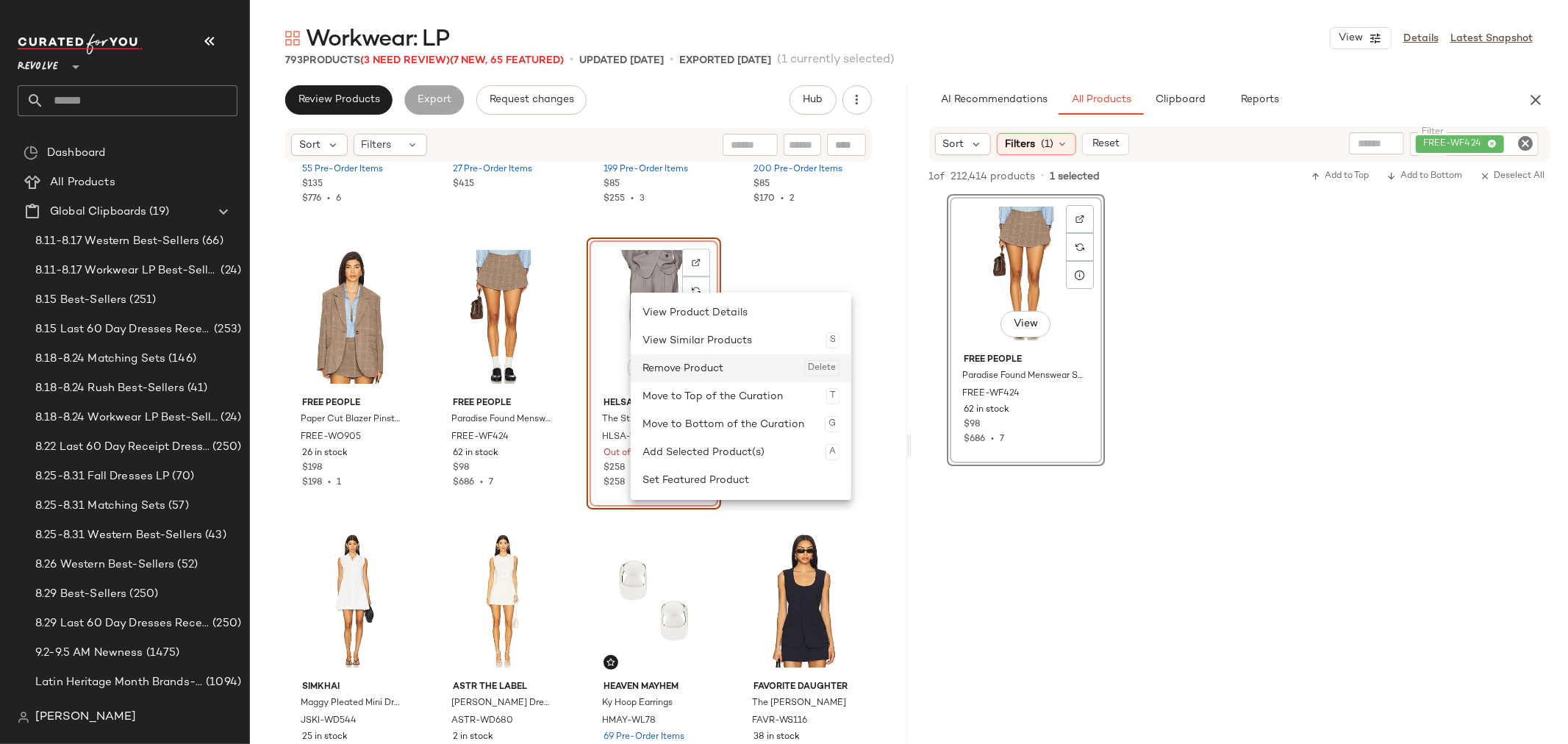
click at [686, 373] on div "Remove Product Delete" at bounding box center [741, 368] width 197 height 28
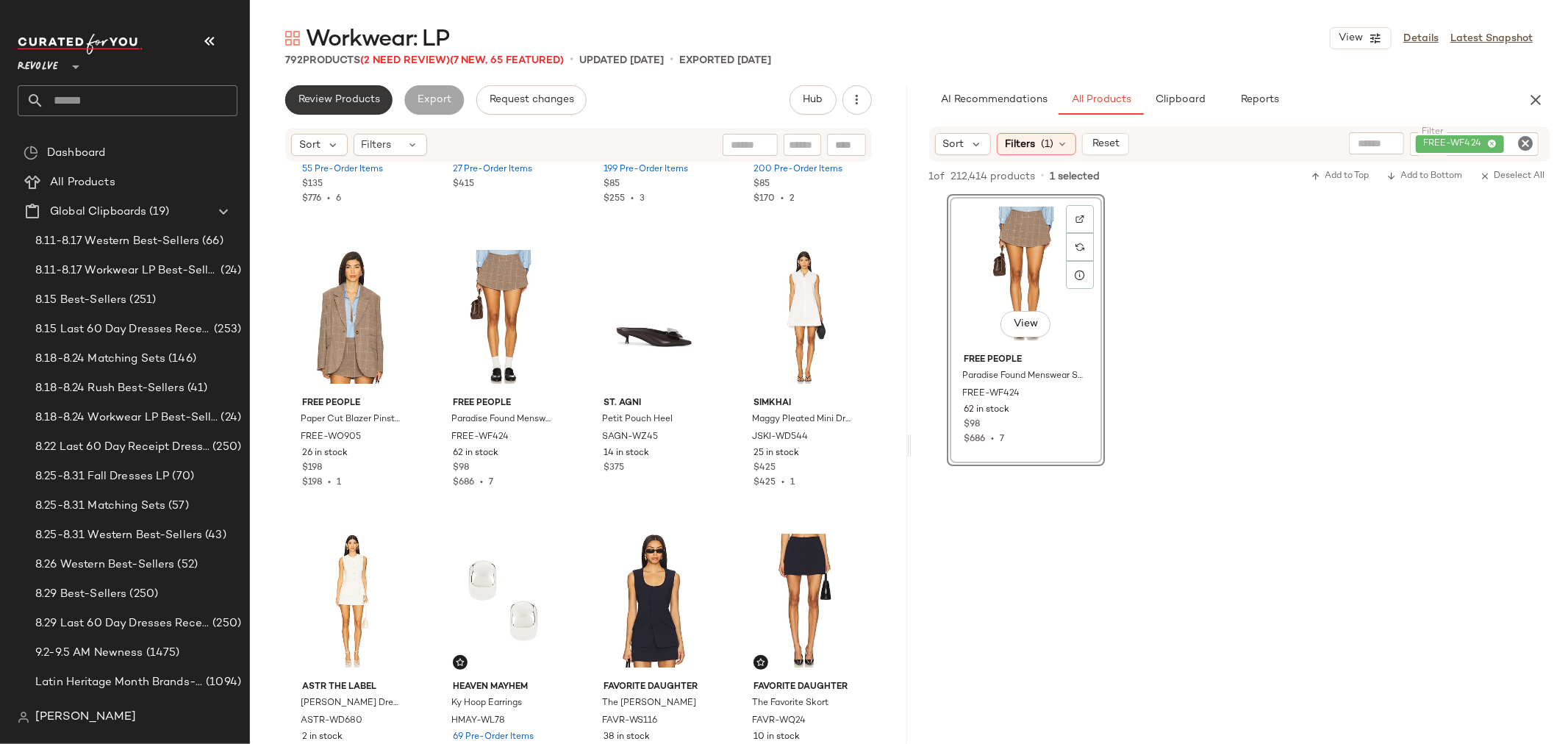
click at [344, 103] on span "Review Products" at bounding box center [338, 99] width 82 height 12
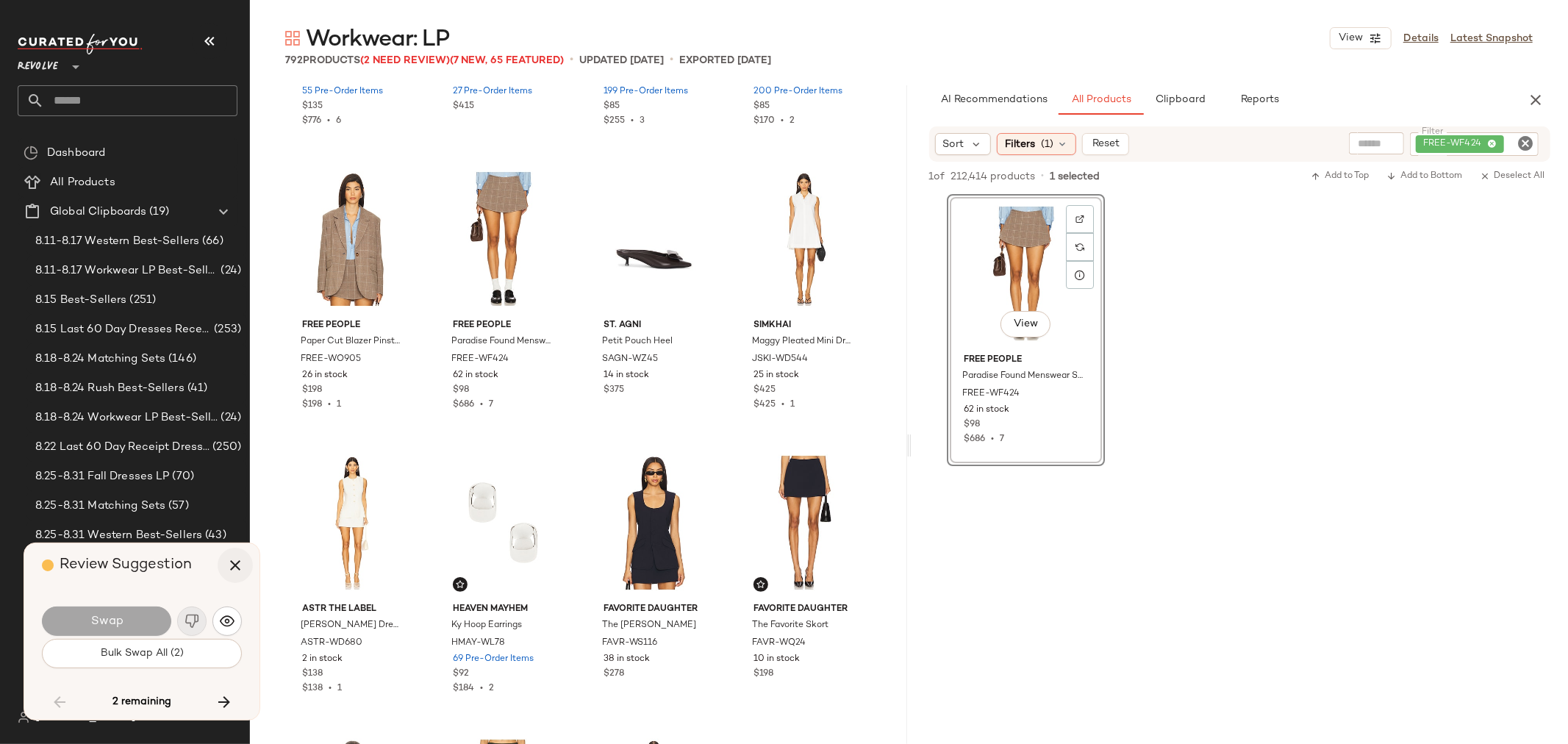
click at [244, 556] on button "button" at bounding box center [235, 565] width 35 height 35
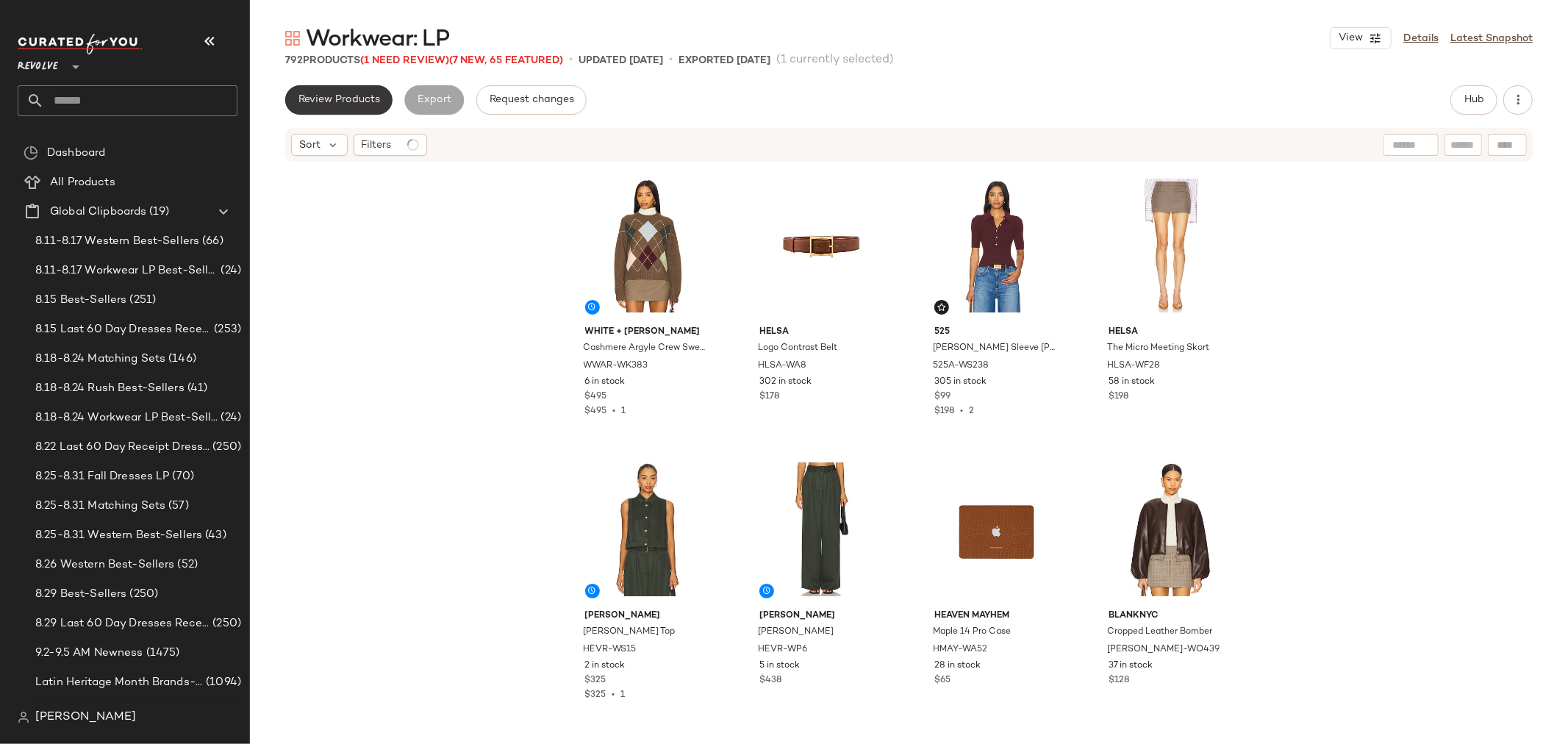
click at [343, 98] on span "Review Products" at bounding box center [338, 99] width 82 height 12
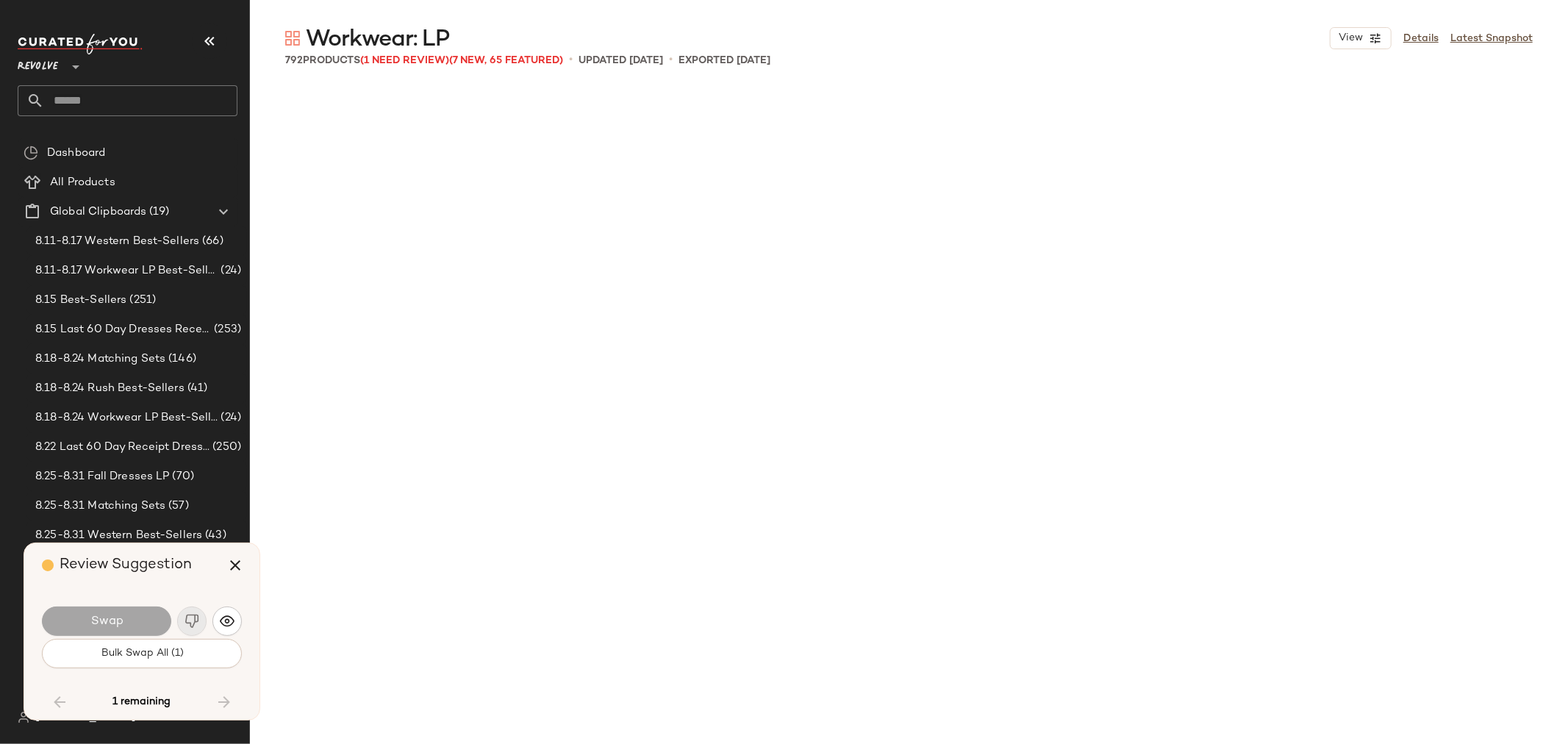
scroll to position [41140, 0]
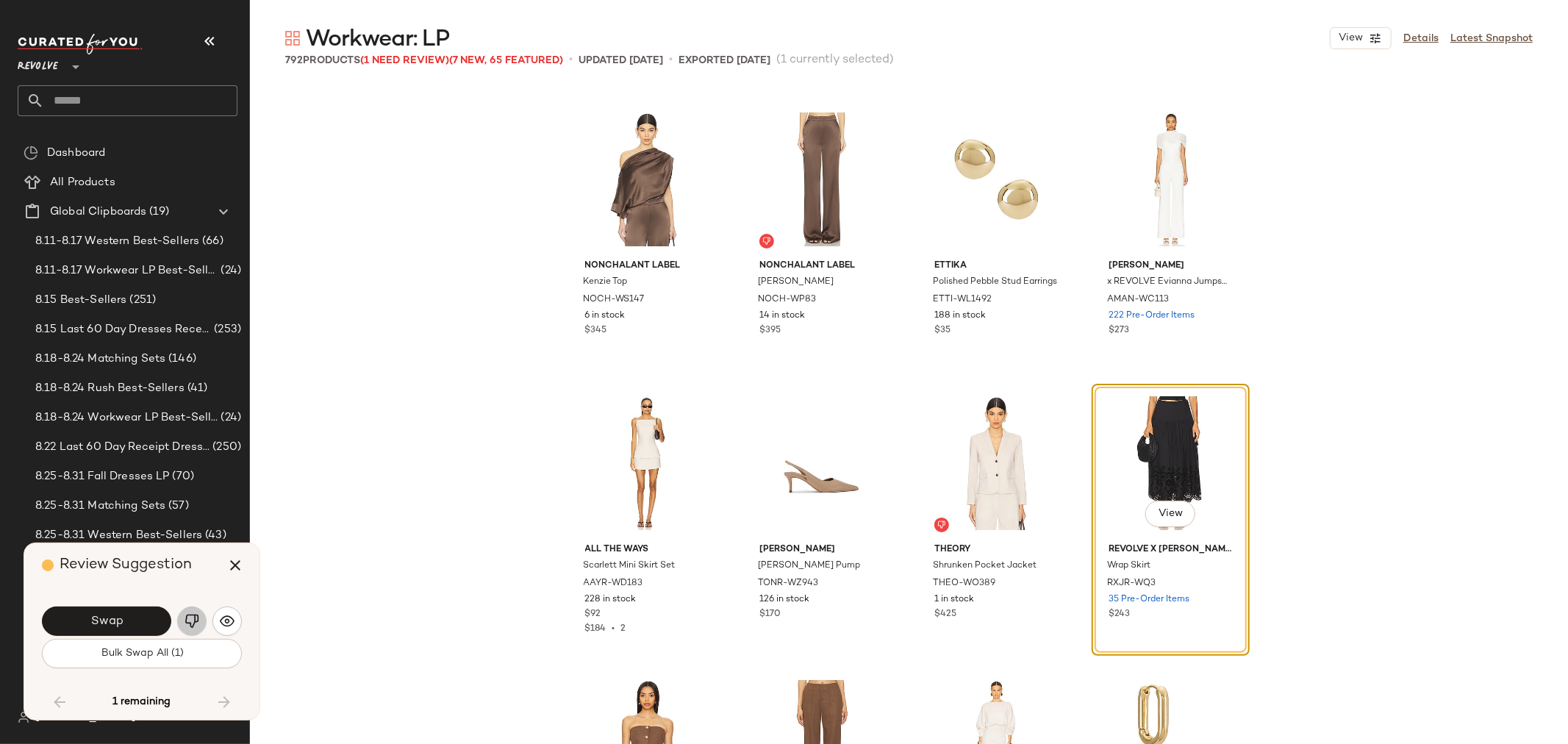
click at [188, 622] on img "button" at bounding box center [191, 621] width 15 height 15
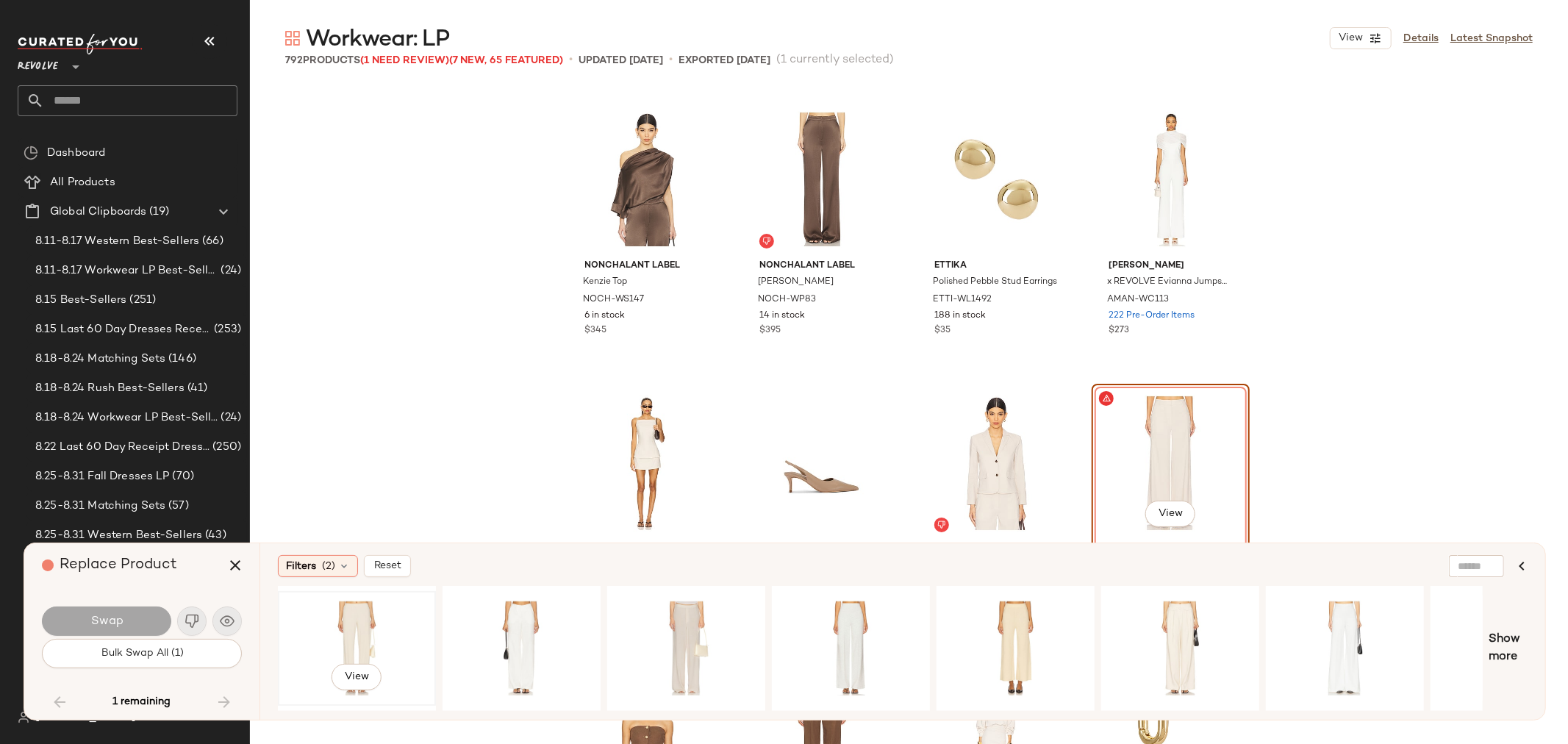
click at [361, 606] on div "View" at bounding box center [357, 649] width 148 height 105
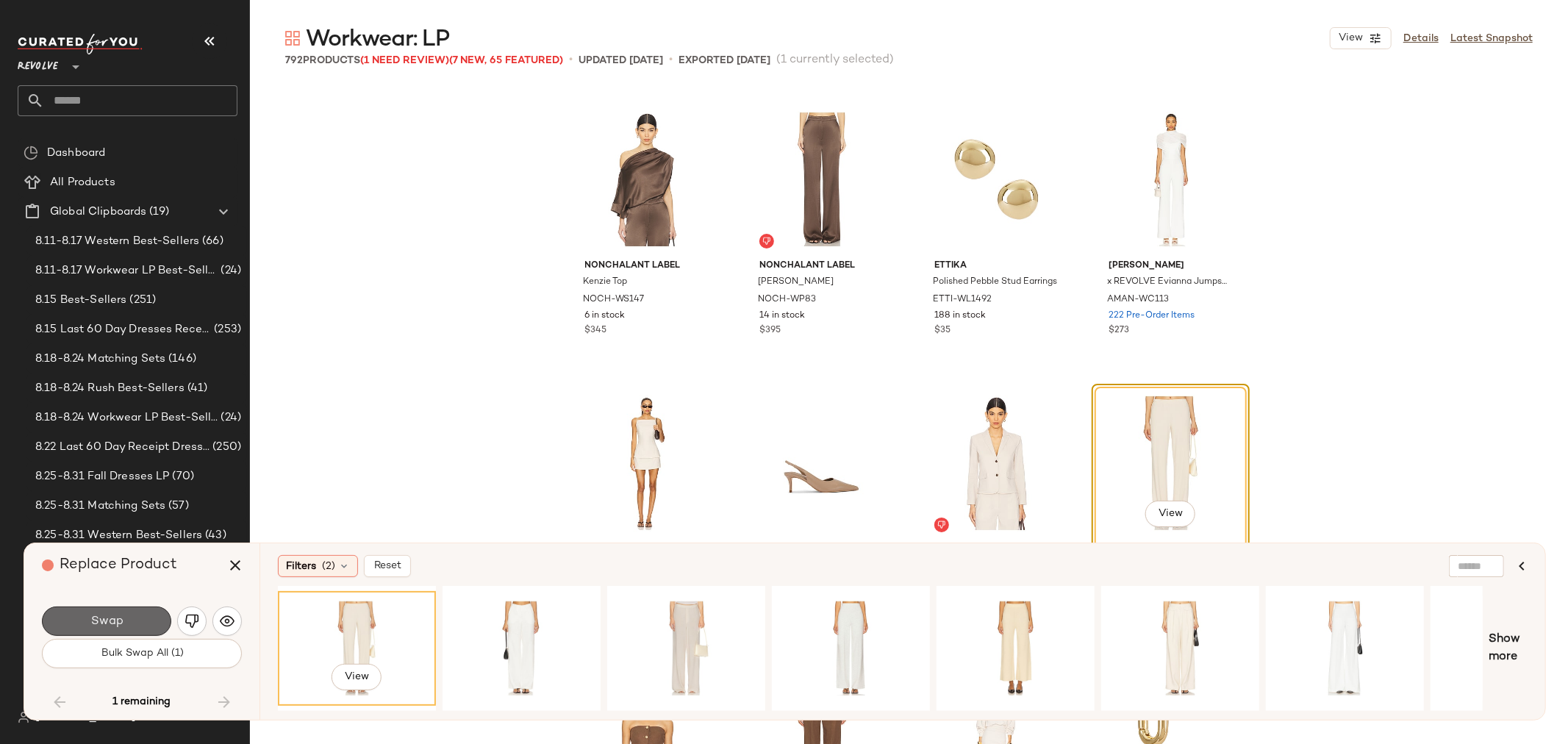
click at [95, 627] on span "Swap" at bounding box center [106, 621] width 33 height 14
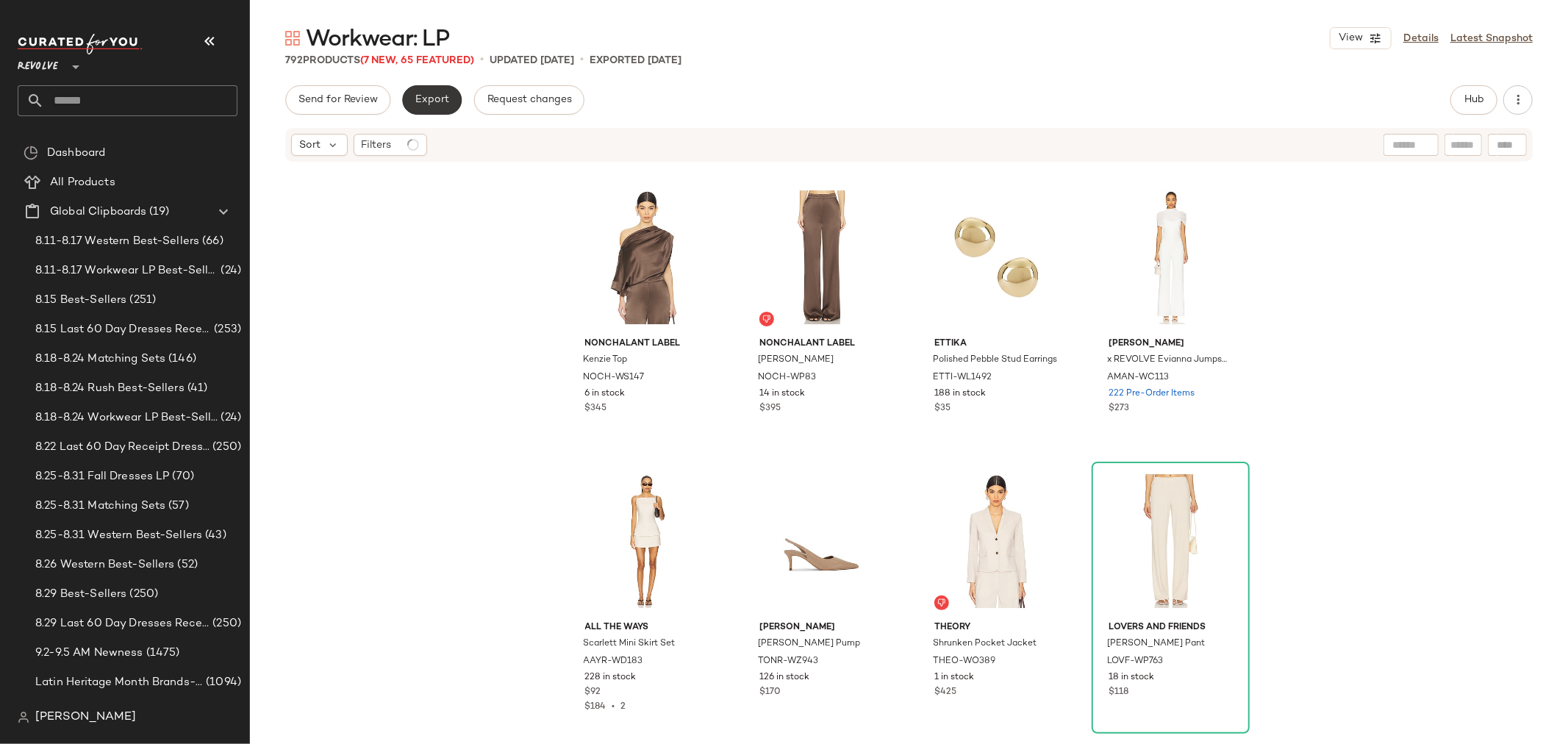
click at [427, 100] on span "Export" at bounding box center [431, 99] width 35 height 12
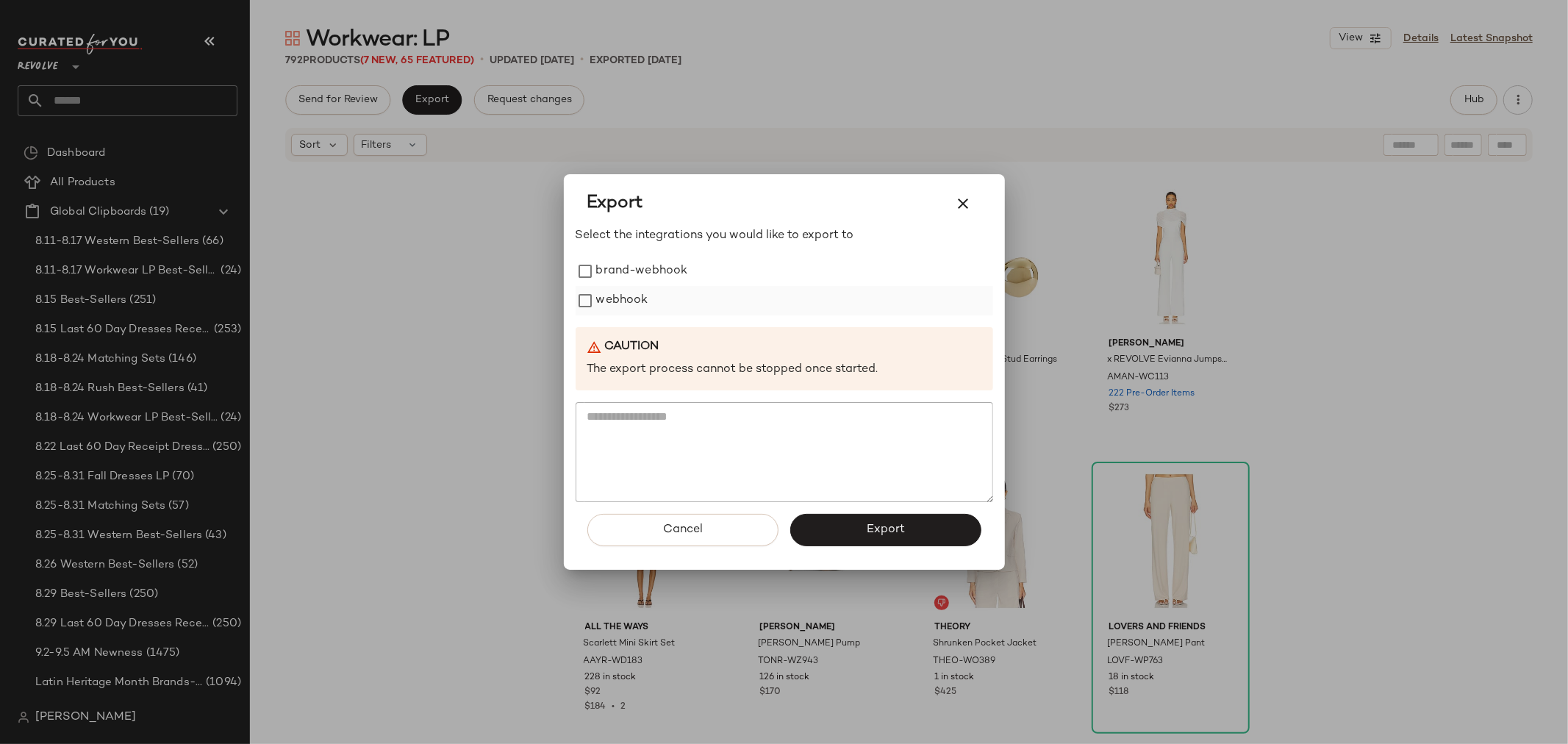
click at [629, 296] on label "webhook" at bounding box center [623, 301] width 52 height 29
click at [907, 532] on button "Export" at bounding box center [885, 530] width 191 height 32
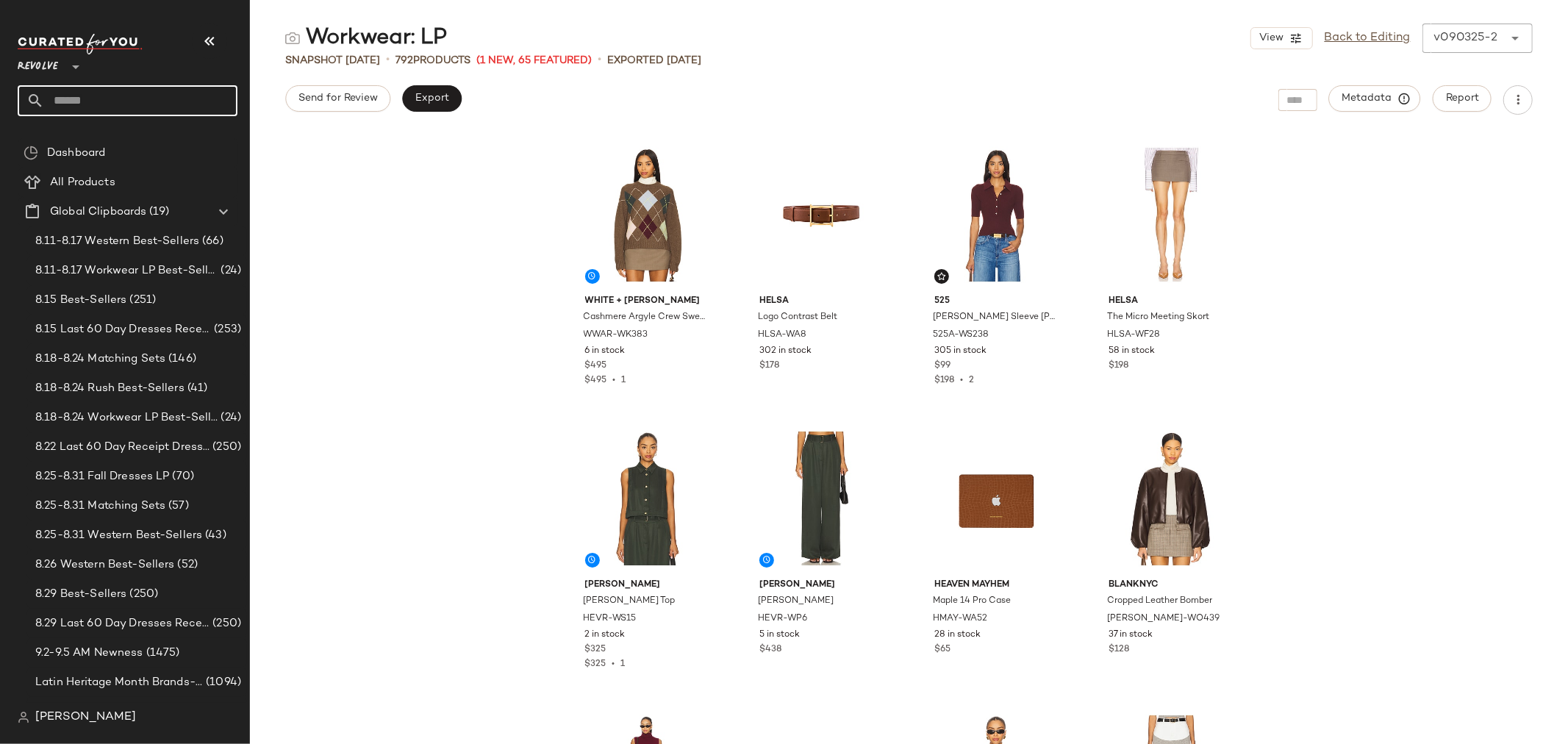
click at [118, 114] on input "text" at bounding box center [141, 101] width 194 height 31
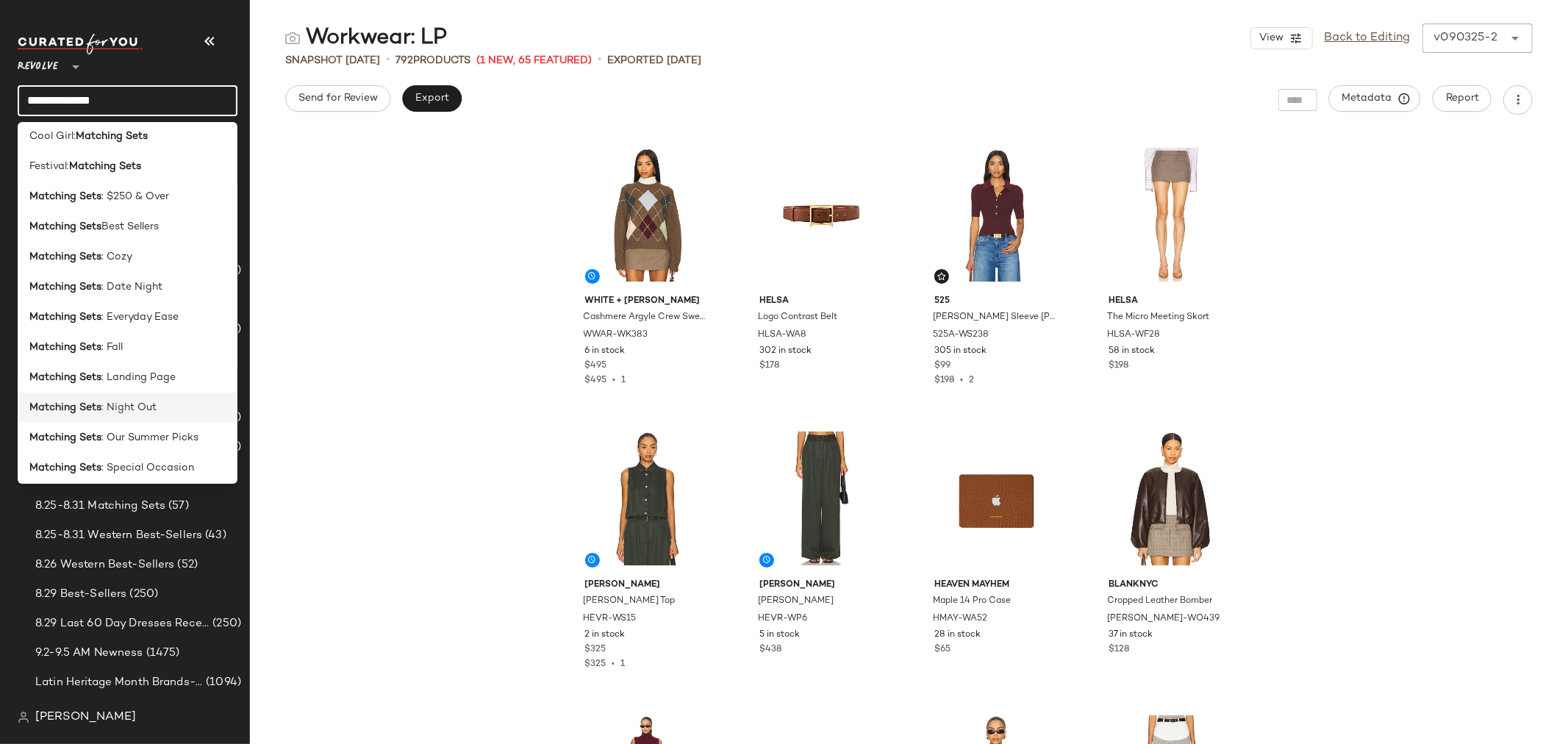
scroll to position [163, 0]
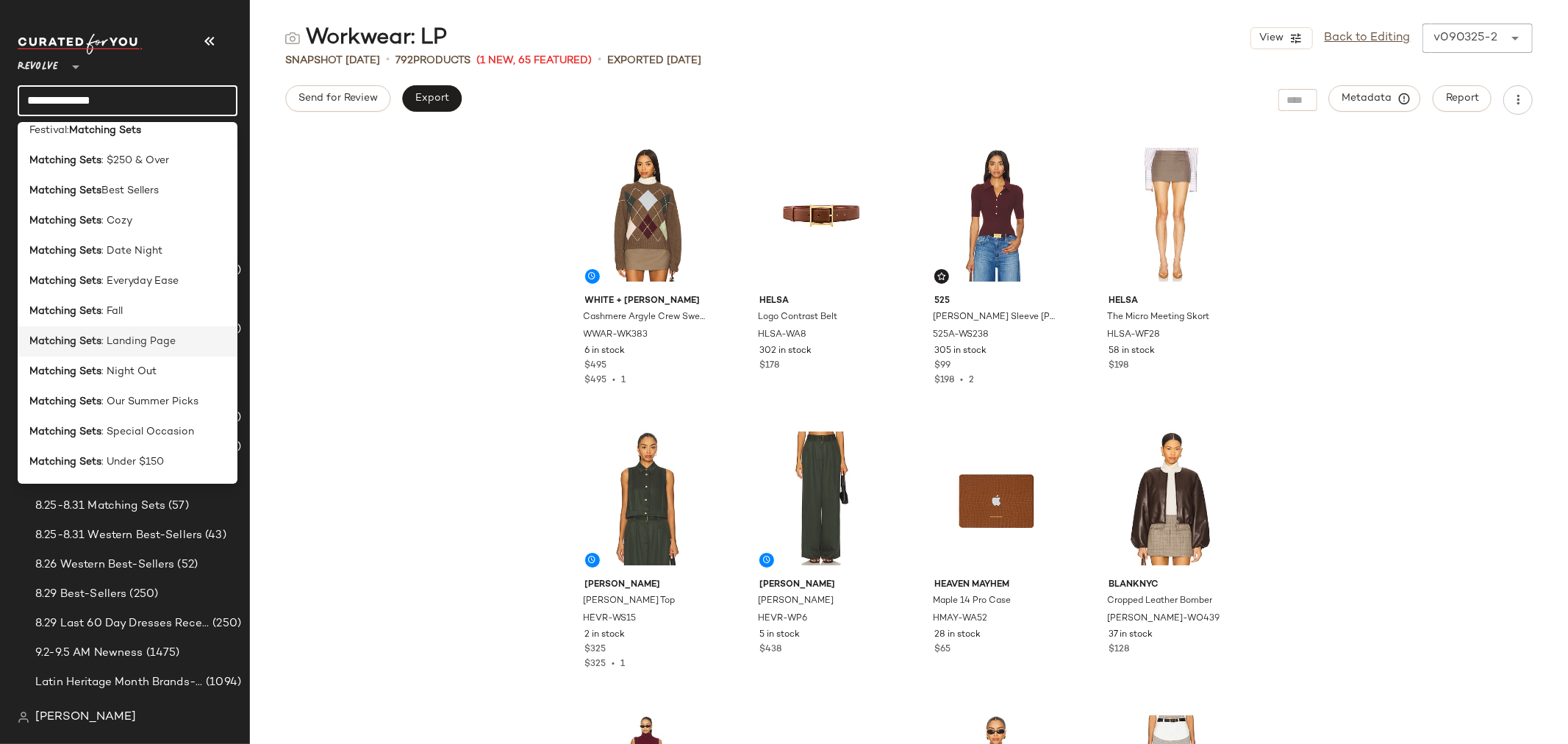
type input "**********"
click at [138, 344] on span ": Landing Page" at bounding box center [138, 341] width 75 height 15
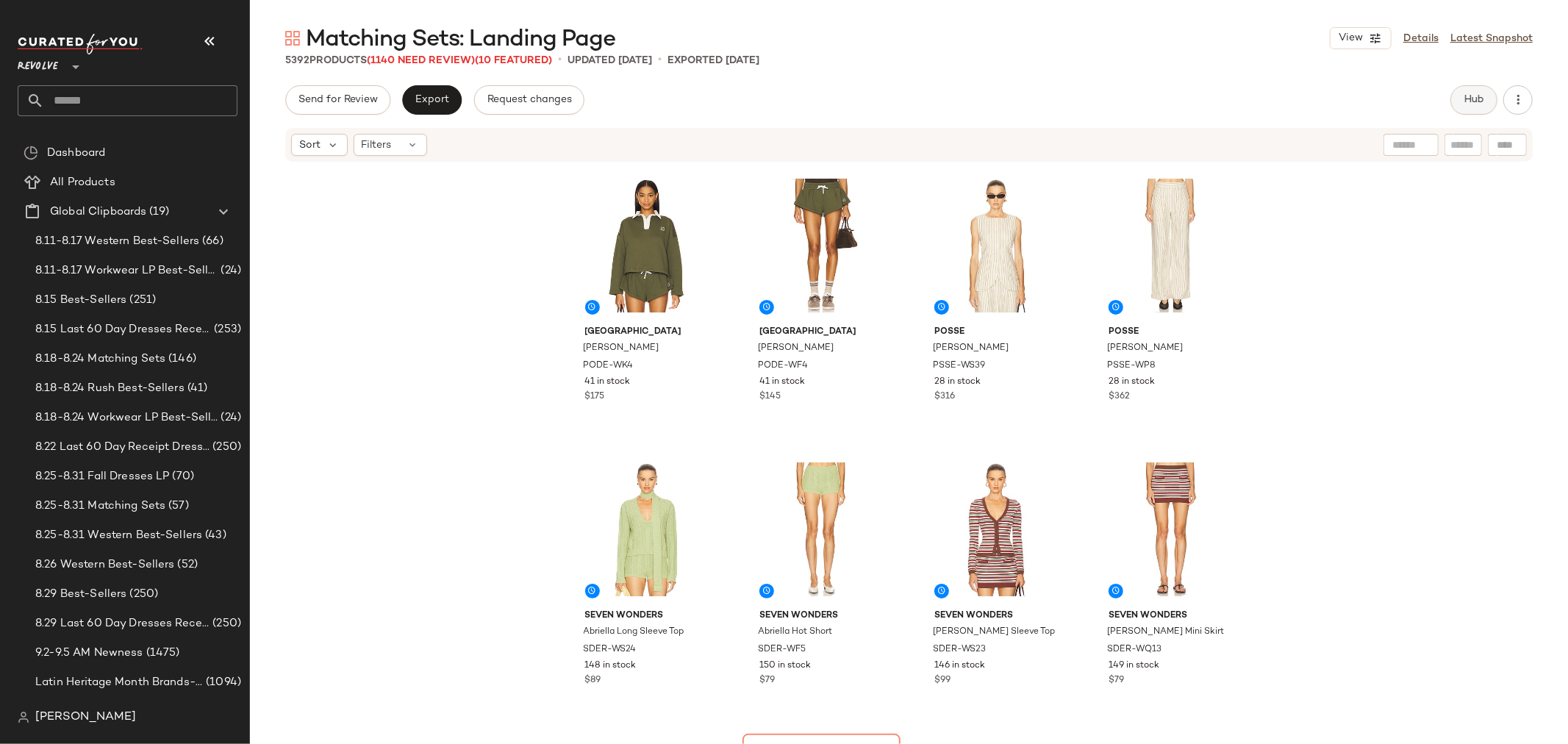
click at [1466, 98] on span "Hub" at bounding box center [1473, 99] width 21 height 12
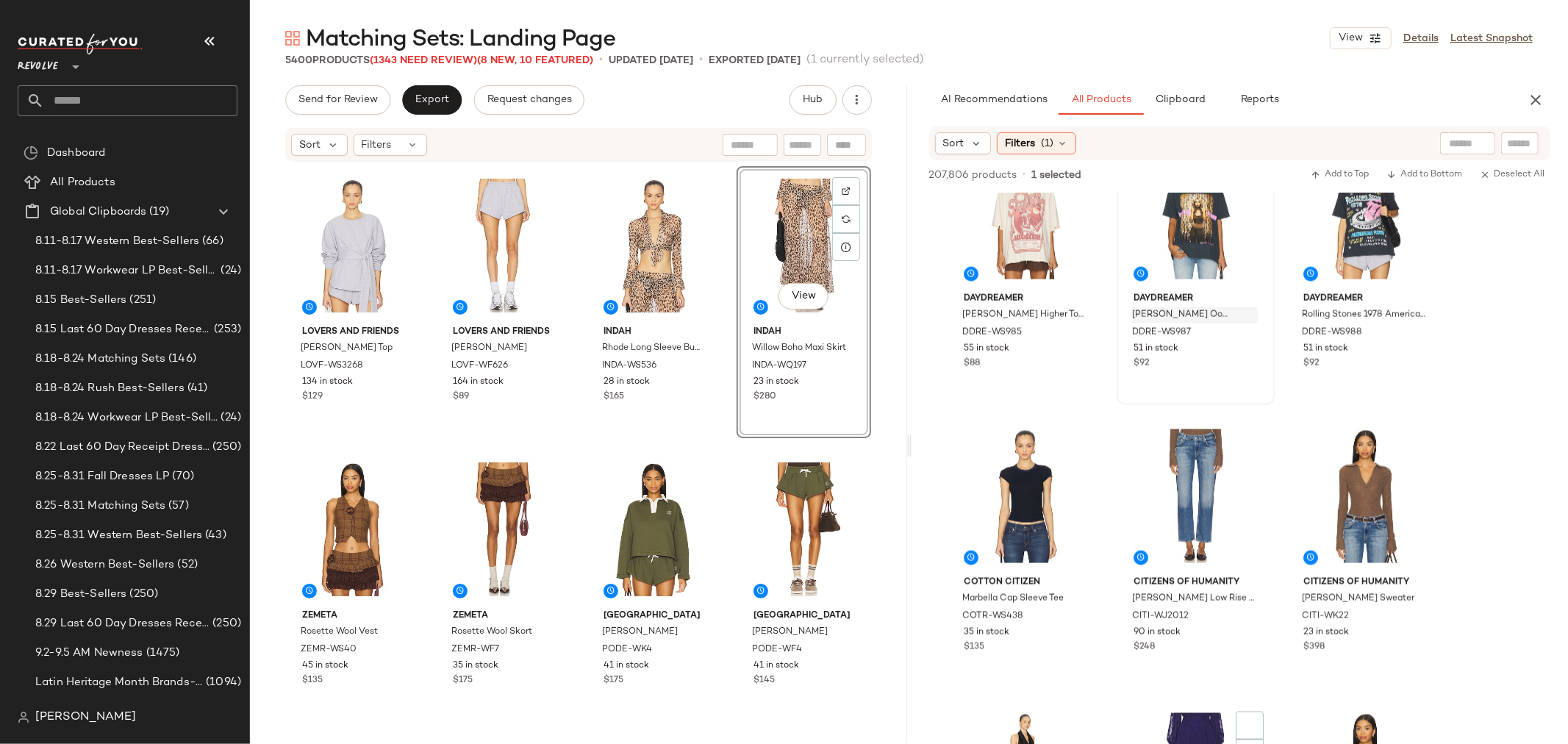
scroll to position [16334, 0]
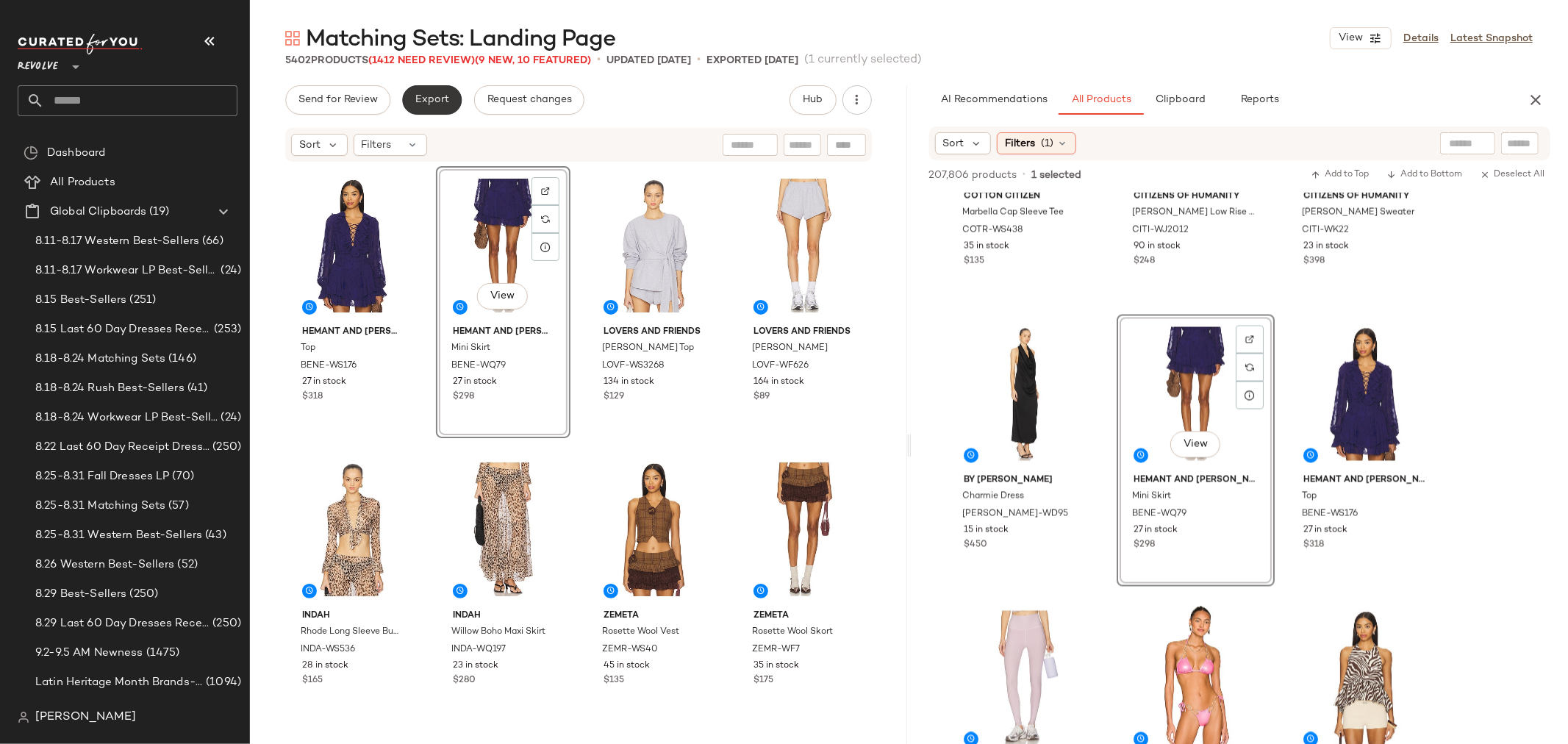
click at [413, 101] on button "Export" at bounding box center [431, 100] width 59 height 29
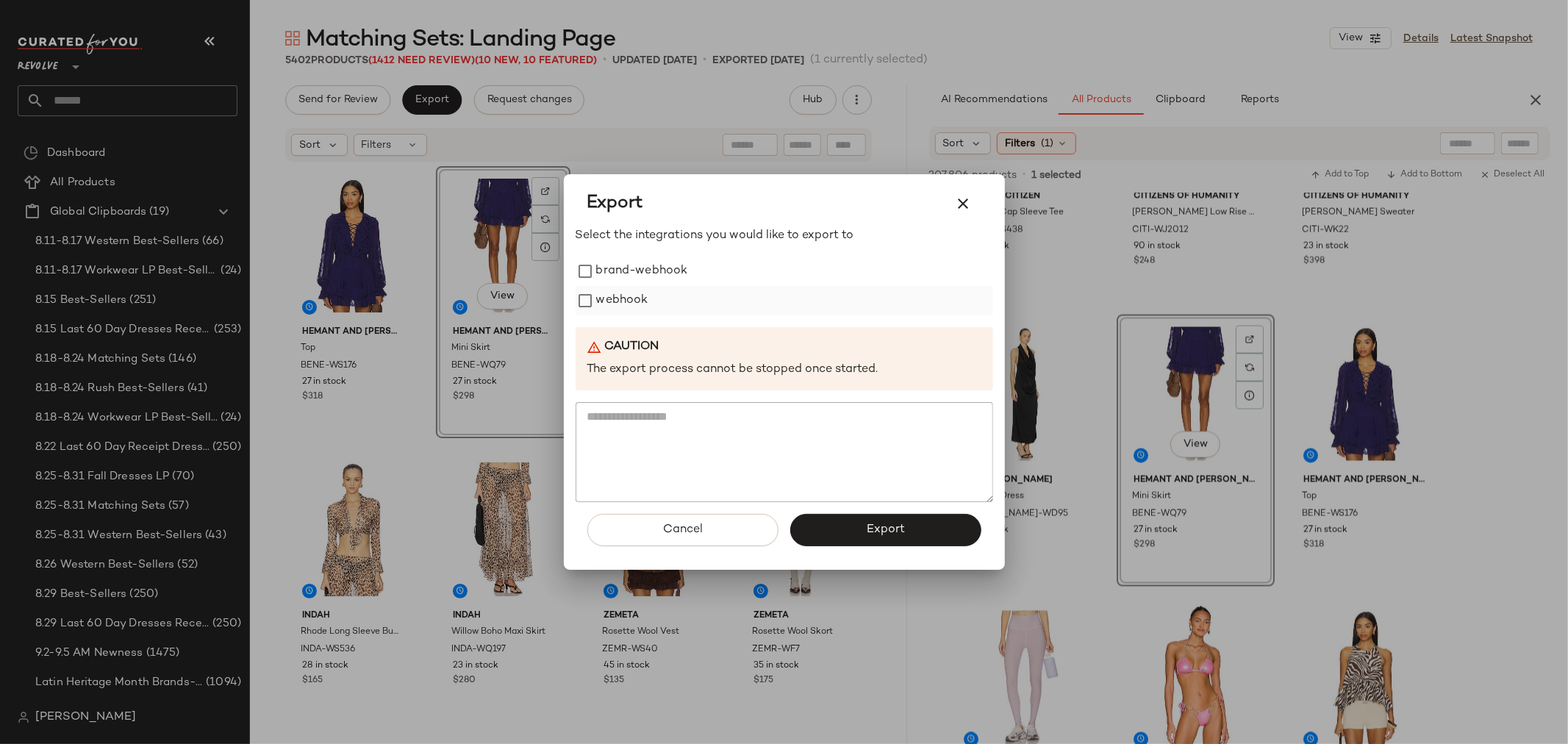
click at [632, 304] on label "webhook" at bounding box center [623, 301] width 52 height 29
click at [862, 523] on button "Export" at bounding box center [885, 530] width 191 height 32
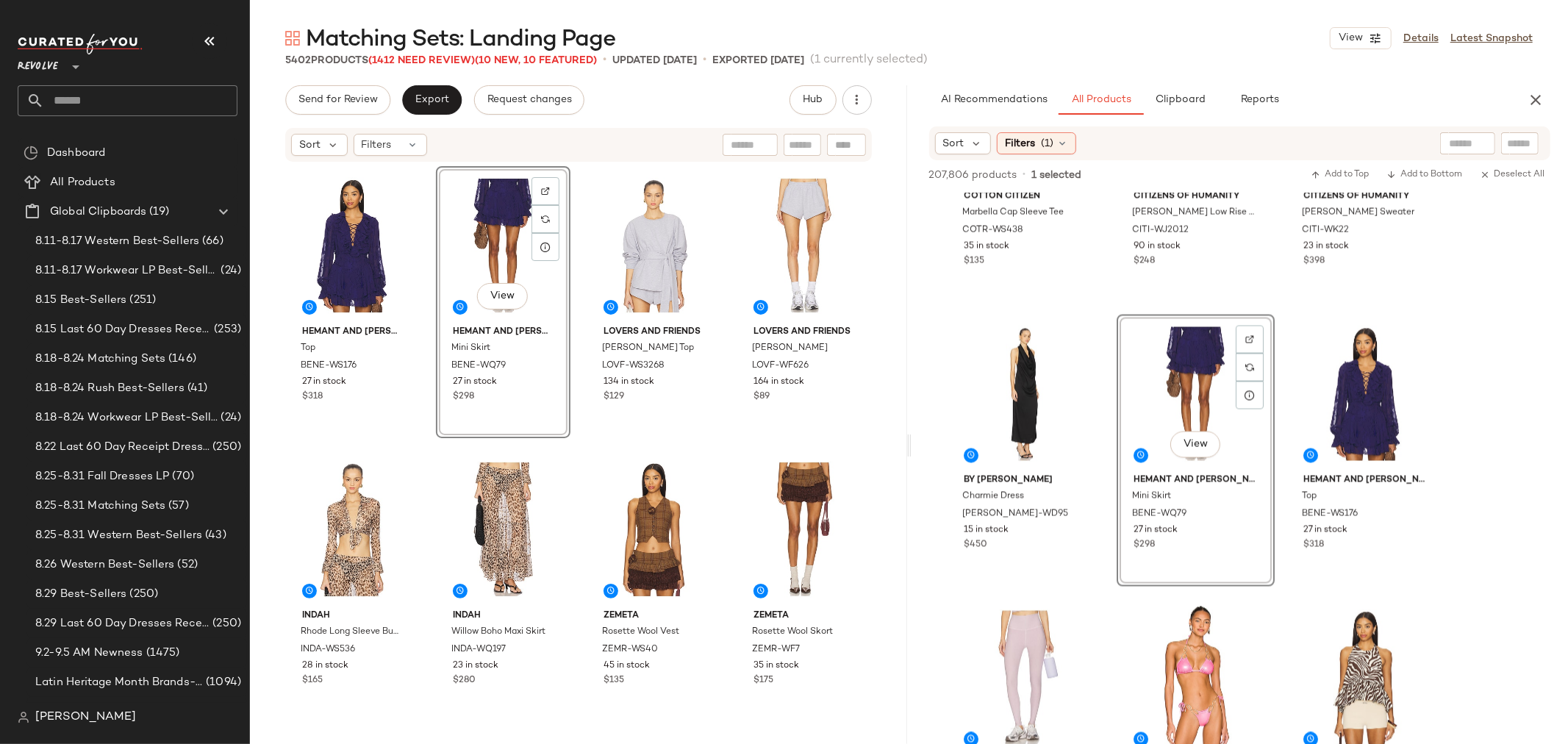
scroll to position [23427, 0]
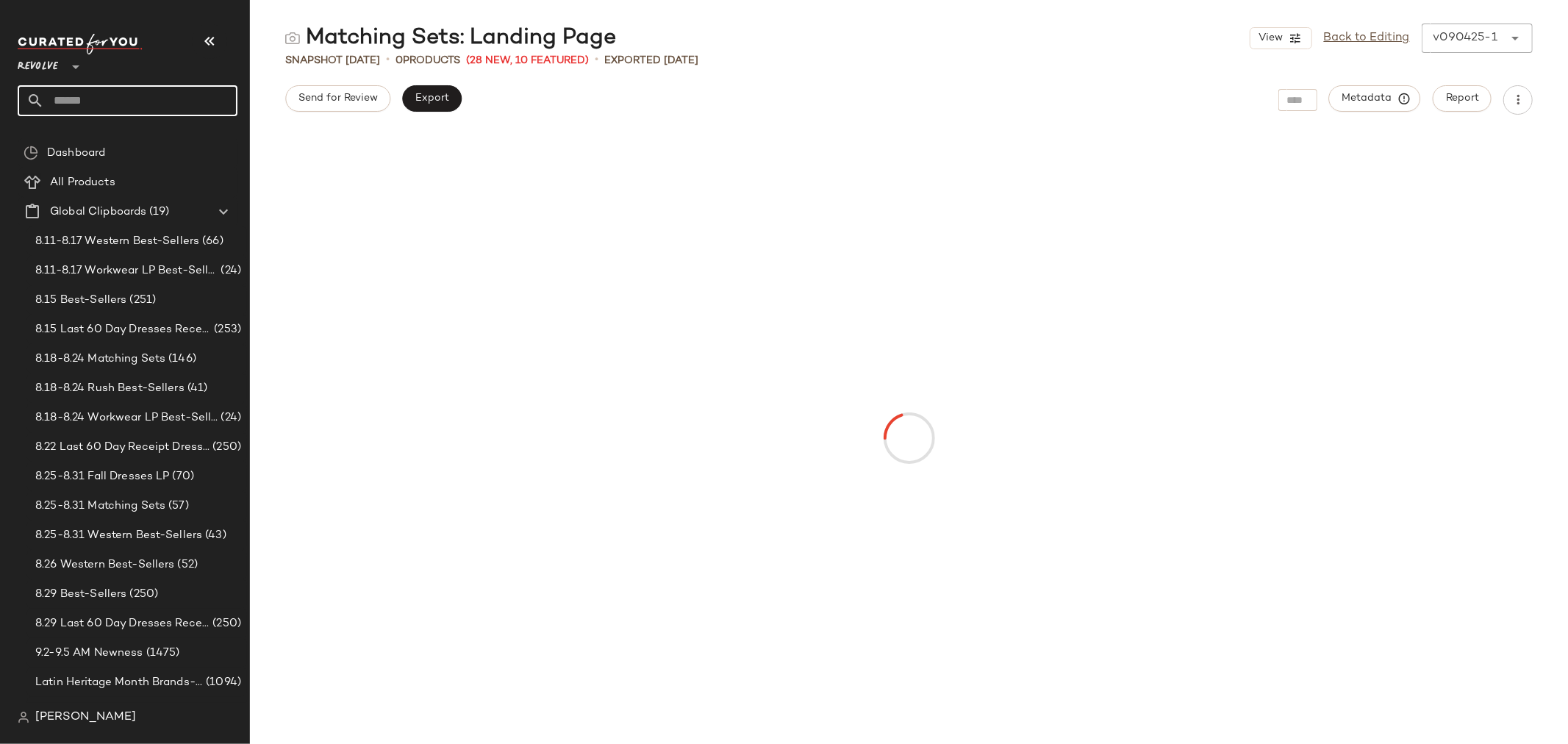
click at [162, 91] on input "text" at bounding box center [141, 101] width 194 height 31
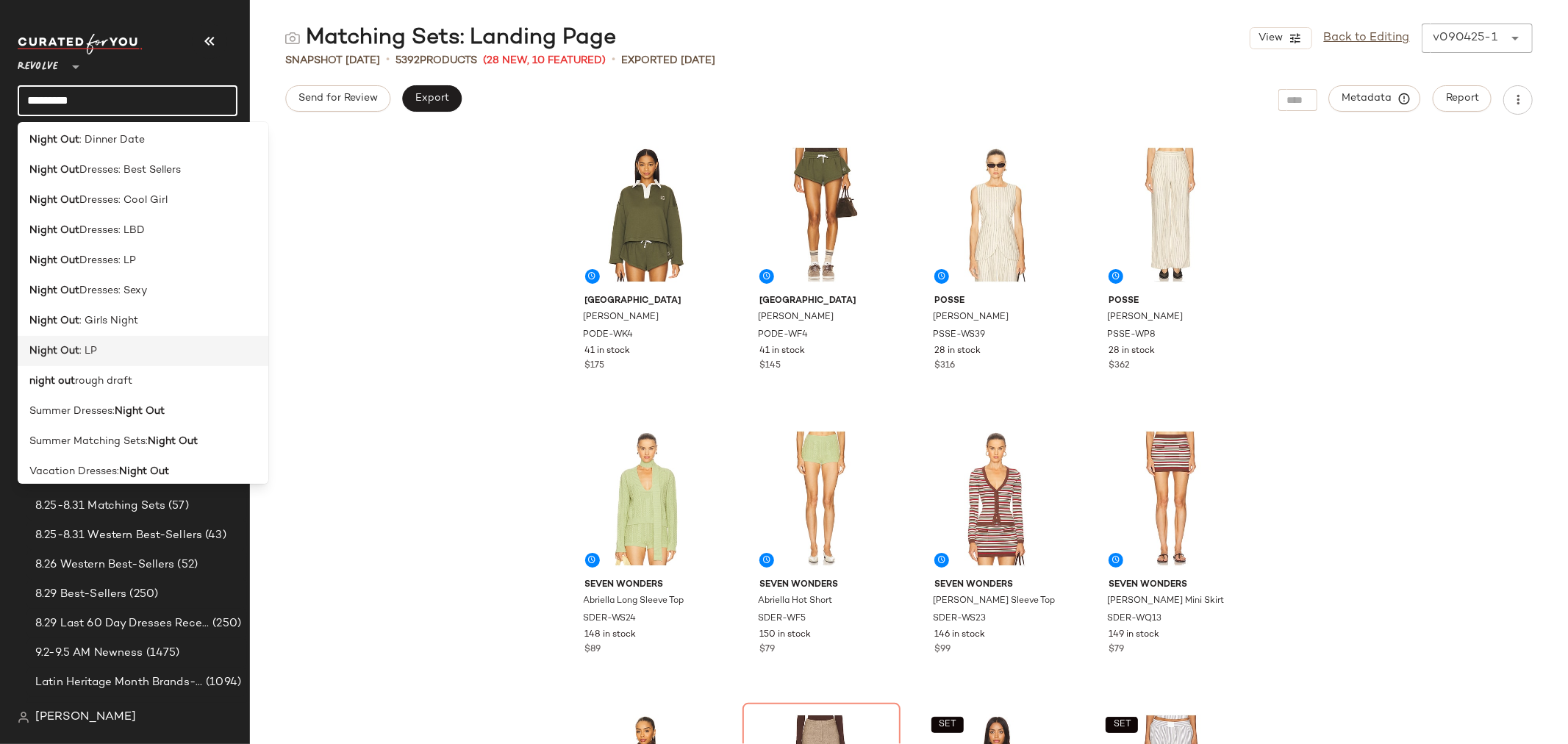
scroll to position [327, 0]
type input "*********"
click at [95, 317] on div "Night Out : LP" at bounding box center [143, 328] width 251 height 30
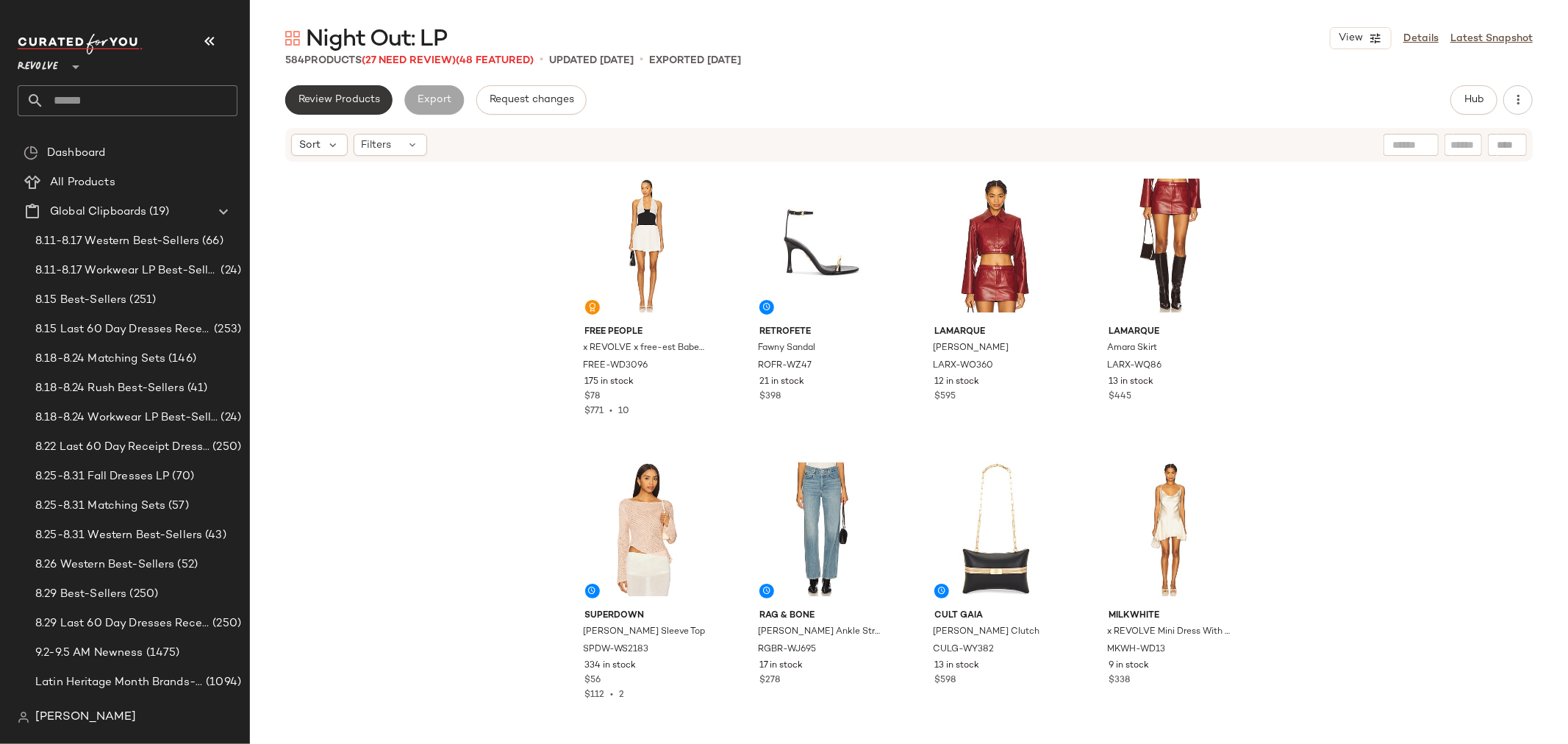
click at [313, 85] on button "Review Products" at bounding box center [339, 100] width 108 height 29
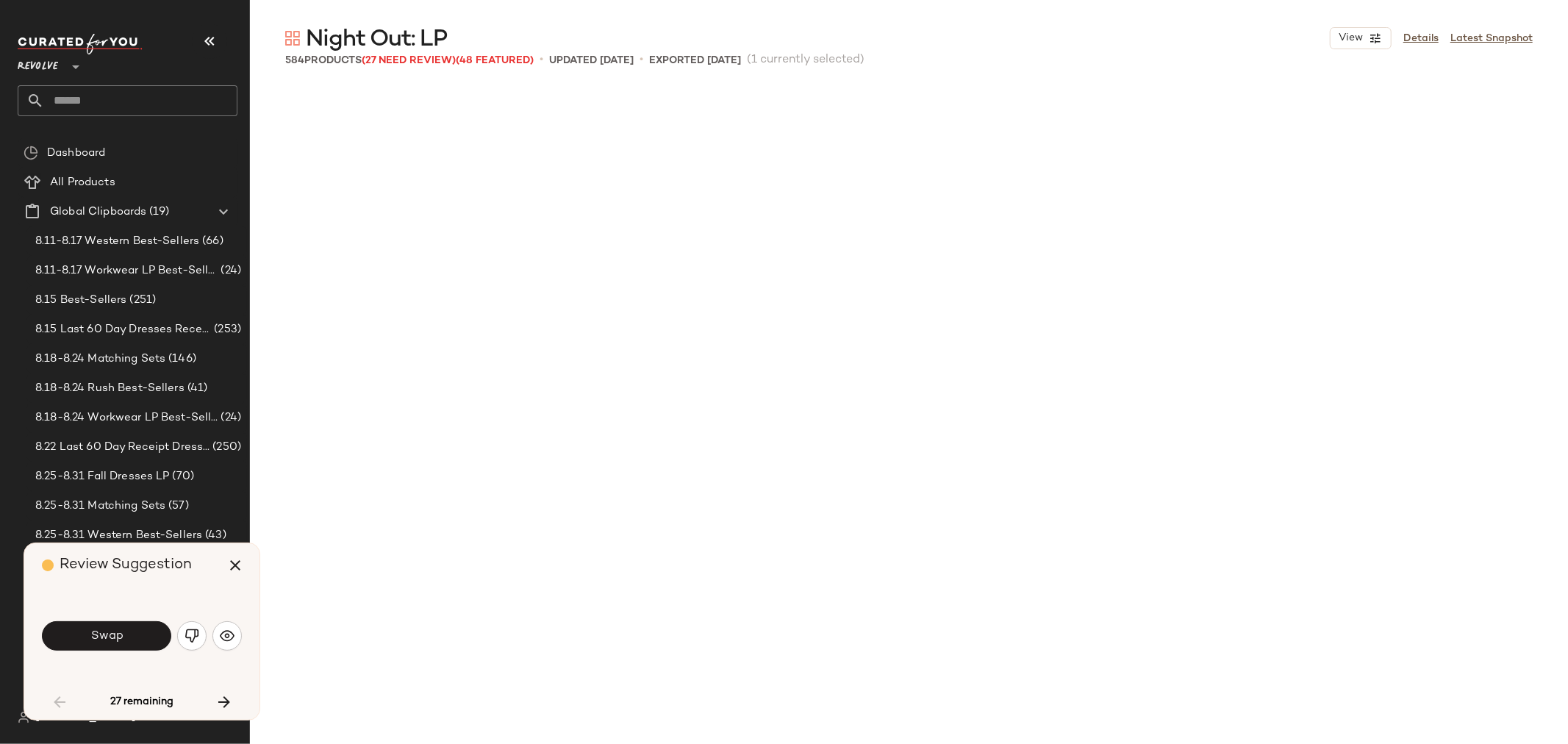
scroll to position [862, 0]
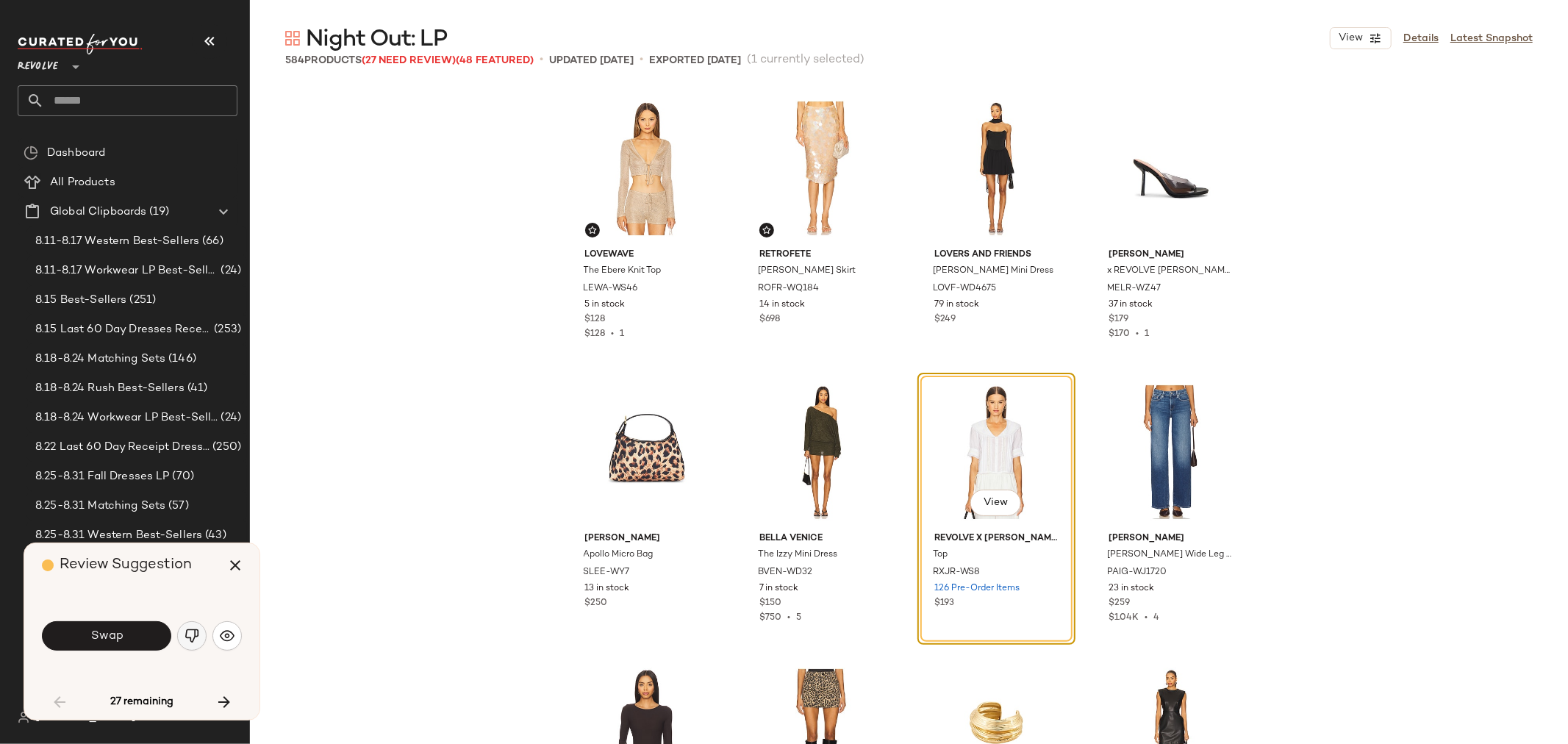
click at [200, 645] on button "button" at bounding box center [191, 636] width 29 height 29
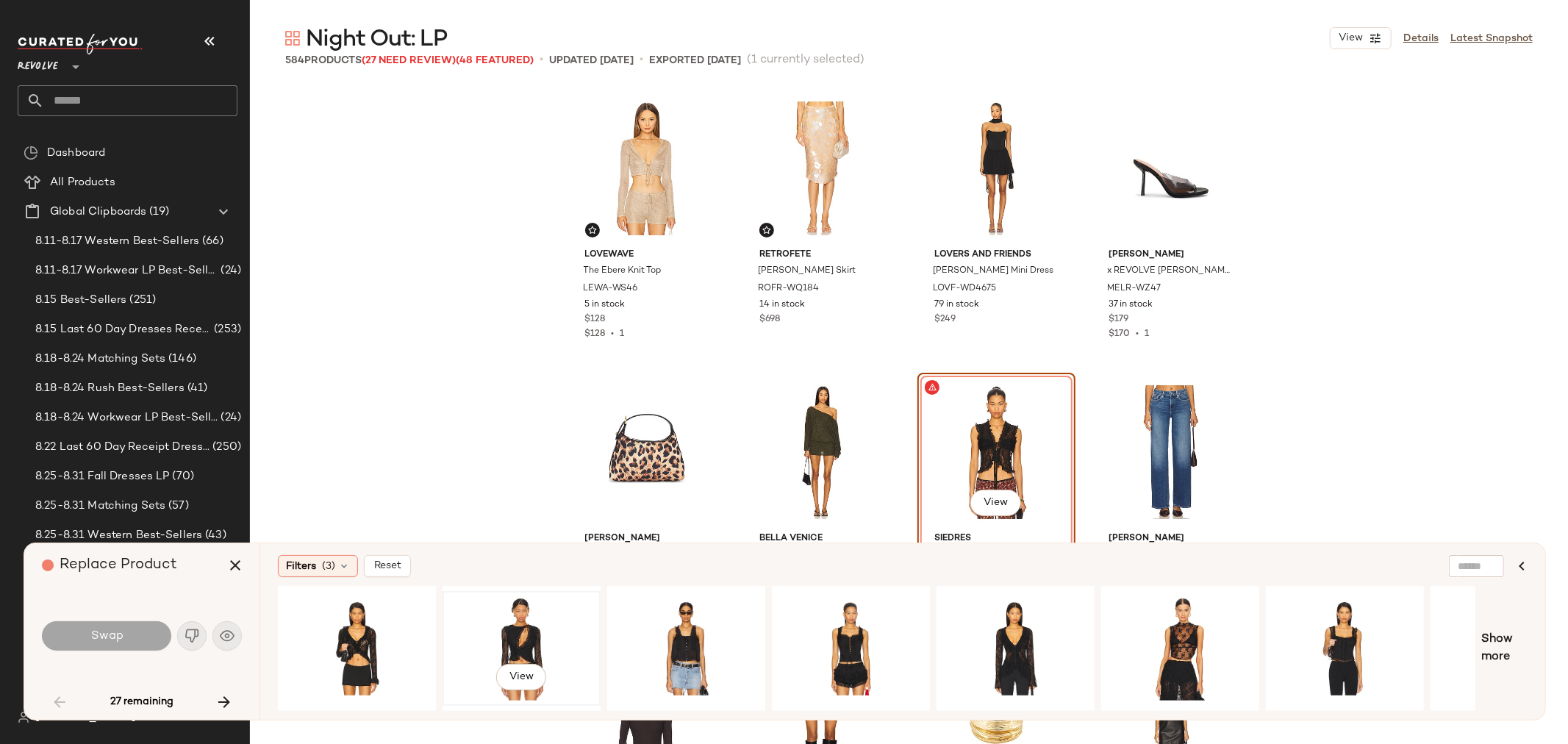
click at [531, 646] on div "View" at bounding box center [521, 649] width 148 height 105
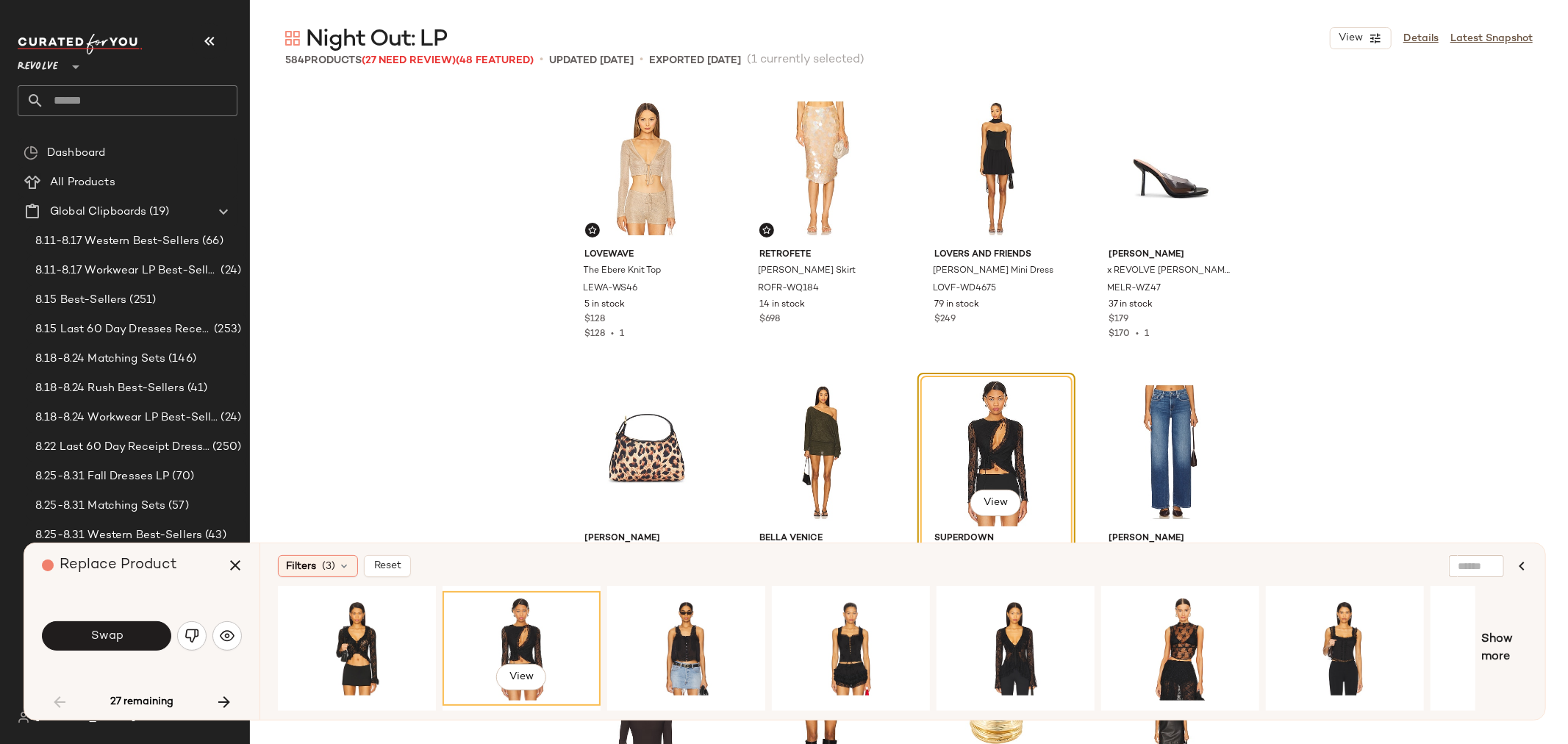
click at [95, 635] on span "Swap" at bounding box center [106, 636] width 33 height 14
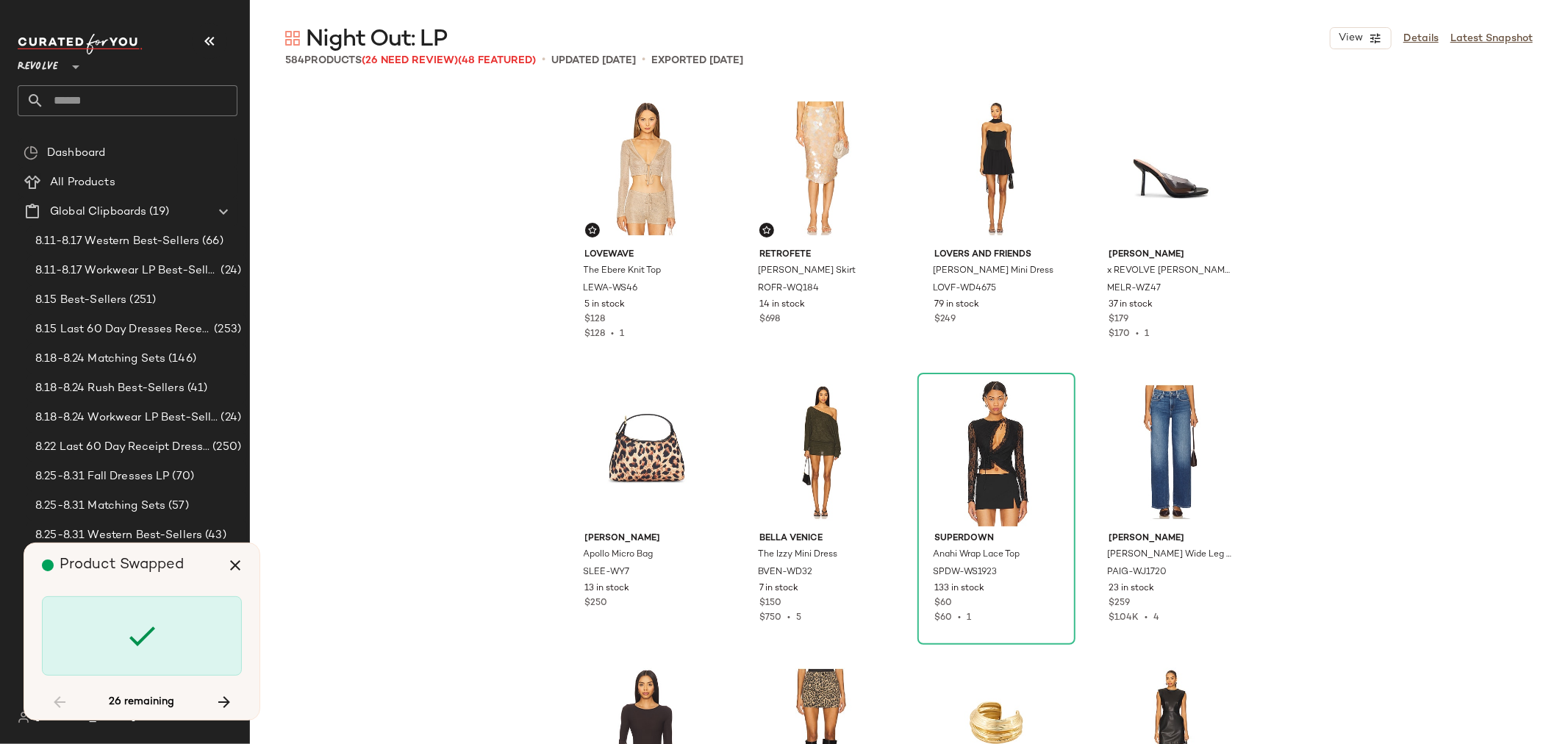
scroll to position [2269, 0]
